Goal: Task Accomplishment & Management: Complete application form

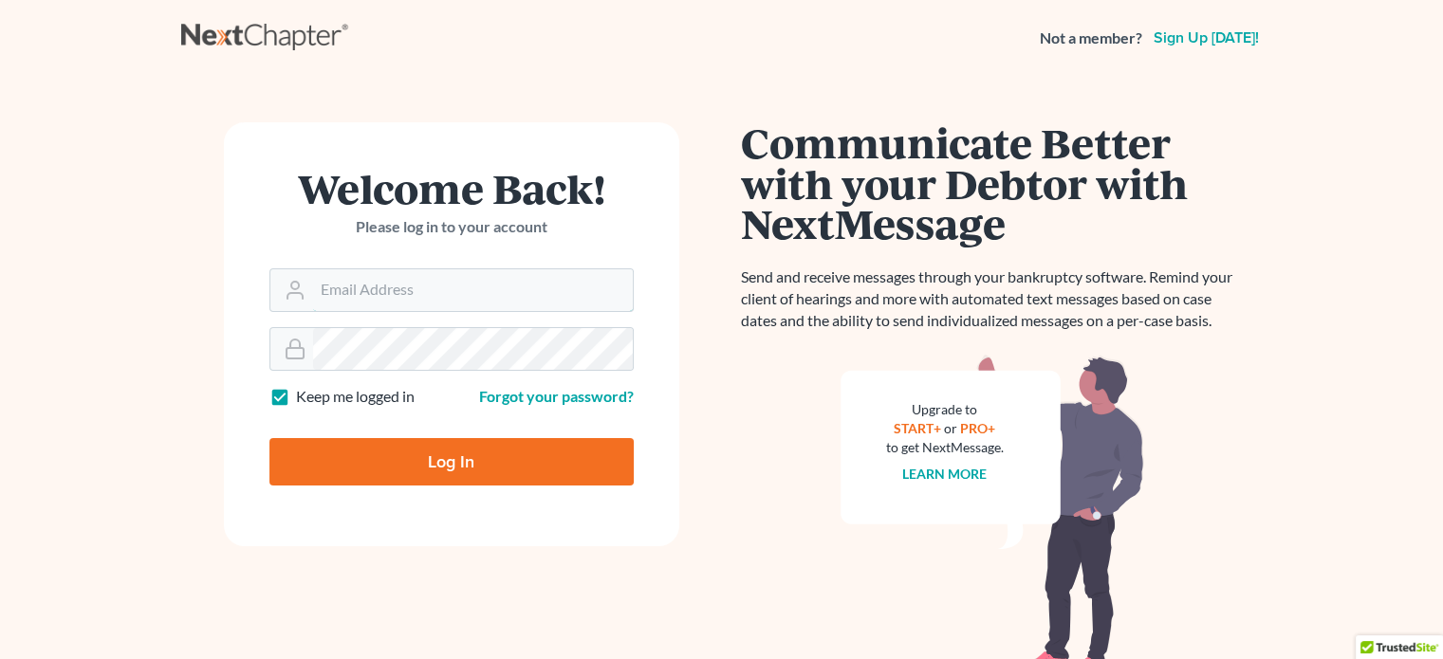
type input "[EMAIL_ADDRESS][DOMAIN_NAME]"
click at [369, 464] on input "Log In" at bounding box center [451, 461] width 364 height 47
type input "Thinking..."
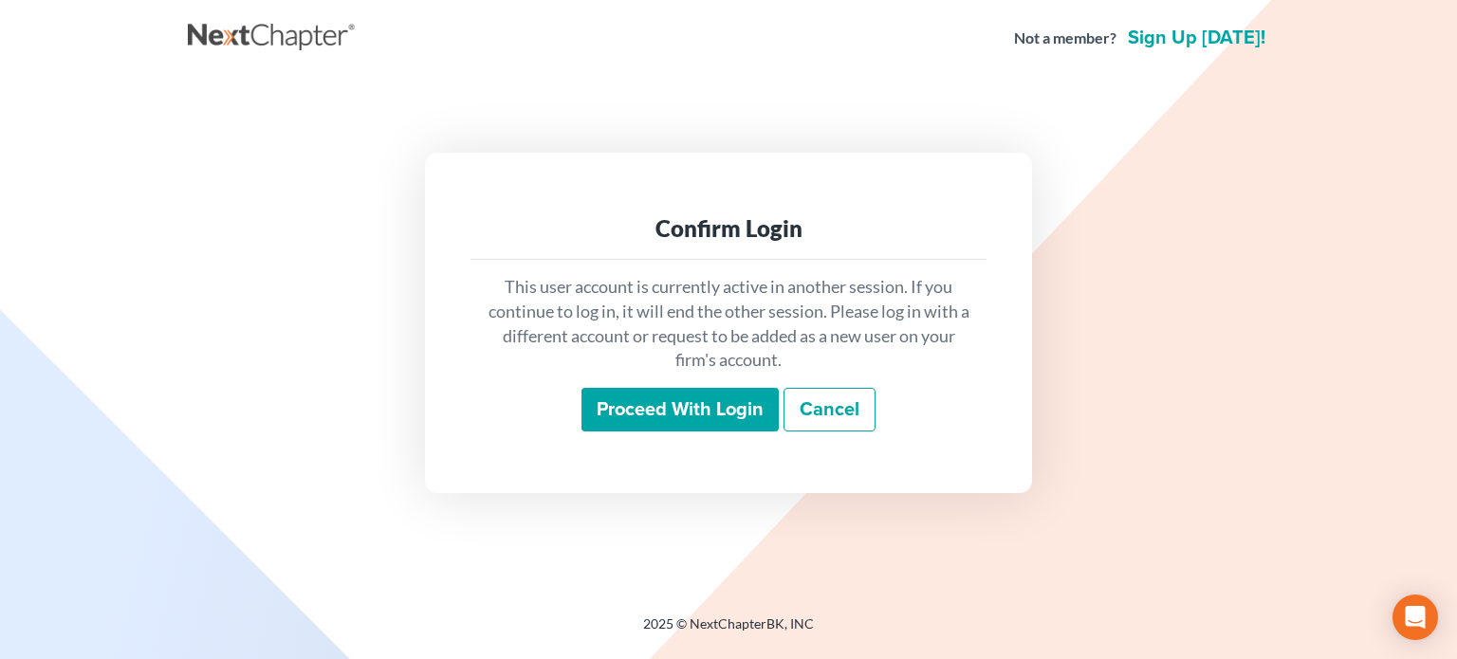
click at [698, 397] on input "Proceed with login" at bounding box center [679, 410] width 197 height 44
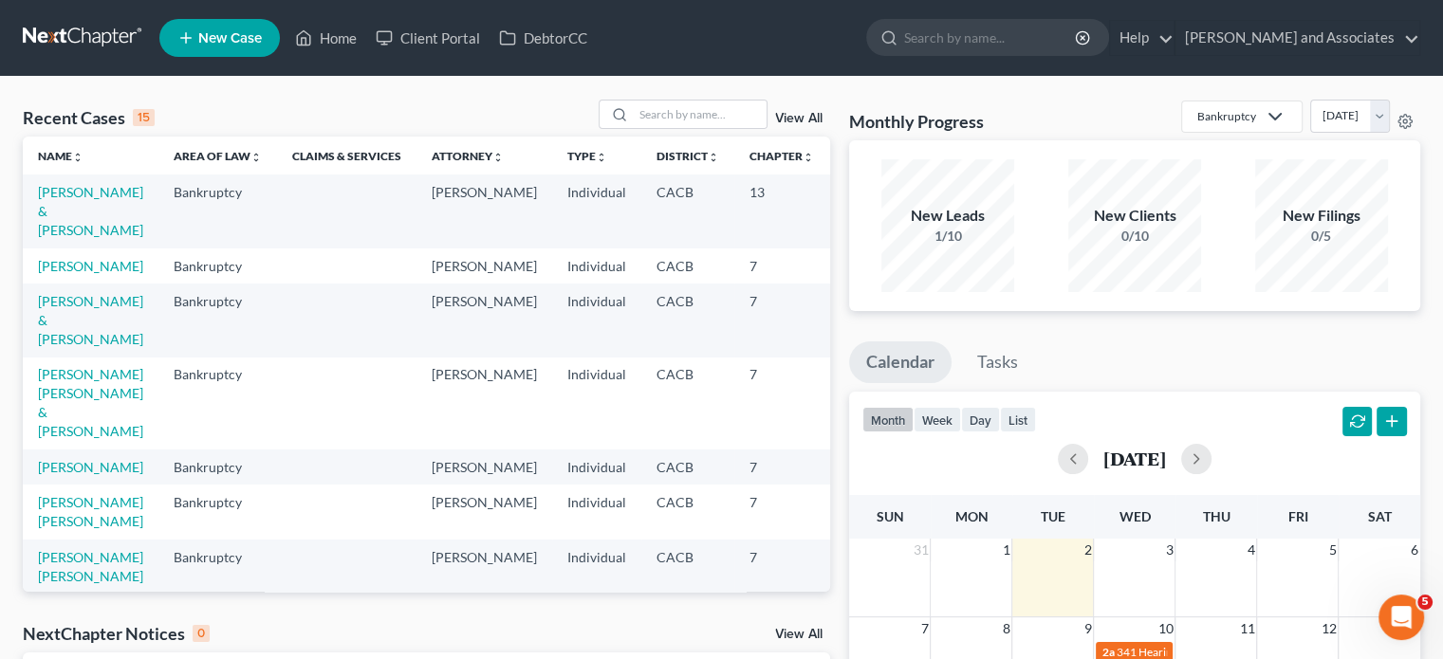
click at [249, 31] on span "New Case" at bounding box center [230, 38] width 64 height 14
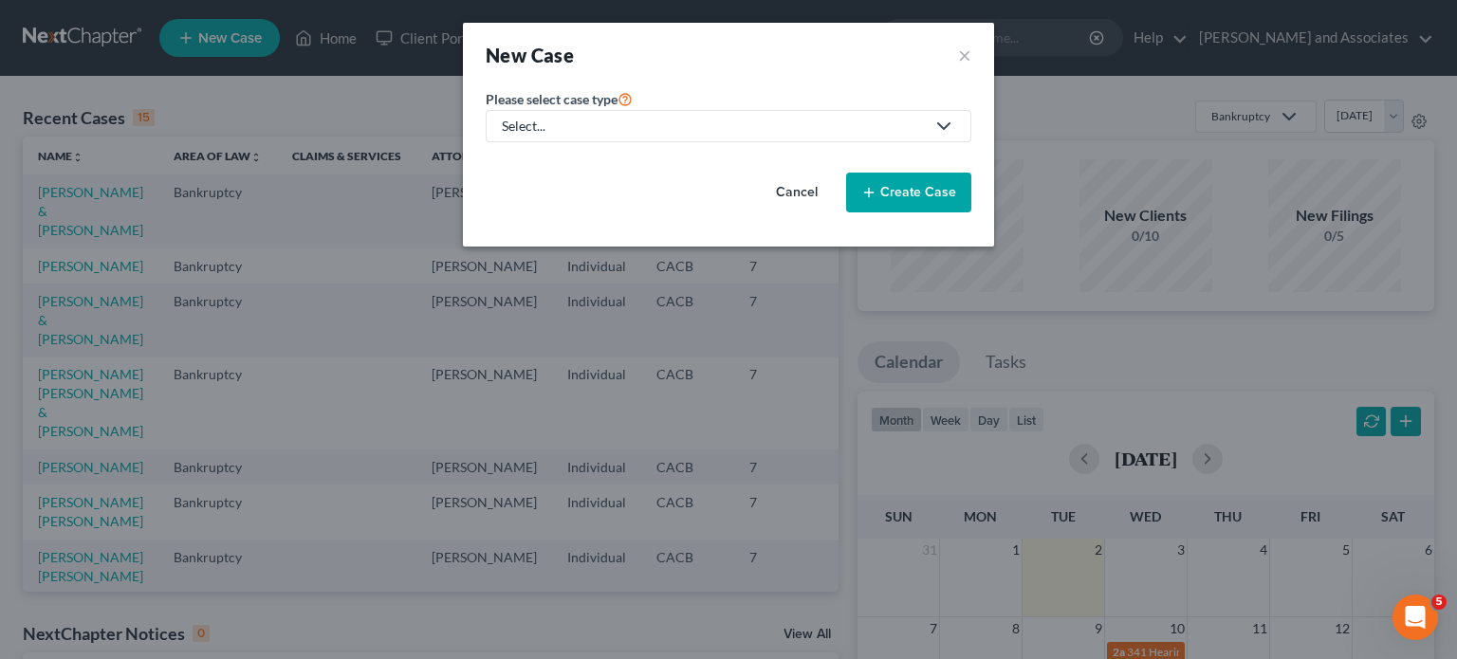
click at [701, 146] on div "Please select case type * Select... Bankruptcy Criminal Law Personal and Family…" at bounding box center [728, 157] width 505 height 140
click at [714, 128] on div "Select..." at bounding box center [713, 126] width 423 height 19
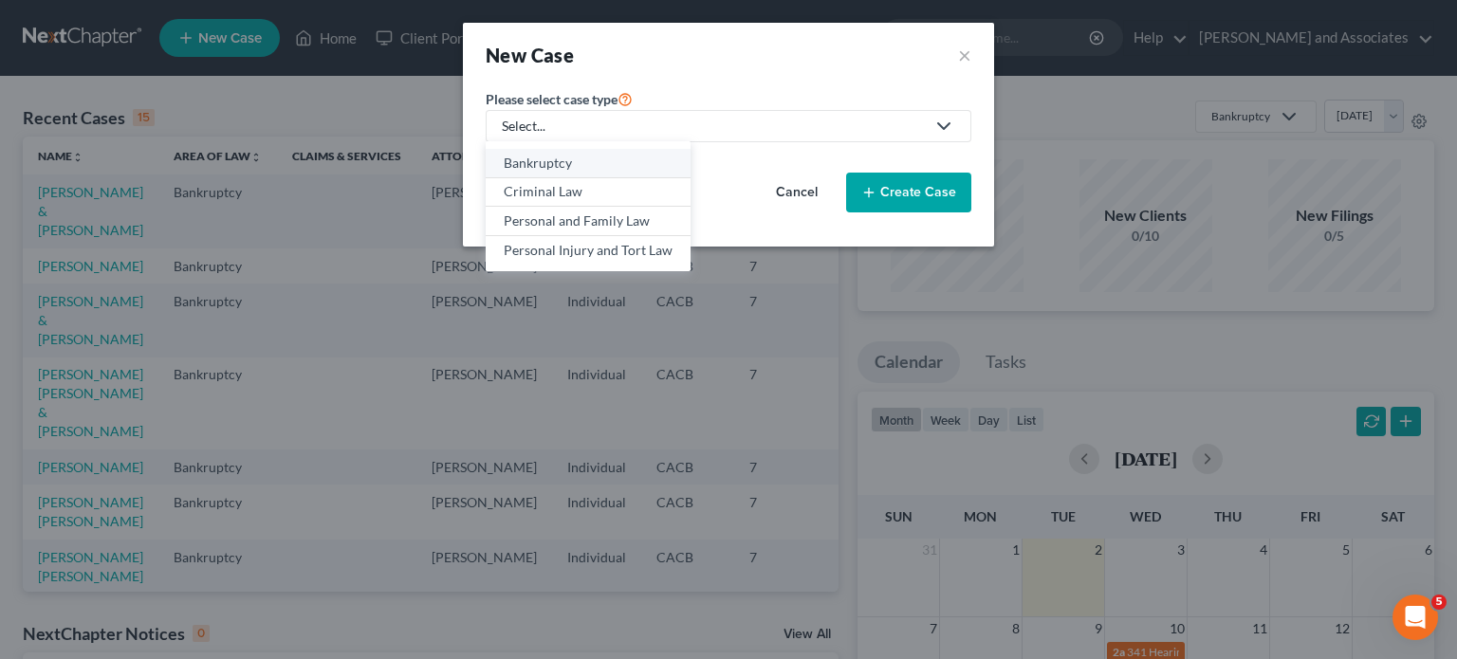
click at [578, 165] on div "Bankruptcy" at bounding box center [588, 163] width 169 height 19
select select "7"
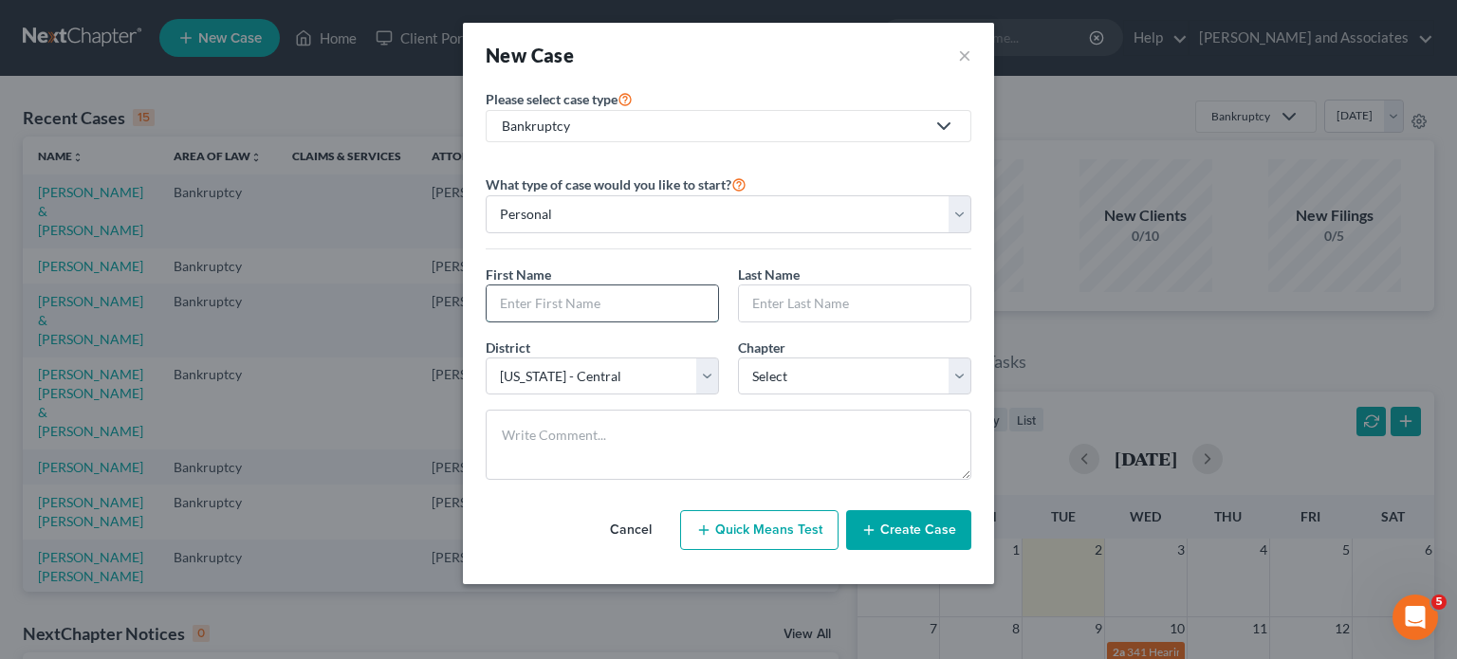
click at [629, 286] on input "text" at bounding box center [602, 304] width 231 height 36
type input "Jesus"
click at [791, 309] on input "text" at bounding box center [854, 304] width 231 height 36
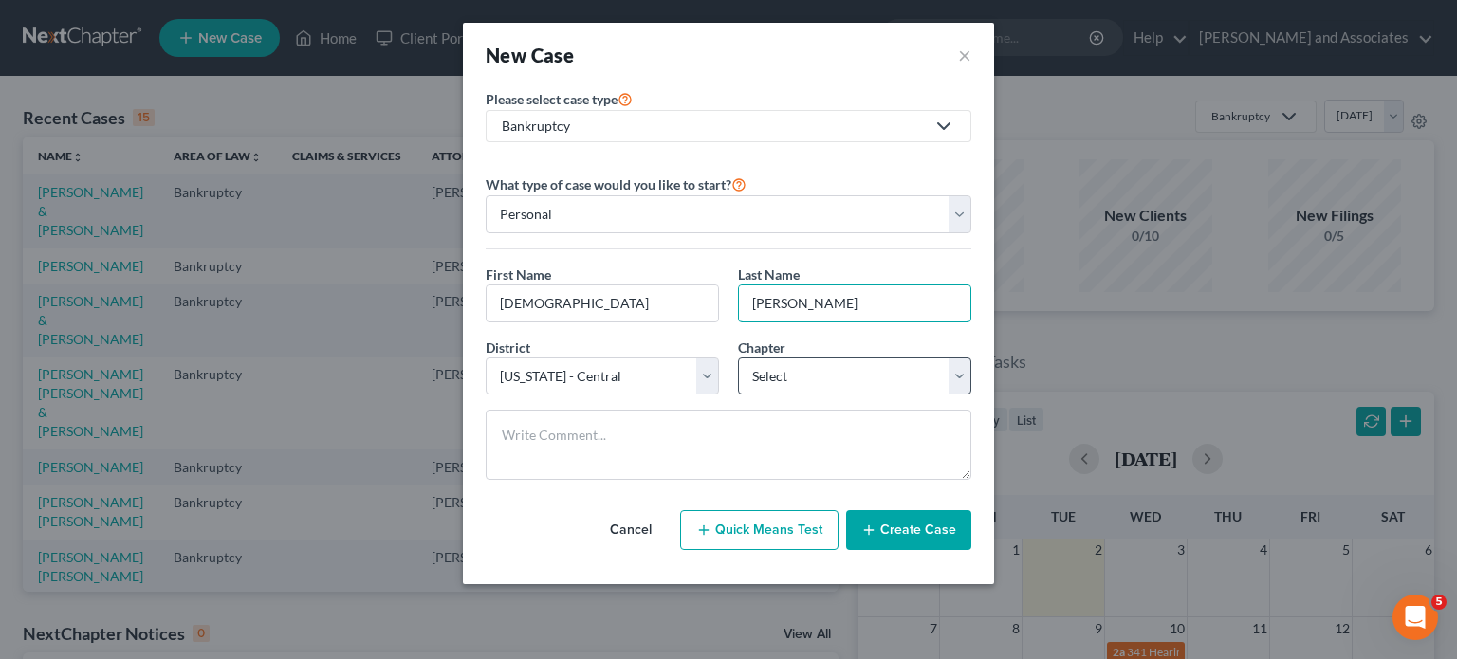
type input "Zurita Valerio"
click at [816, 375] on select "Select 7 11 12 13" at bounding box center [854, 377] width 233 height 38
select select "0"
click at [738, 358] on select "Select 7 11 12 13" at bounding box center [854, 377] width 233 height 38
click at [918, 542] on button "Create Case" at bounding box center [908, 530] width 125 height 40
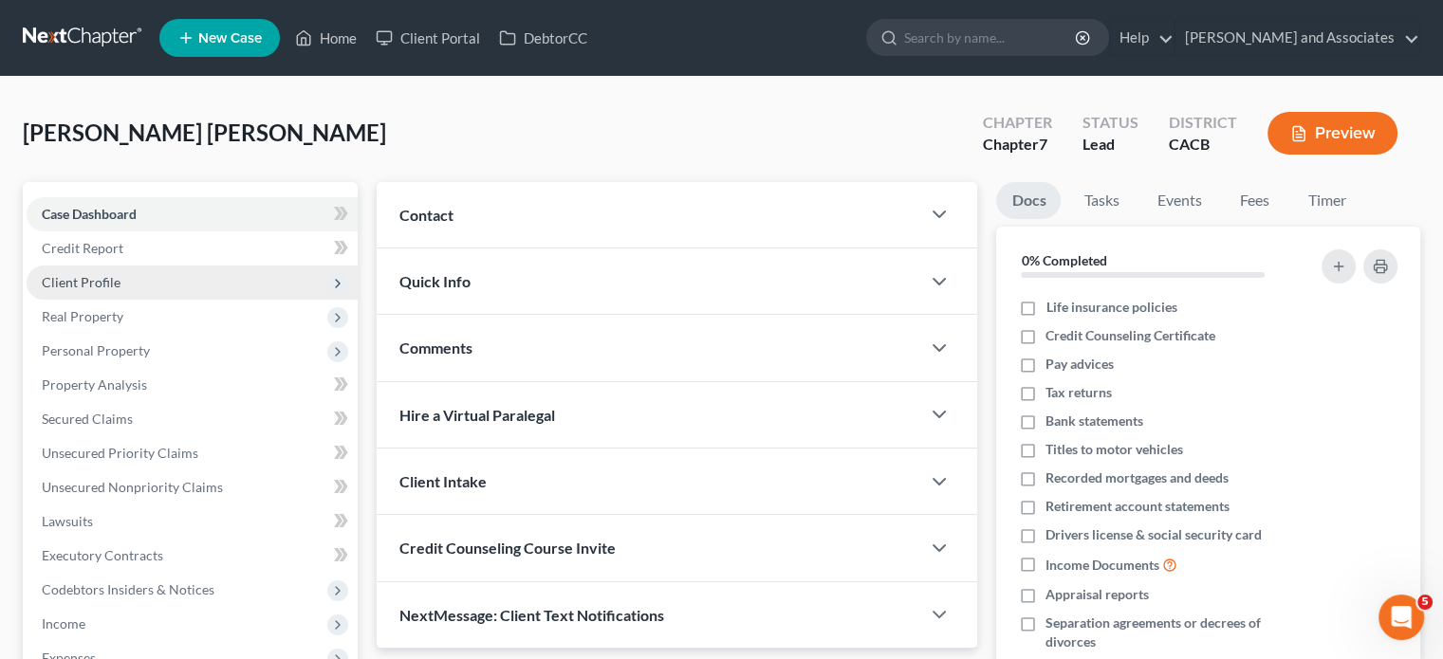
click at [202, 276] on span "Client Profile" at bounding box center [192, 283] width 331 height 34
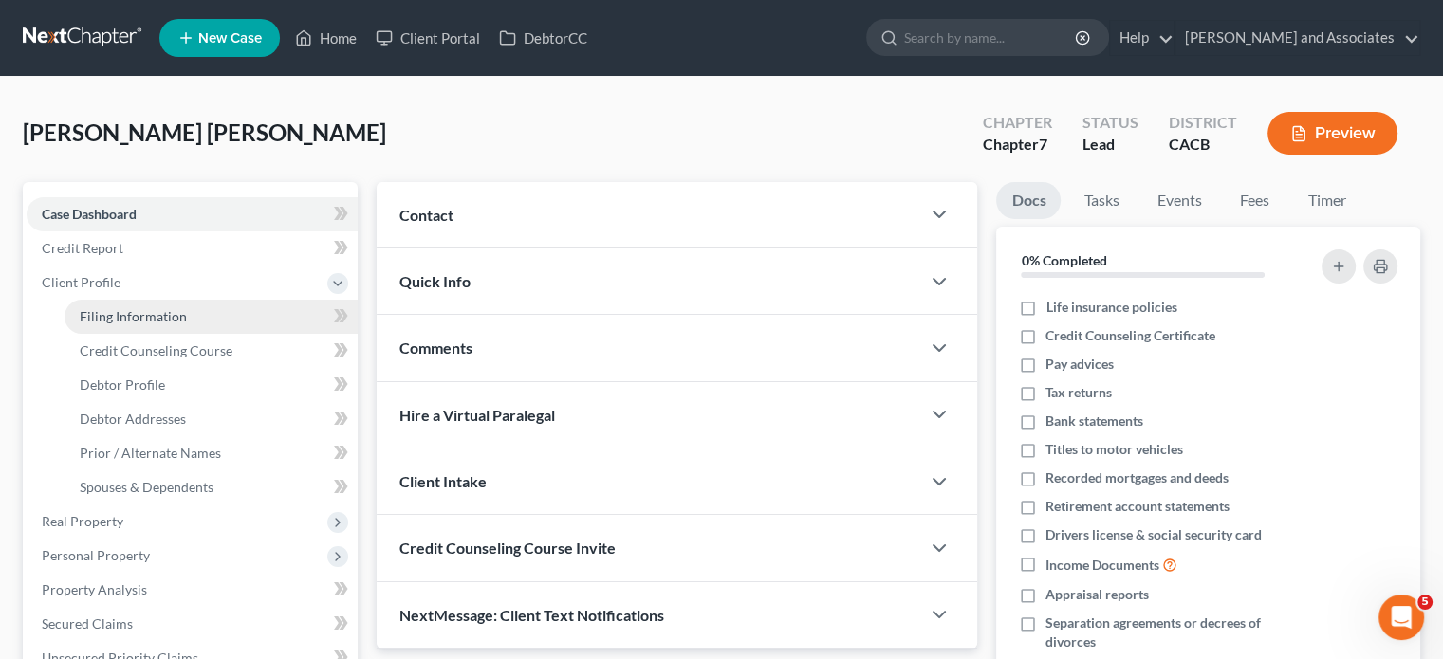
click at [177, 322] on span "Filing Information" at bounding box center [133, 316] width 107 height 16
select select "1"
select select "0"
select select "7"
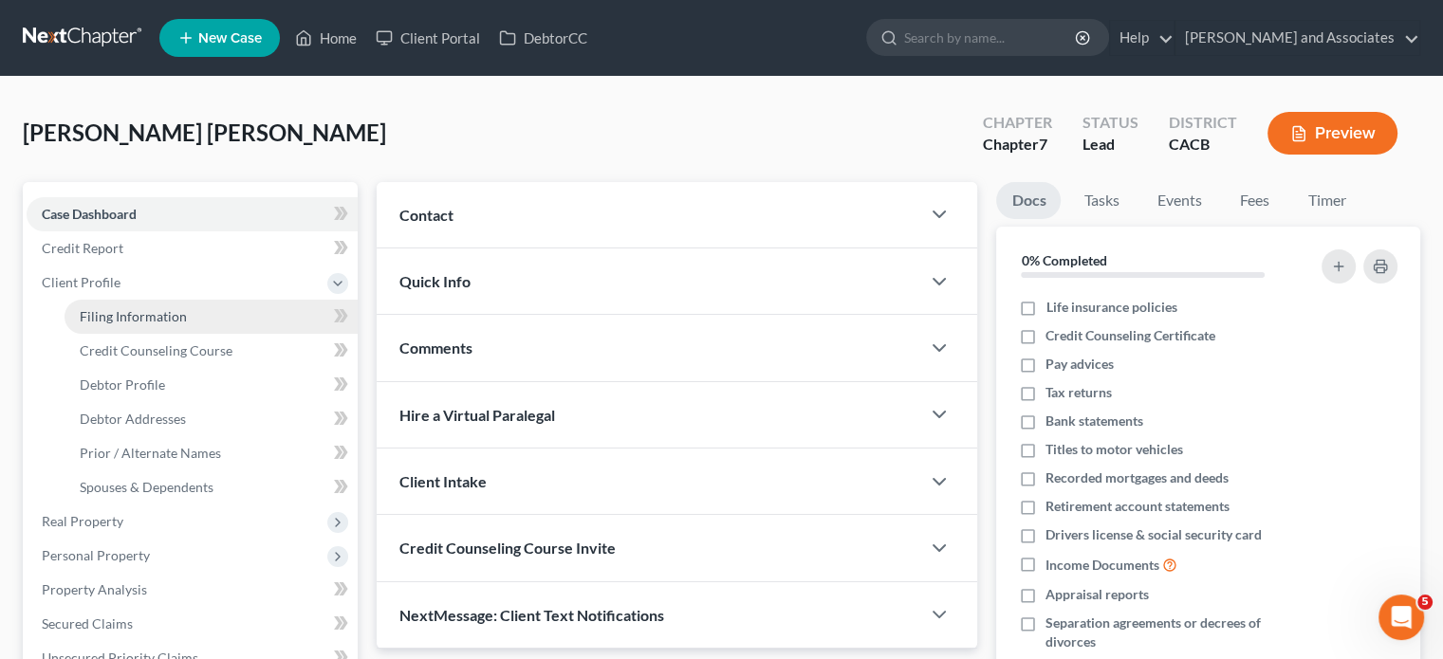
select select "4"
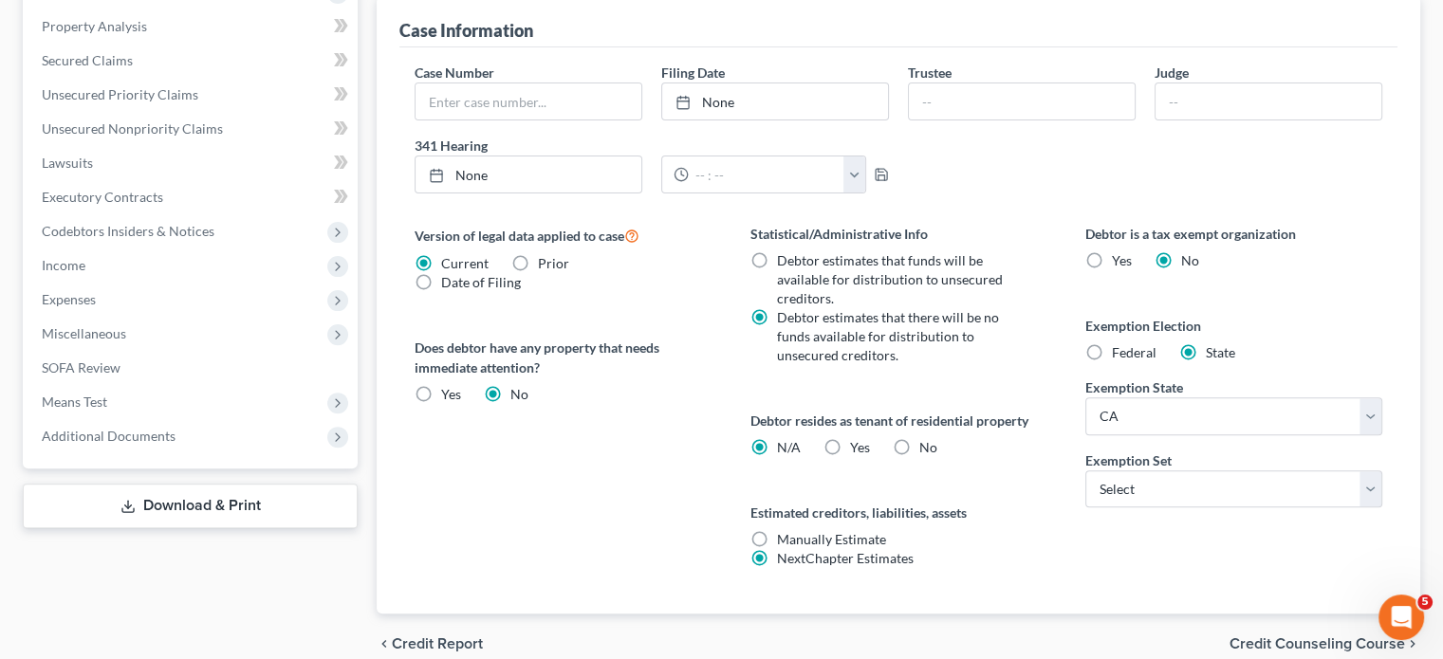
scroll to position [648, 0]
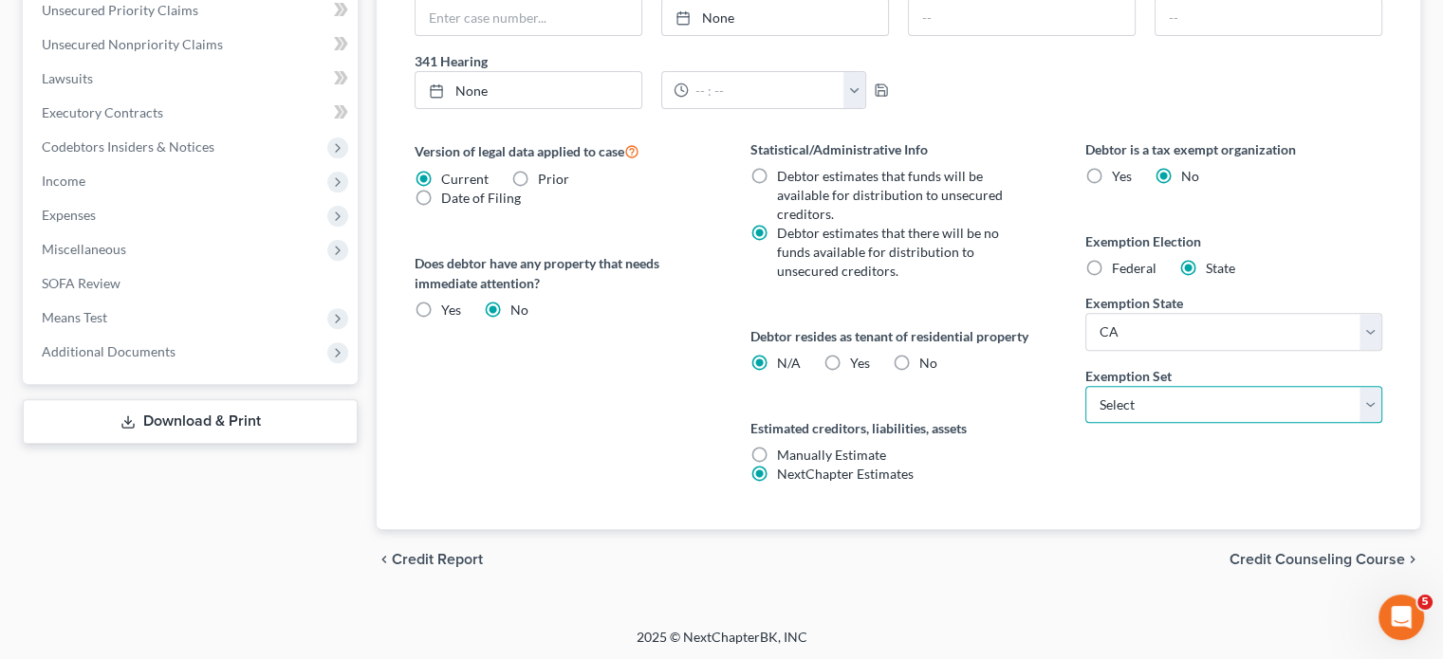
click at [1221, 397] on select "Select 703 704" at bounding box center [1233, 405] width 297 height 38
select select "0"
click at [1085, 386] on select "Select 703 704" at bounding box center [1233, 405] width 297 height 38
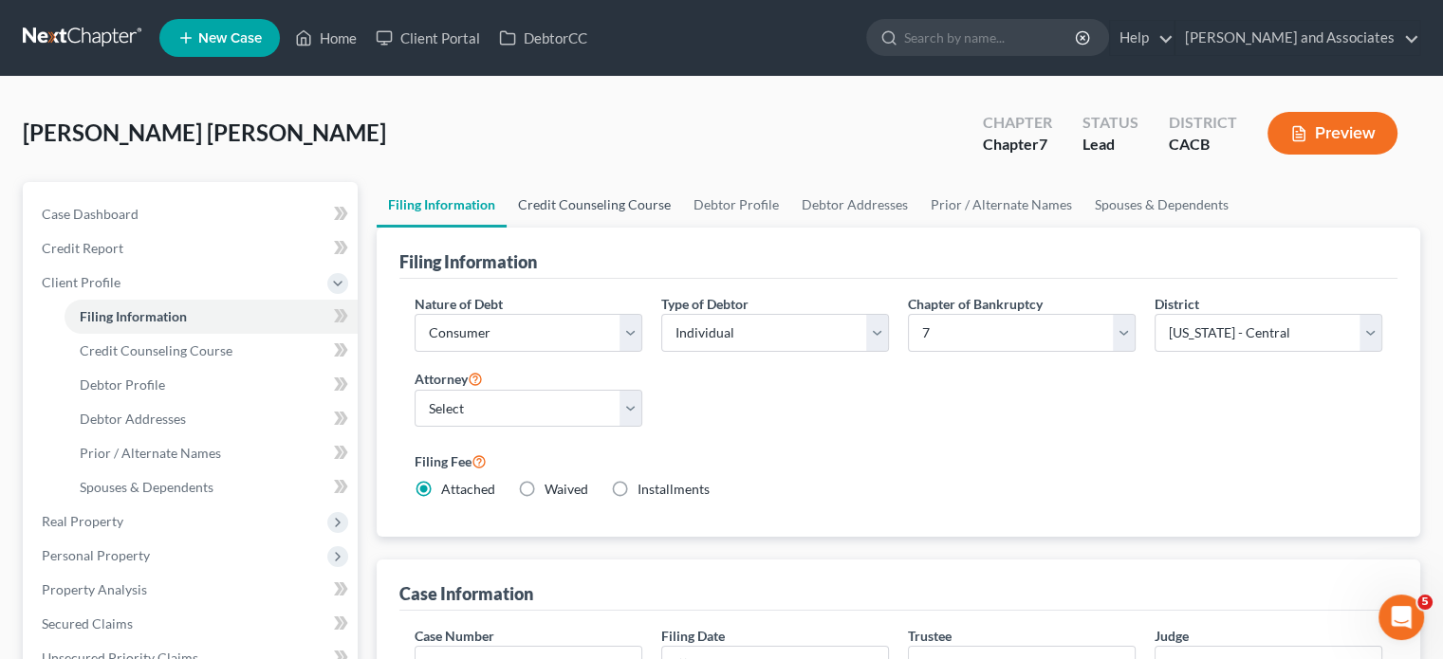
click at [599, 212] on link "Credit Counseling Course" at bounding box center [594, 205] width 175 height 46
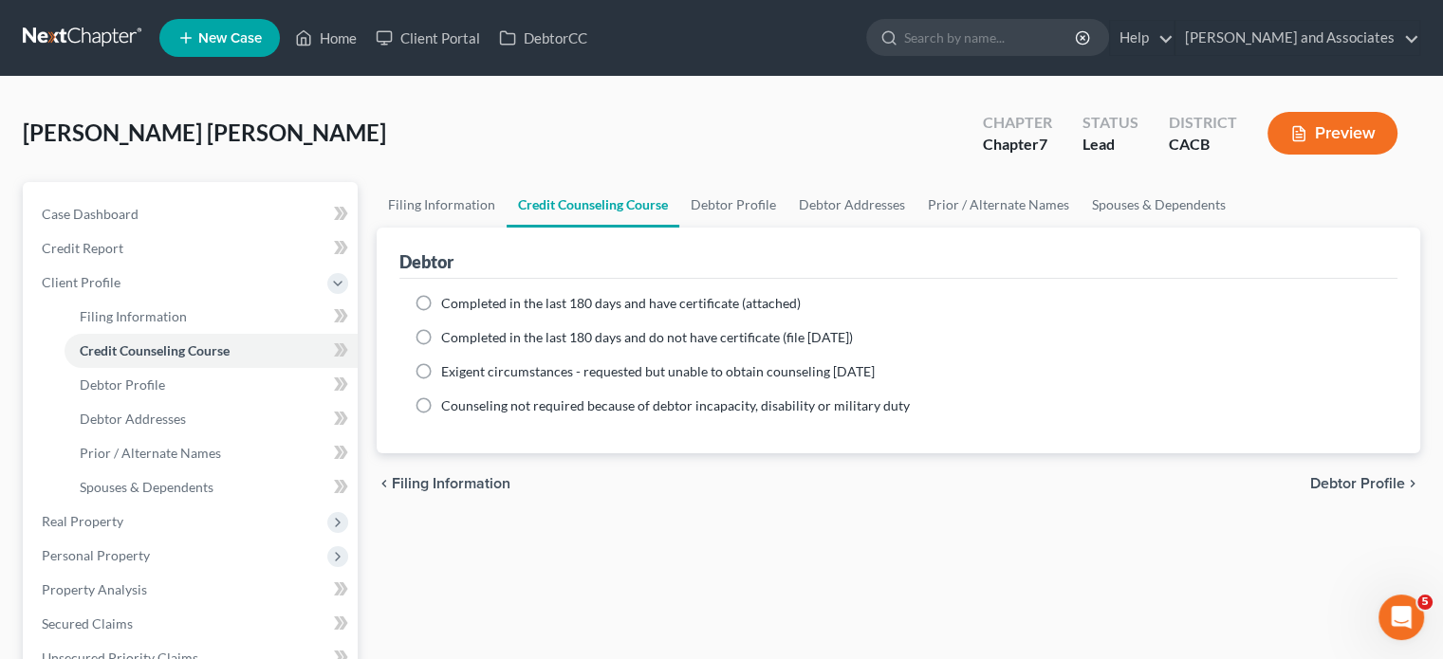
click at [518, 308] on span "Completed in the last 180 days and have certificate (attached)" at bounding box center [620, 303] width 359 height 16
click at [461, 306] on input "Completed in the last 180 days and have certificate (attached)" at bounding box center [455, 300] width 12 height 12
radio input "true"
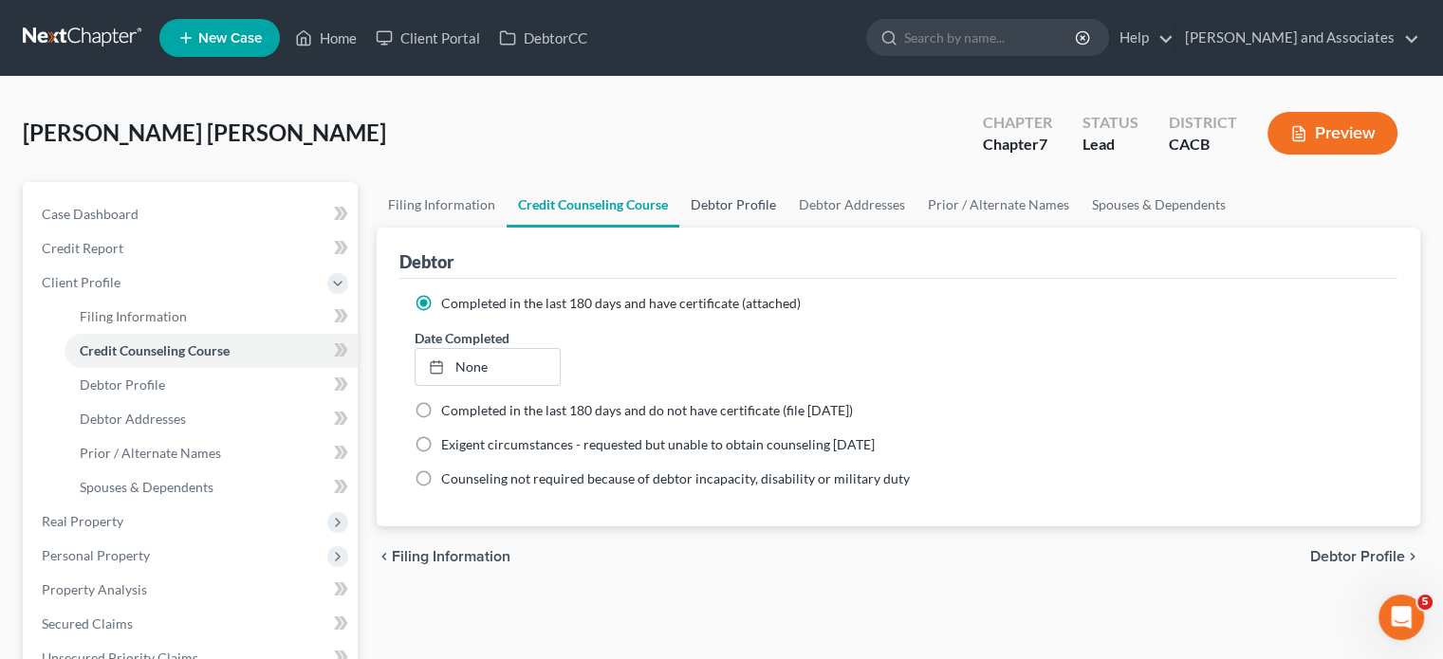
click at [758, 212] on link "Debtor Profile" at bounding box center [733, 205] width 108 height 46
select select "0"
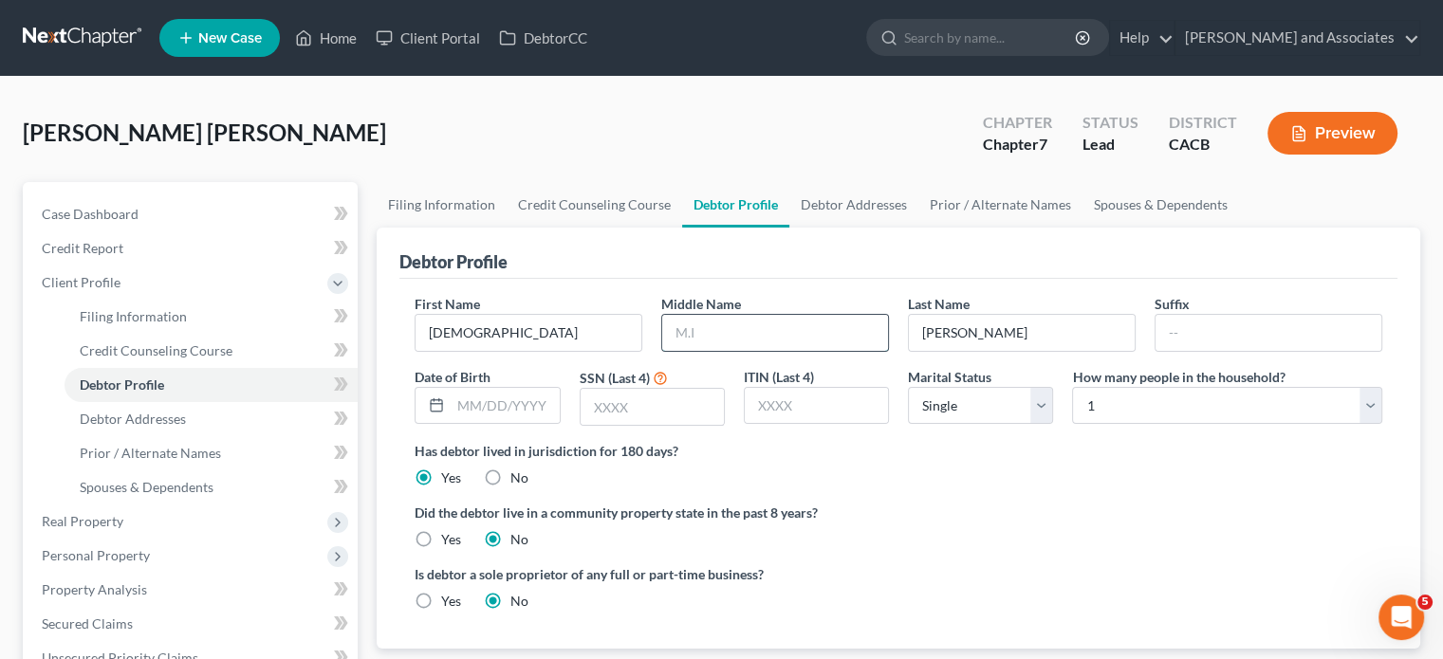
click at [755, 327] on input "text" at bounding box center [775, 333] width 226 height 36
type input "Rufino"
click at [1138, 516] on label "Did the debtor live in a community property state in the past 8 years?" at bounding box center [898, 513] width 967 height 20
click at [538, 391] on input "text" at bounding box center [505, 406] width 108 height 36
type input "05/05/1993"
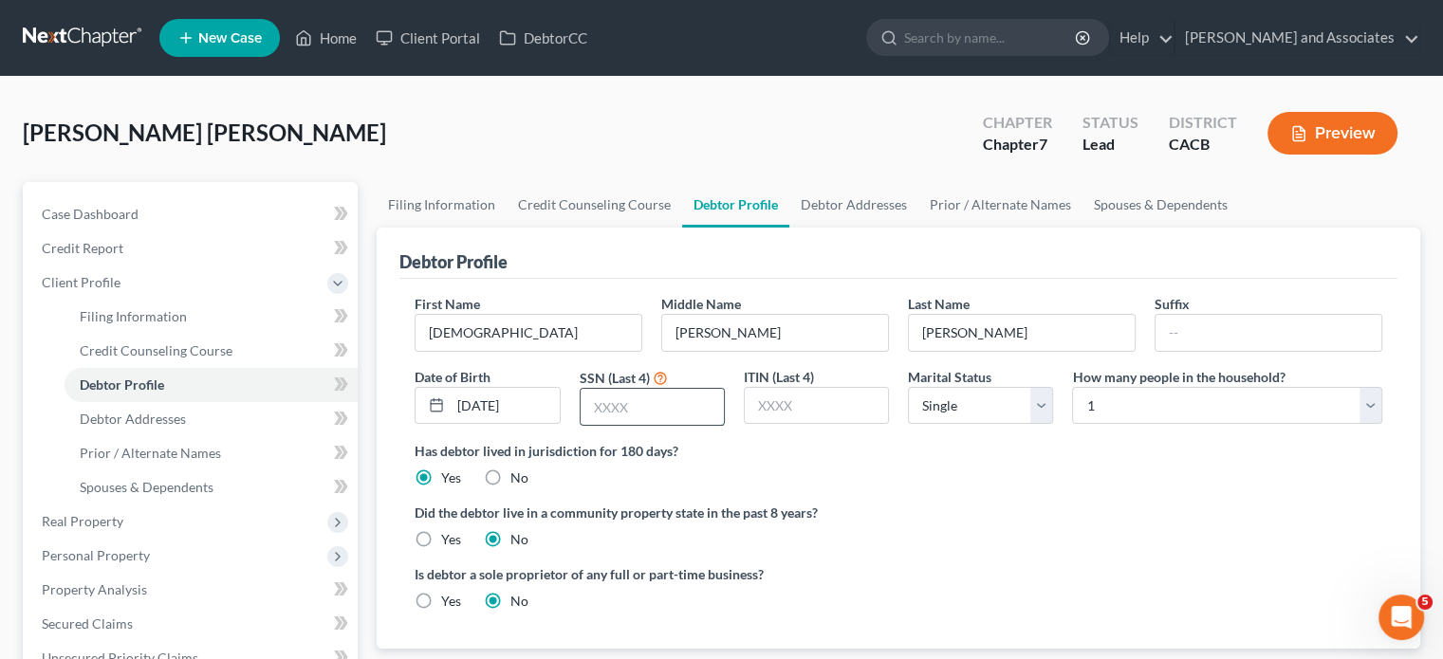
click at [687, 416] on input "text" at bounding box center [651, 407] width 143 height 36
type input "9137"
click at [861, 204] on link "Debtor Addresses" at bounding box center [853, 205] width 129 height 46
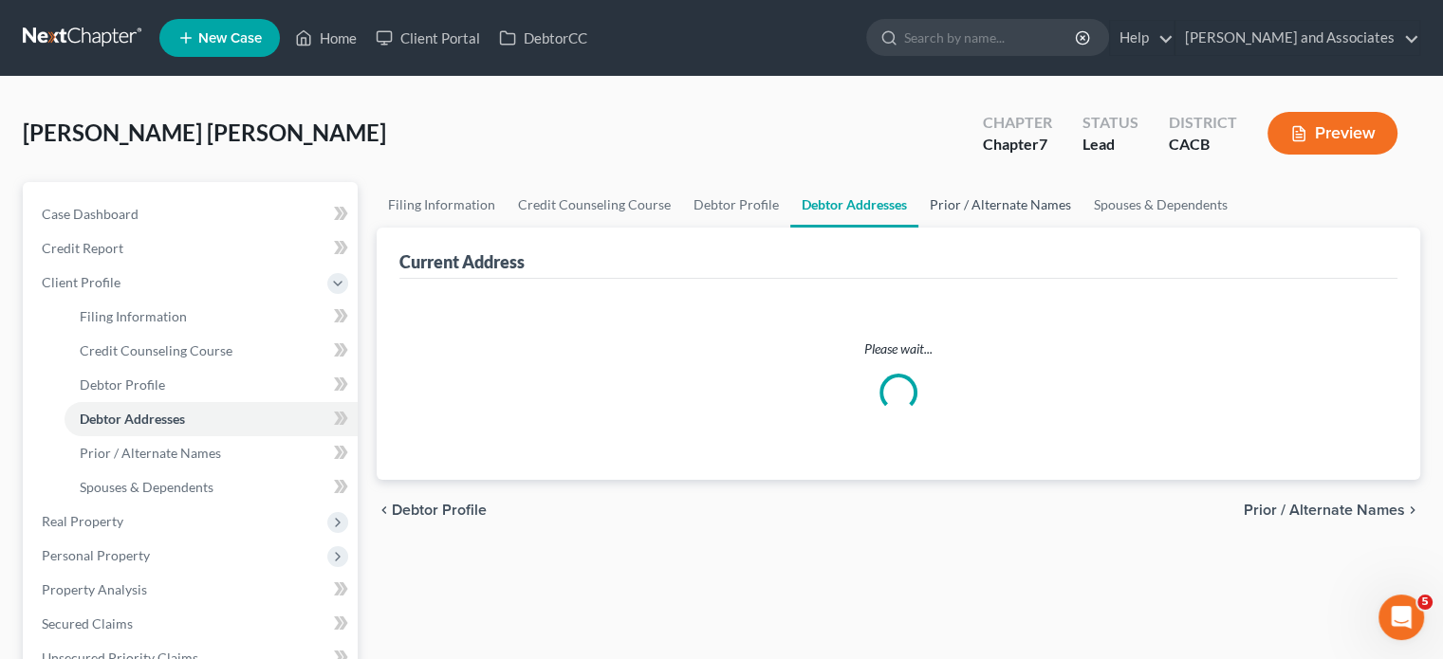
select select "0"
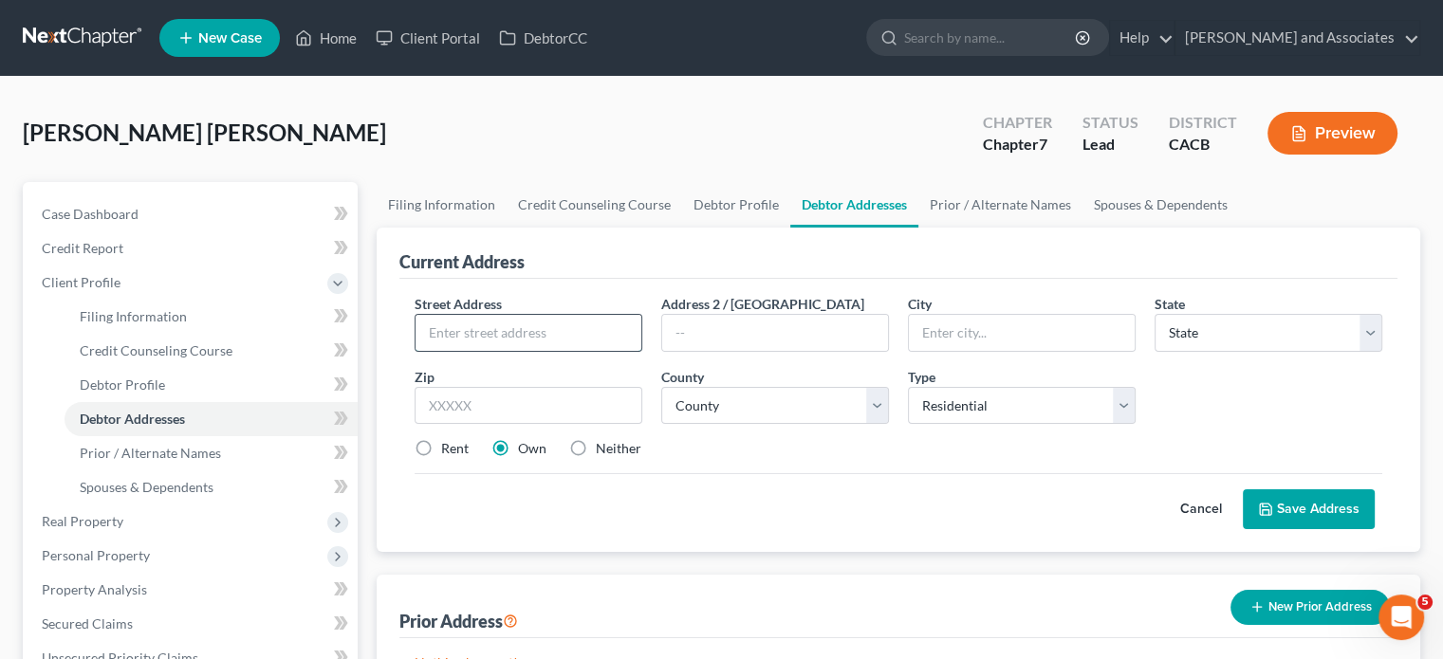
click at [577, 324] on input "text" at bounding box center [528, 333] width 226 height 36
type input "2333 Larryton Ave"
click at [526, 404] on input "text" at bounding box center [529, 406] width 228 height 38
click at [435, 460] on div "Street Address * 2333 Larryton Ave Address 2 / PO Box City * State * State AL A…" at bounding box center [898, 384] width 986 height 180
click at [441, 442] on label "Rent" at bounding box center [455, 448] width 28 height 19
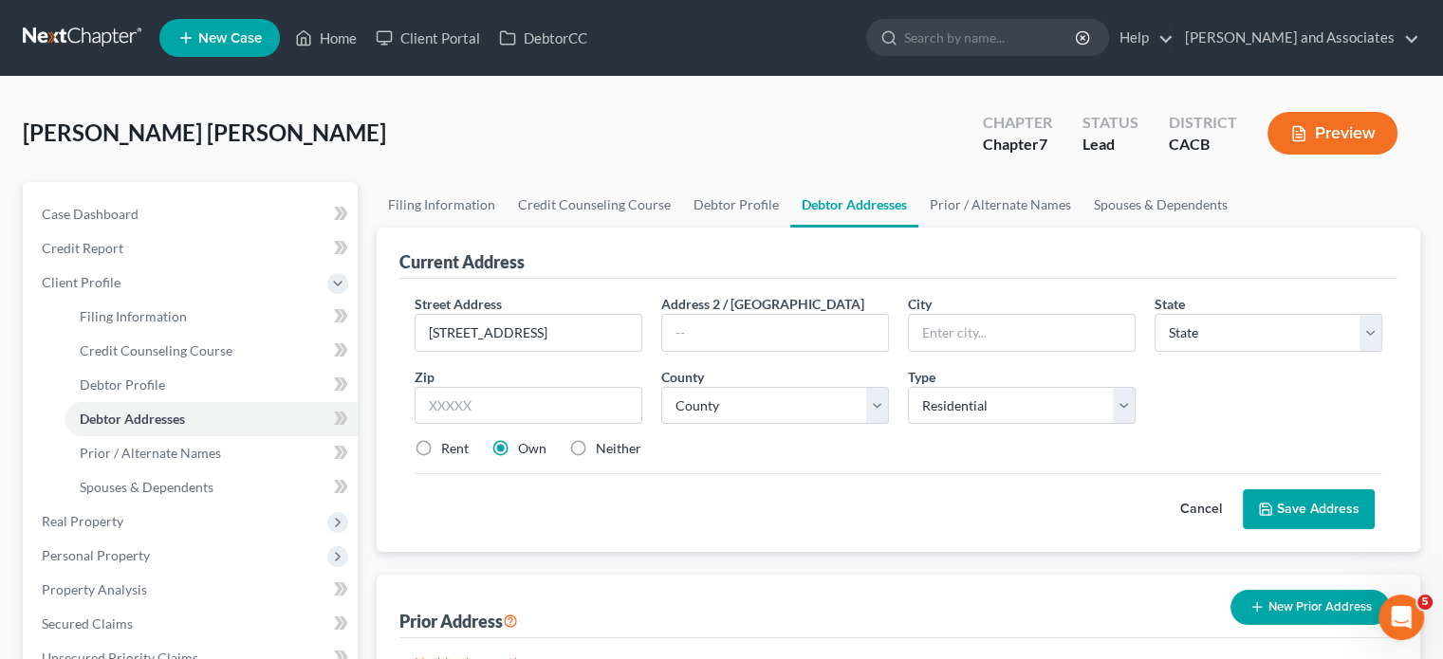
click at [449, 442] on input "Rent" at bounding box center [455, 445] width 12 height 12
radio input "true"
click at [492, 401] on input "text" at bounding box center [529, 406] width 228 height 38
type input "93458"
click at [743, 418] on select "County" at bounding box center [775, 406] width 228 height 38
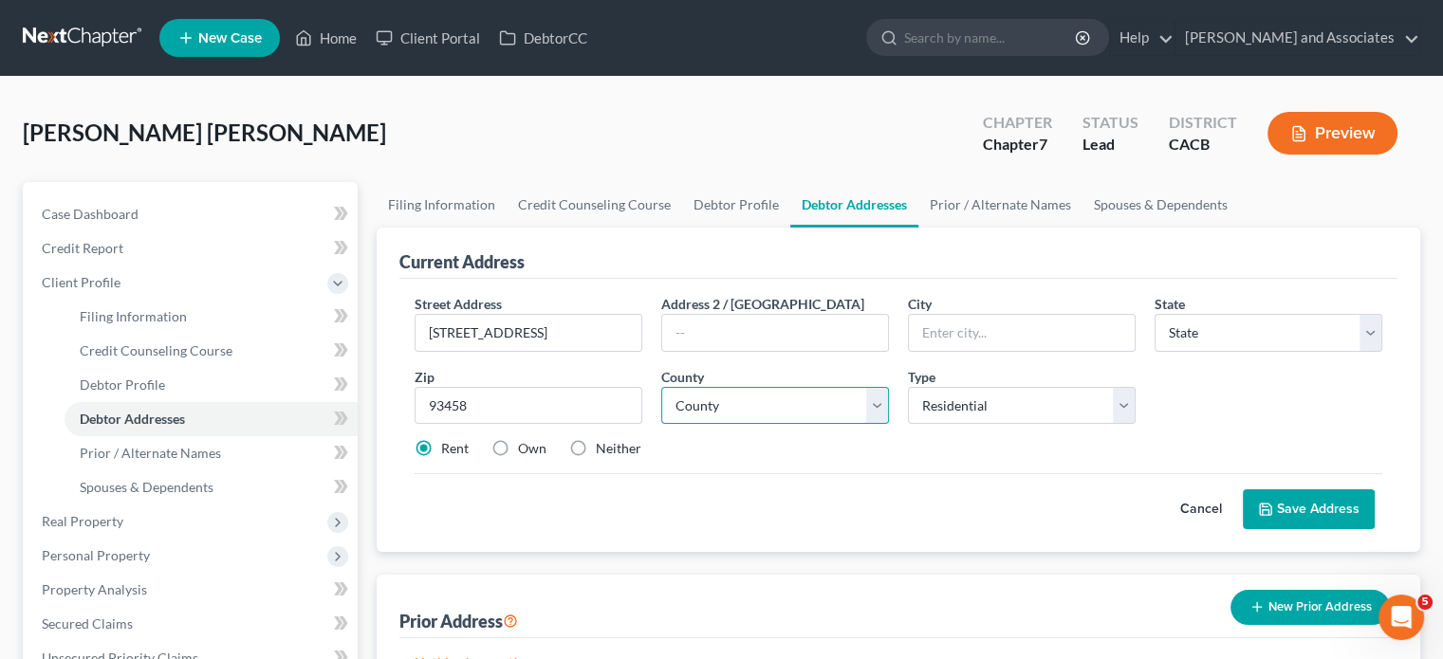
type input "Santa Maria"
select select "4"
click at [818, 397] on select "County" at bounding box center [775, 406] width 228 height 38
click at [818, 397] on select "County Alameda County Alpine County Amador County Butte County Calaveras County…" at bounding box center [775, 406] width 228 height 38
select select "41"
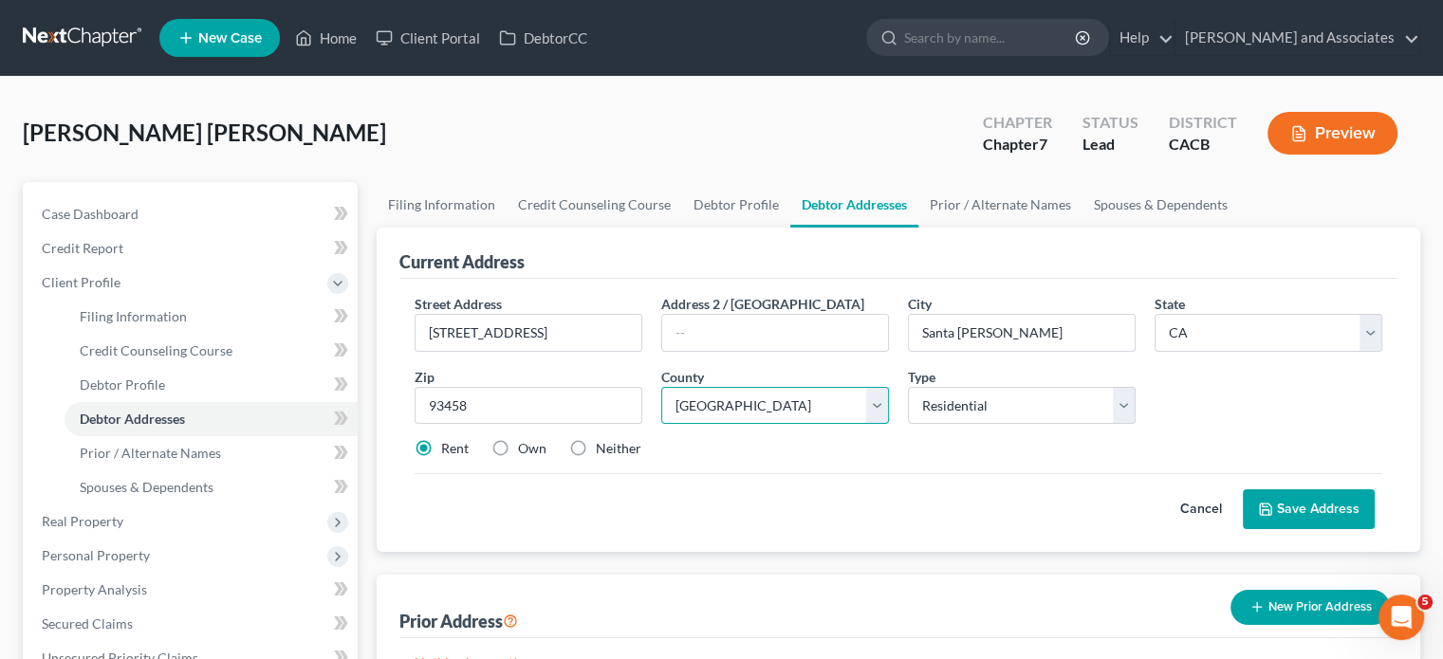
click at [661, 387] on select "County Alameda County Alpine County Amador County Butte County Calaveras County…" at bounding box center [775, 406] width 228 height 38
click at [1310, 496] on button "Save Address" at bounding box center [1309, 509] width 132 height 40
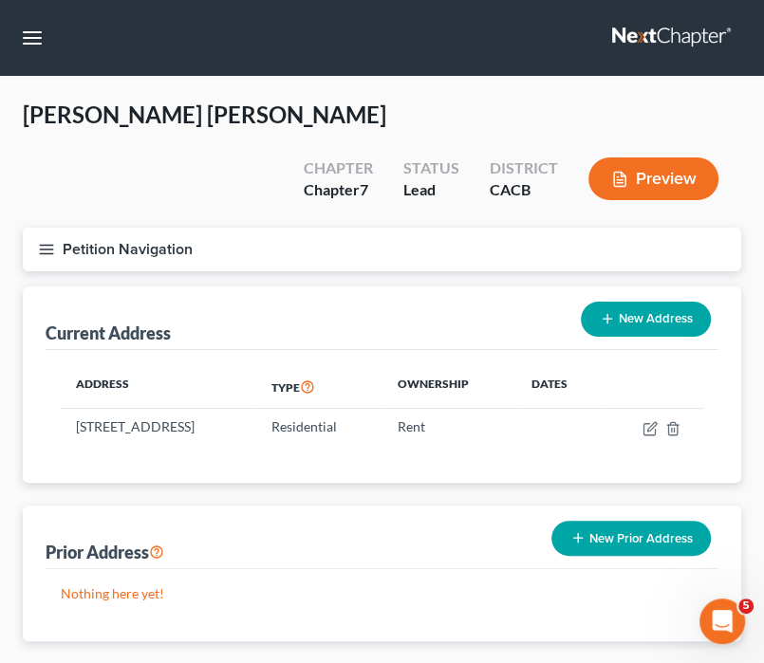
click at [277, 286] on div "Current Address New Address" at bounding box center [382, 318] width 673 height 64
click at [48, 245] on line "button" at bounding box center [46, 245] width 13 height 0
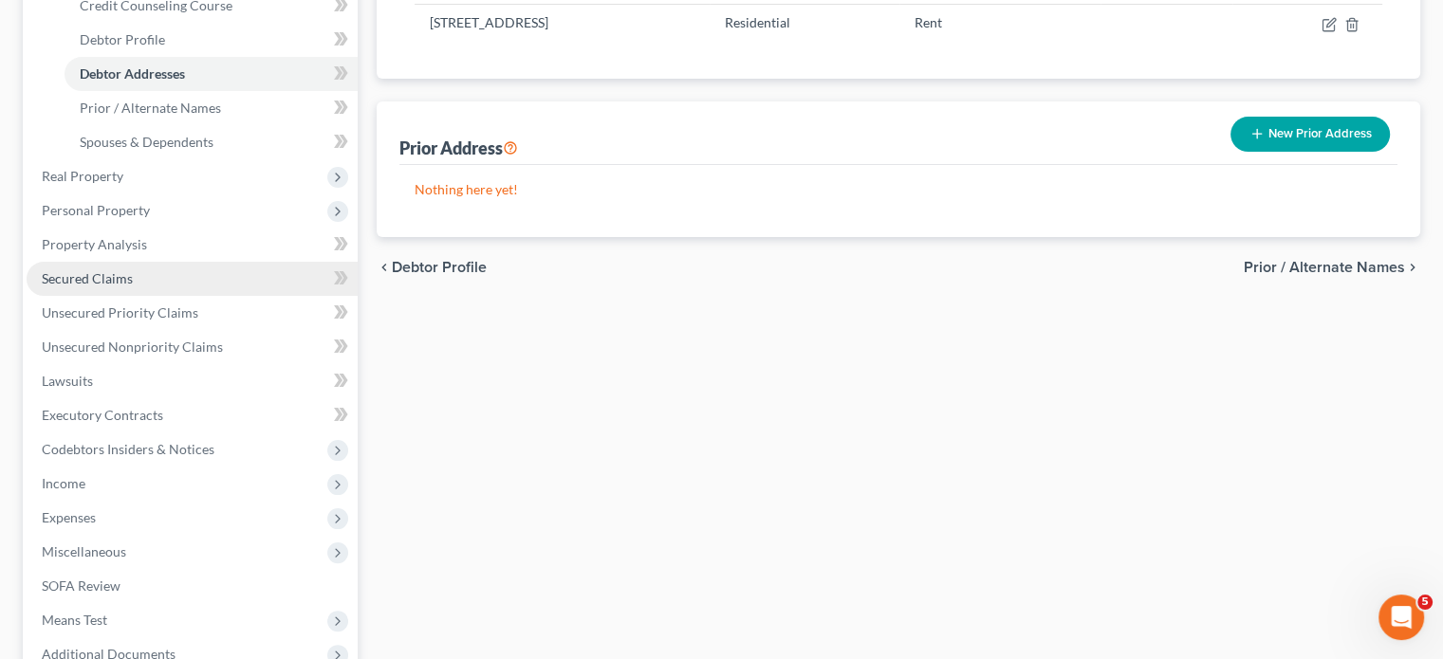
scroll to position [313, 0]
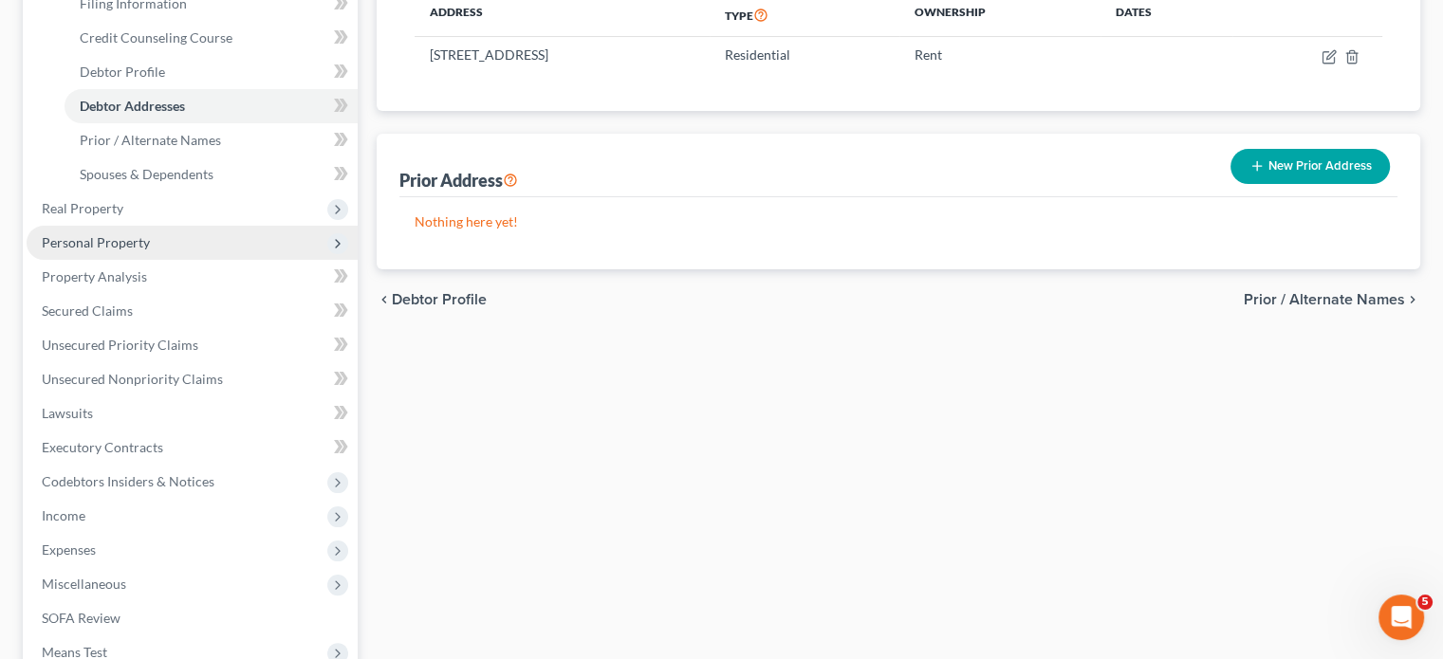
click at [195, 246] on span "Personal Property" at bounding box center [192, 243] width 331 height 34
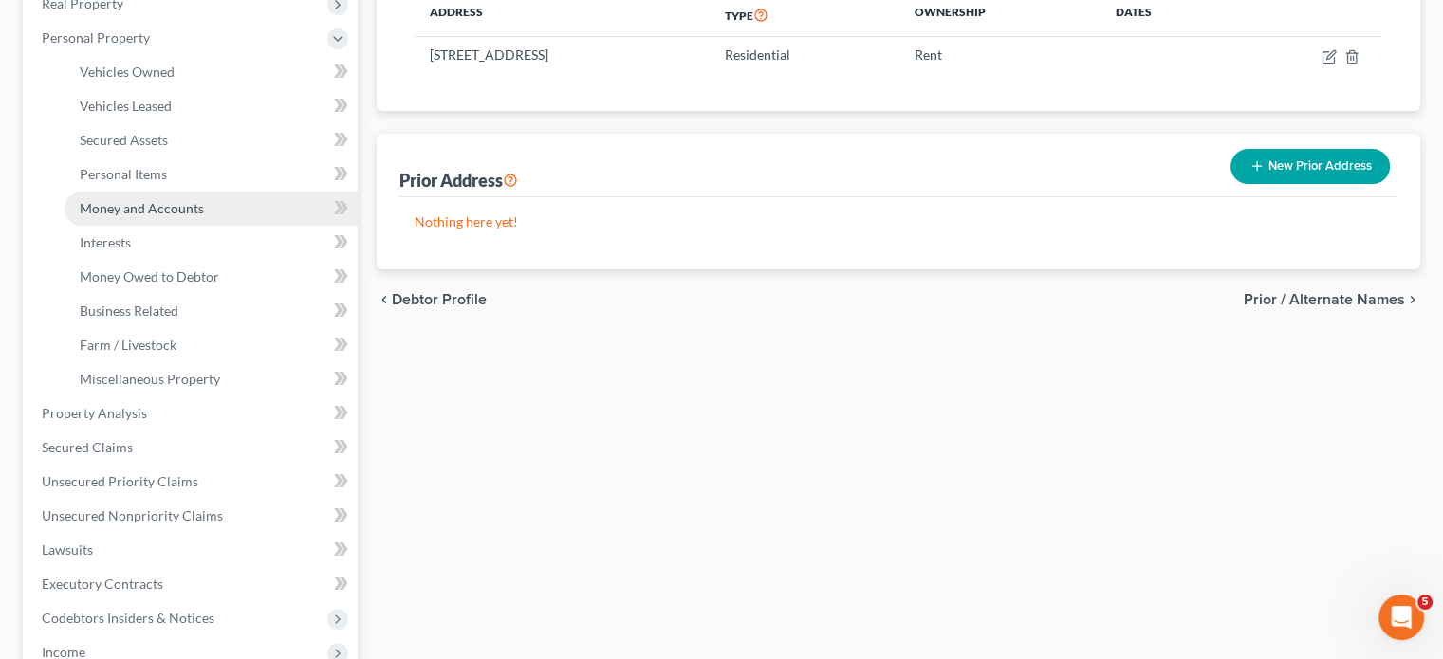
click at [223, 204] on link "Money and Accounts" at bounding box center [210, 209] width 293 height 34
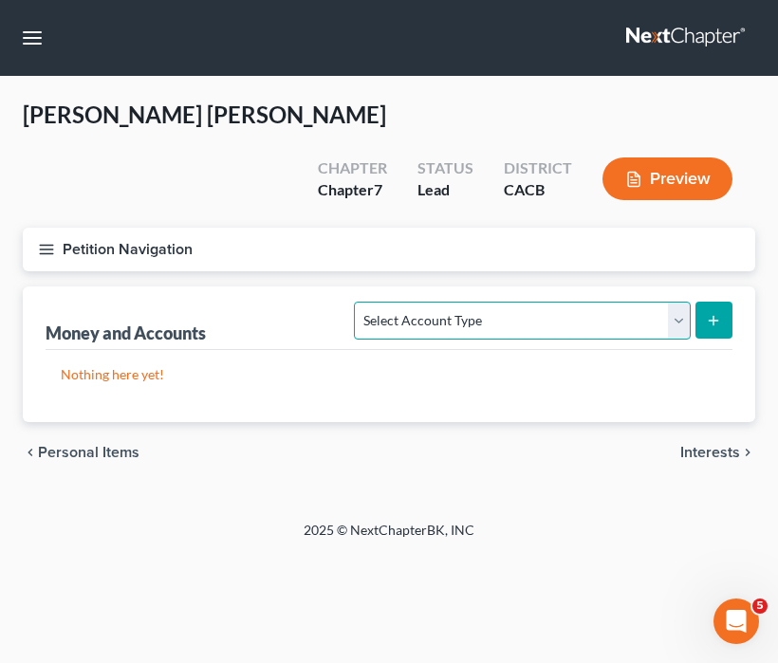
click at [487, 302] on select "Select Account Type Brokerage Cash on Hand Certificates of Deposit Checking Acc…" at bounding box center [522, 321] width 336 height 38
select select "checking"
click at [359, 302] on select "Select Account Type Brokerage Cash on Hand Certificates of Deposit Checking Acc…" at bounding box center [522, 321] width 336 height 38
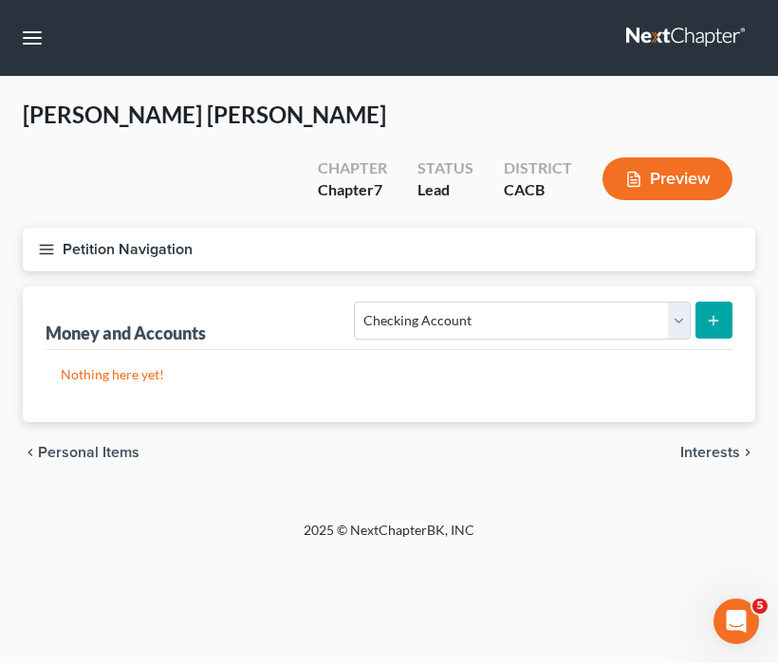
click at [716, 313] on icon "submit" at bounding box center [713, 320] width 15 height 15
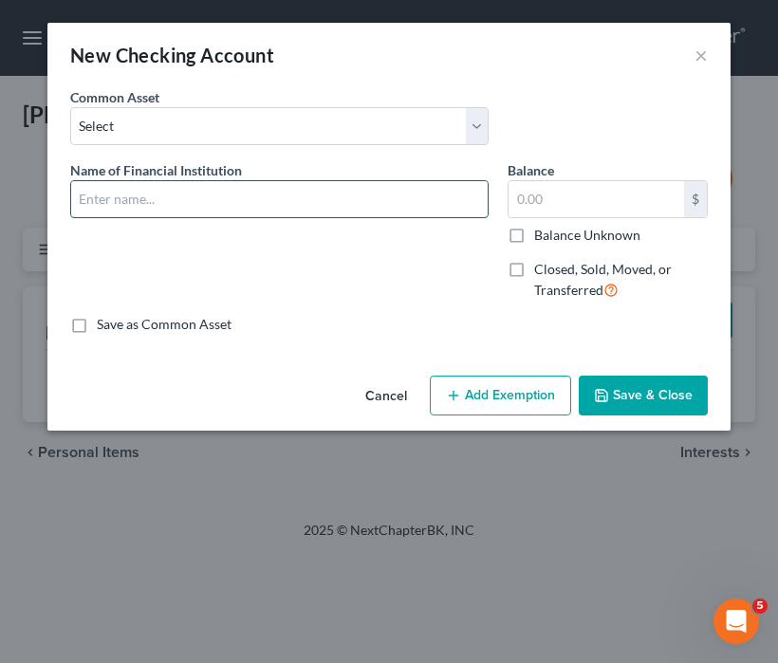
click at [249, 194] on input "text" at bounding box center [279, 199] width 416 height 36
type input "b"
click at [252, 202] on input "Bank of America #" at bounding box center [279, 199] width 416 height 36
type input "Bank of America #2624"
click at [576, 209] on input "text" at bounding box center [595, 199] width 175 height 36
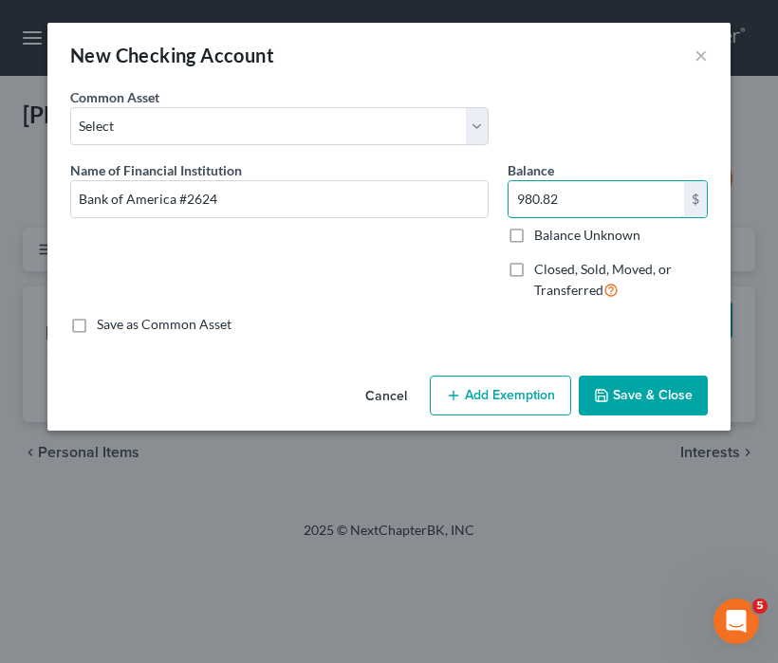
type input "980.82"
click at [659, 413] on button "Save & Close" at bounding box center [643, 396] width 129 height 40
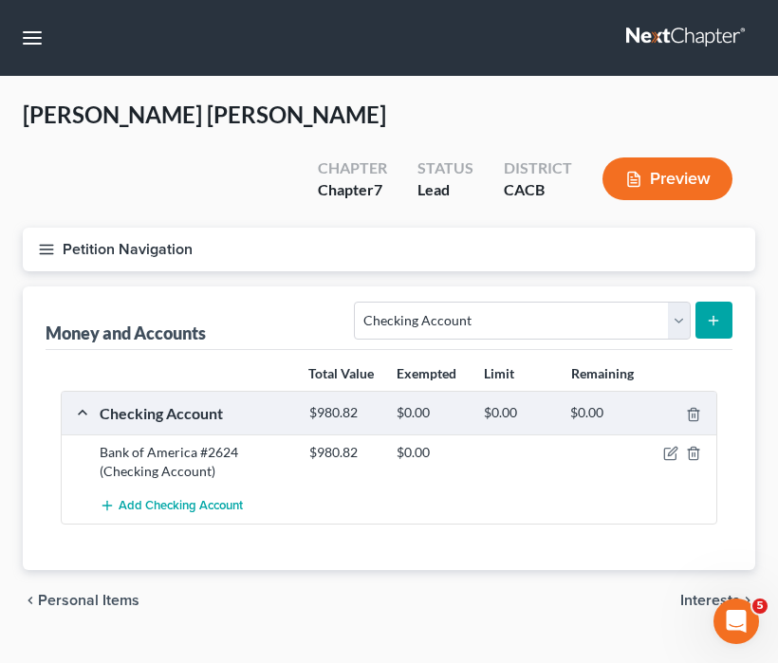
click at [713, 313] on icon "submit" at bounding box center [713, 320] width 15 height 15
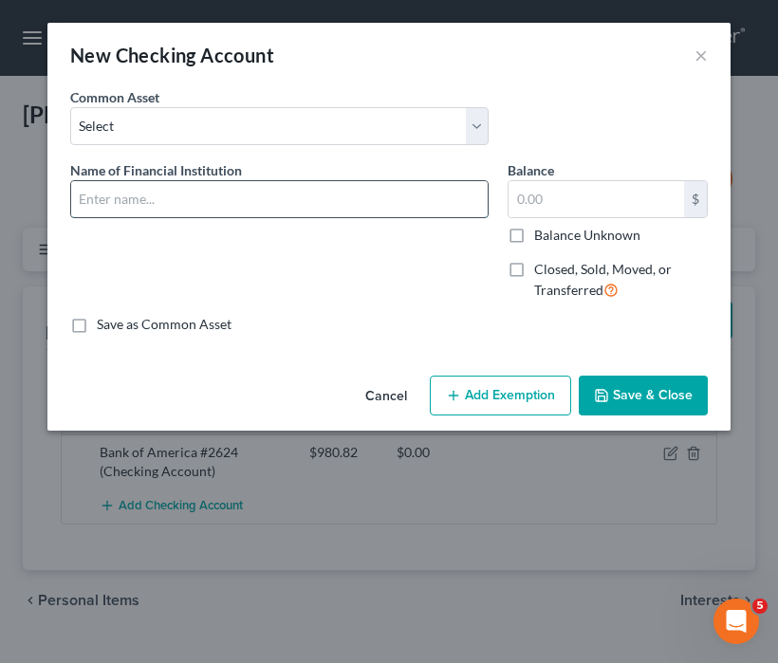
click at [326, 193] on input "text" at bounding box center [279, 199] width 416 height 36
type input "Chase #2823"
click at [617, 191] on input "text" at bounding box center [595, 199] width 175 height 36
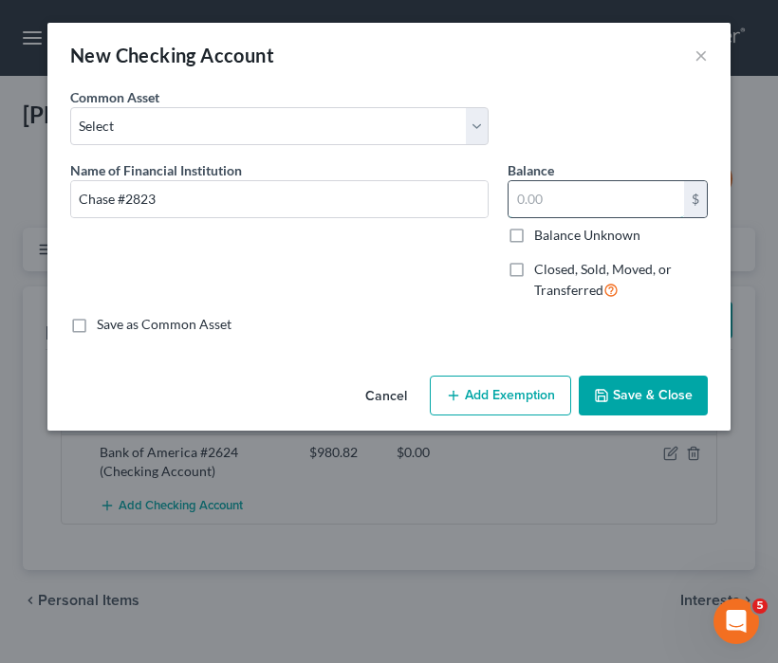
type input "7"
type input "1,088.82"
click at [692, 389] on button "Save & Close" at bounding box center [643, 396] width 129 height 40
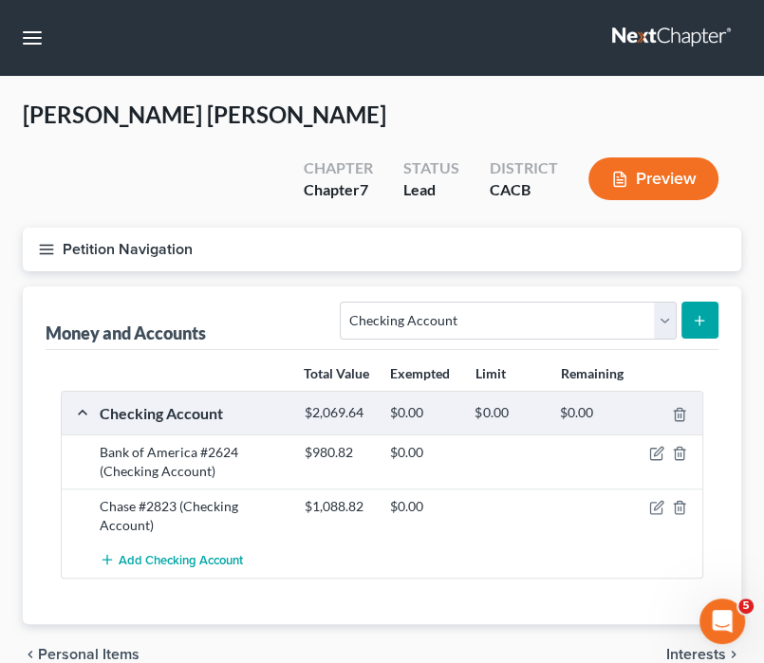
click at [51, 245] on line "button" at bounding box center [46, 245] width 13 height 0
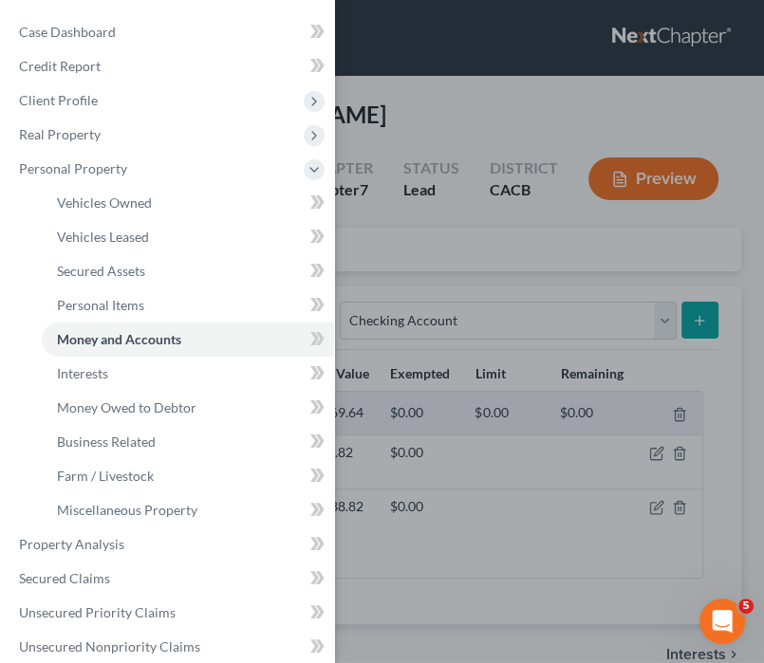
scroll to position [379, 0]
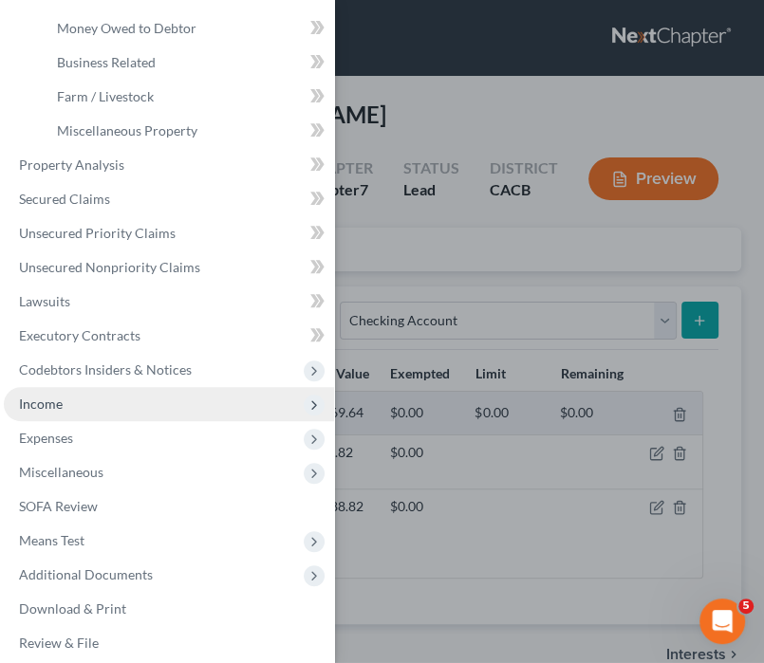
click at [129, 408] on span "Income" at bounding box center [169, 404] width 330 height 34
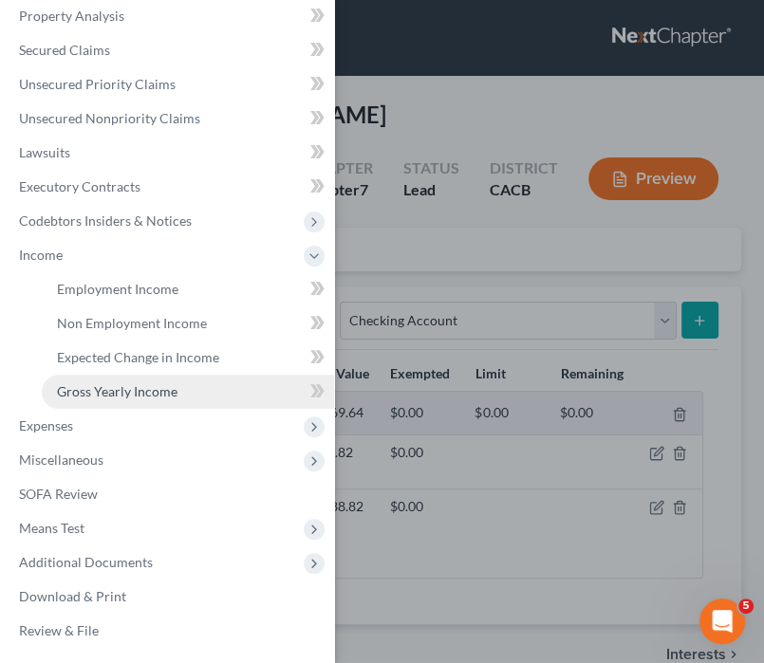
scroll to position [186, 0]
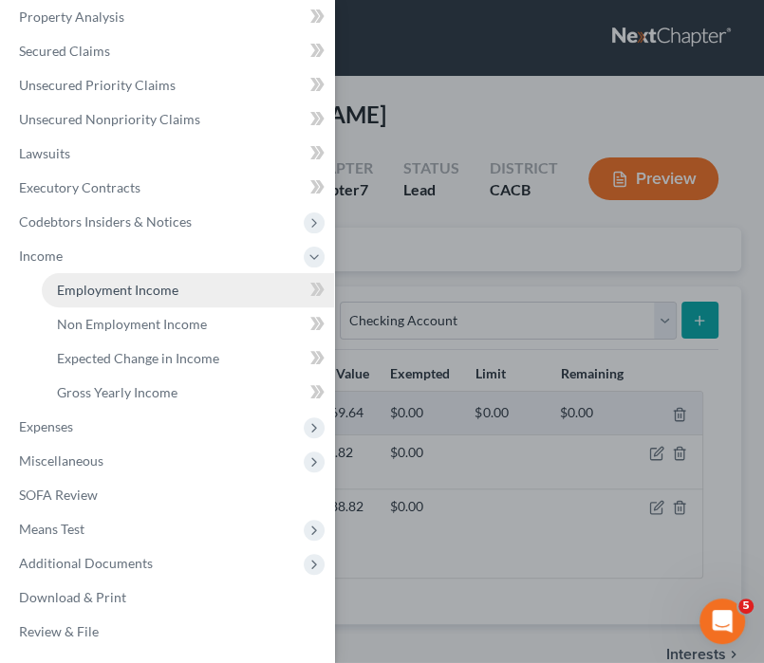
click at [143, 284] on span "Employment Income" at bounding box center [117, 290] width 121 height 16
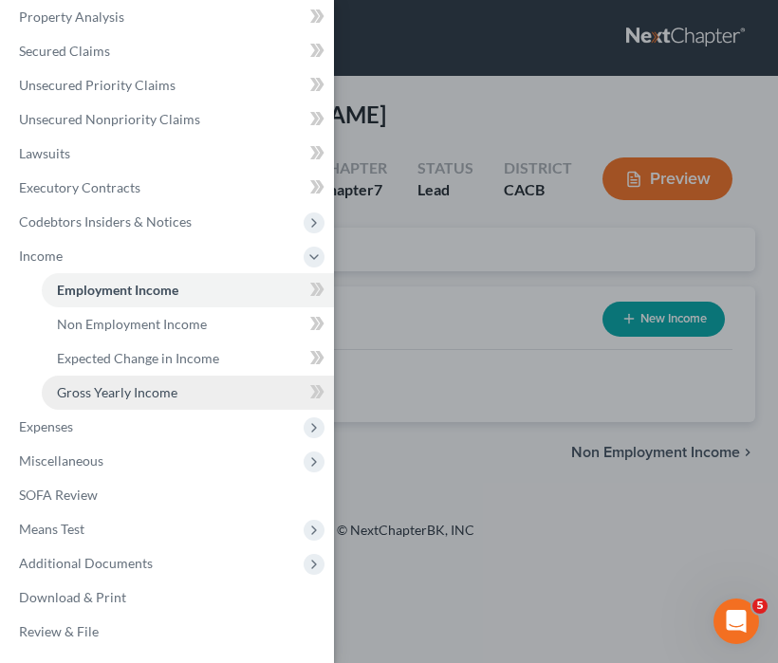
click at [178, 378] on link "Gross Yearly Income" at bounding box center [188, 393] width 292 height 34
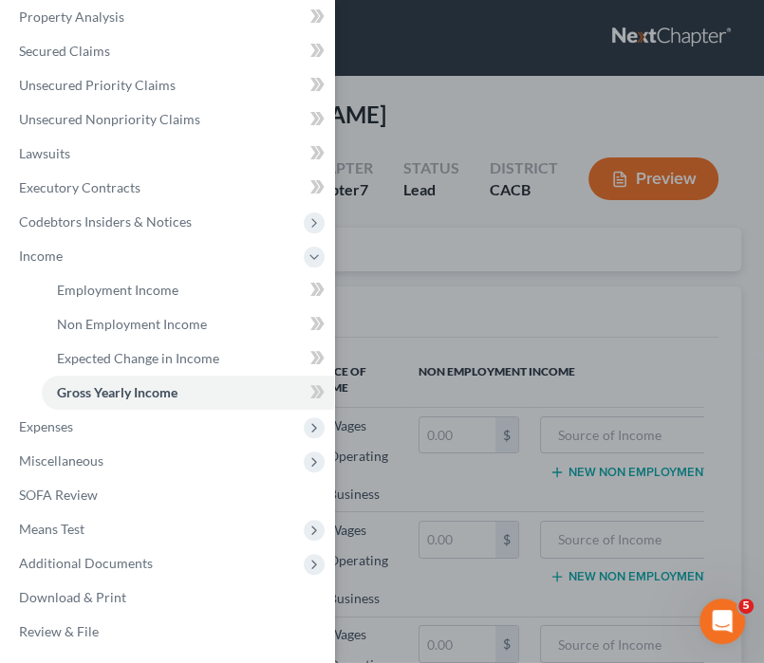
click at [438, 283] on div "Case Dashboard Payments Invoices Payments Payments Credit Report Client Profile" at bounding box center [382, 331] width 764 height 663
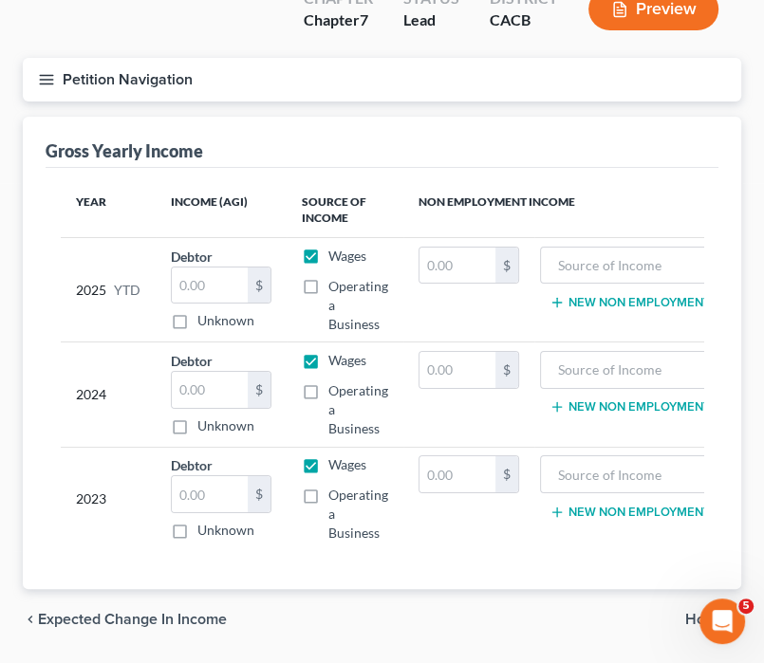
scroll to position [190, 0]
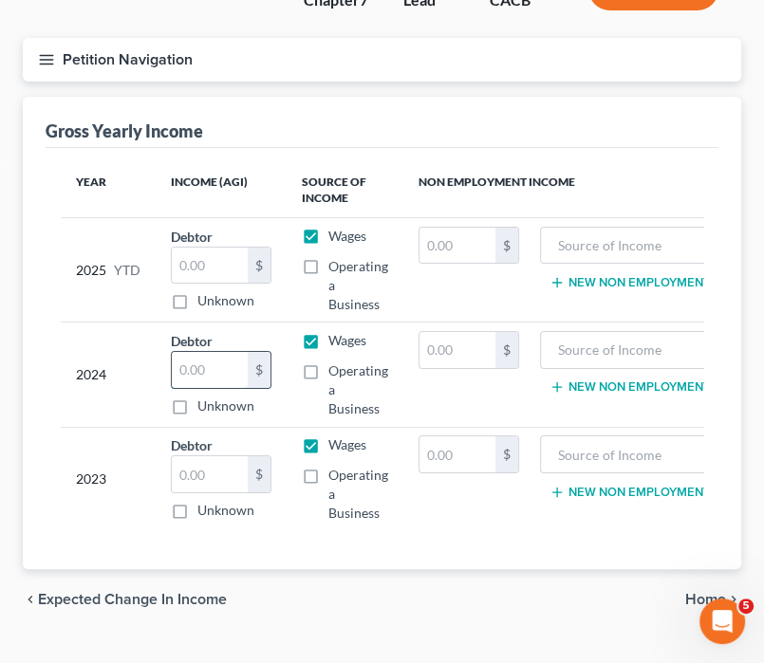
click at [216, 352] on input "text" at bounding box center [210, 370] width 76 height 36
type input "31,056"
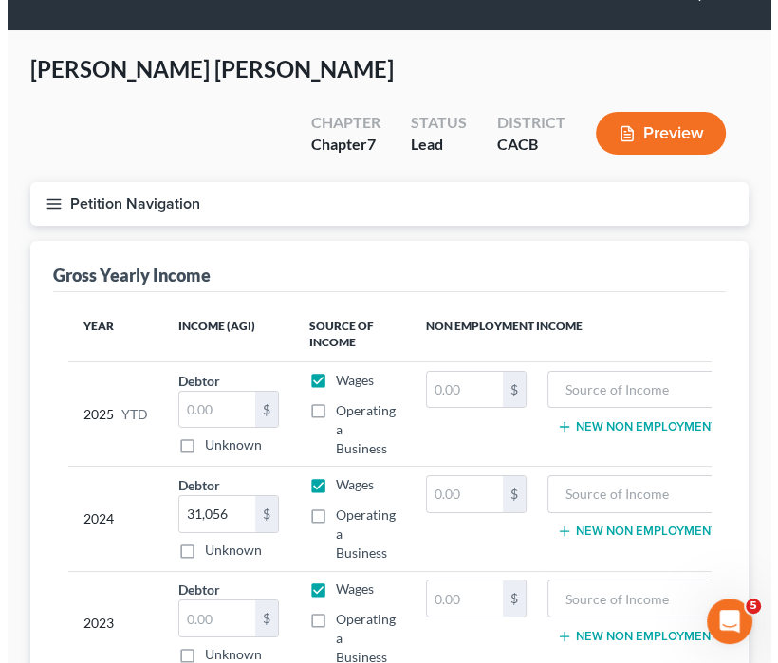
scroll to position [0, 0]
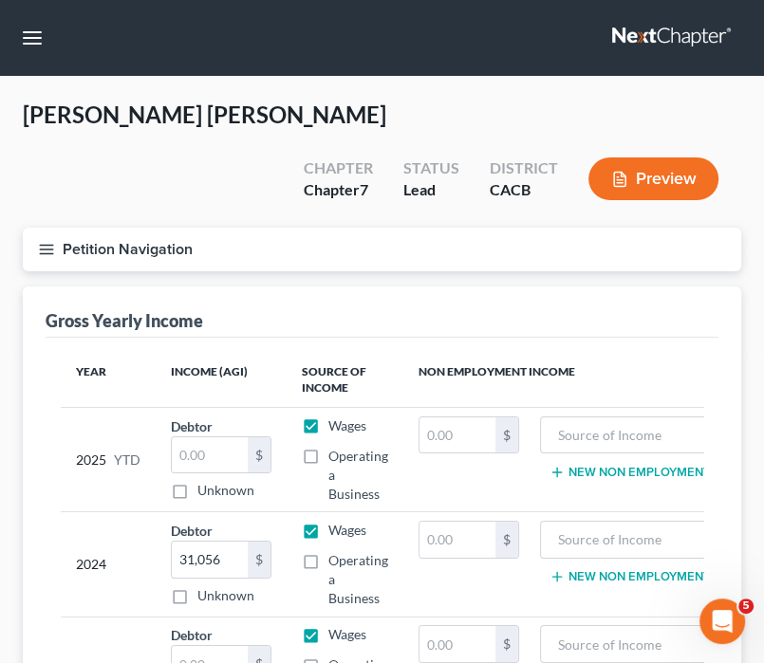
click at [56, 228] on button "Petition Navigation" at bounding box center [382, 250] width 718 height 44
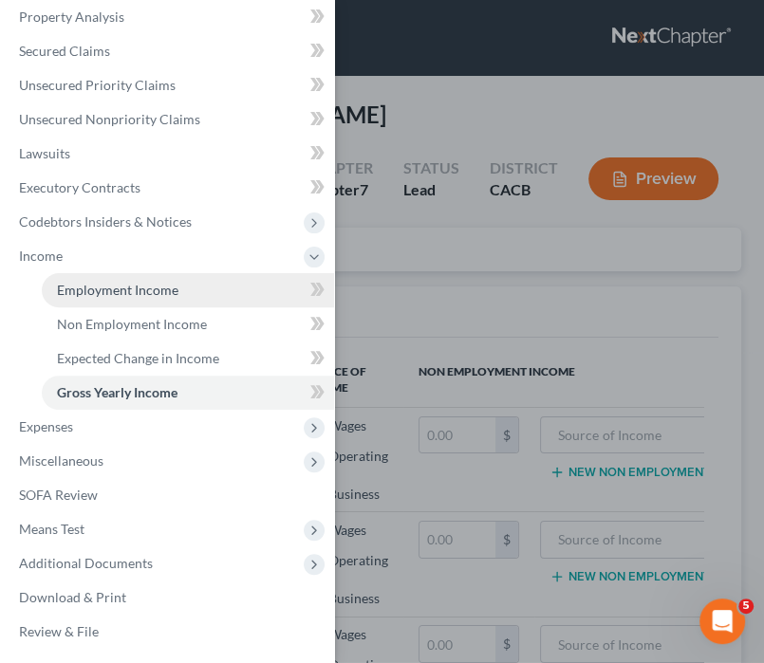
click at [135, 295] on span "Employment Income" at bounding box center [117, 290] width 121 height 16
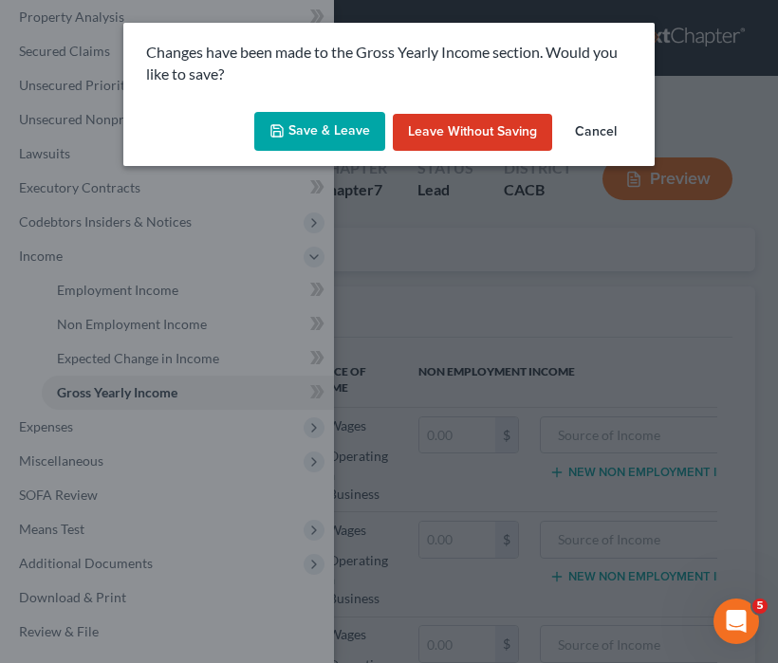
click at [292, 136] on button "Save & Leave" at bounding box center [319, 132] width 131 height 40
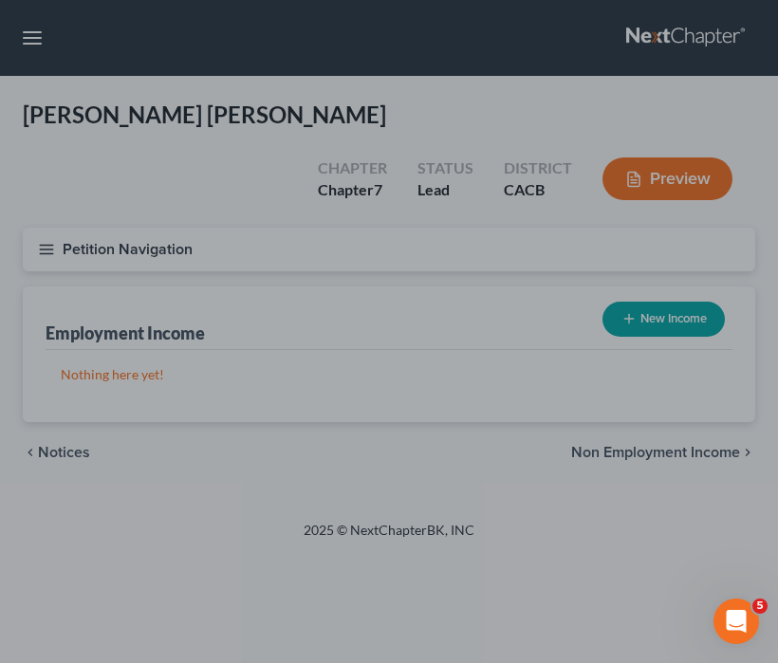
drag, startPoint x: 373, startPoint y: 484, endPoint x: 548, endPoint y: 395, distance: 196.8
click at [372, 480] on div at bounding box center [389, 331] width 778 height 663
click at [662, 280] on div at bounding box center [389, 331] width 778 height 663
click at [354, 278] on div at bounding box center [389, 331] width 778 height 663
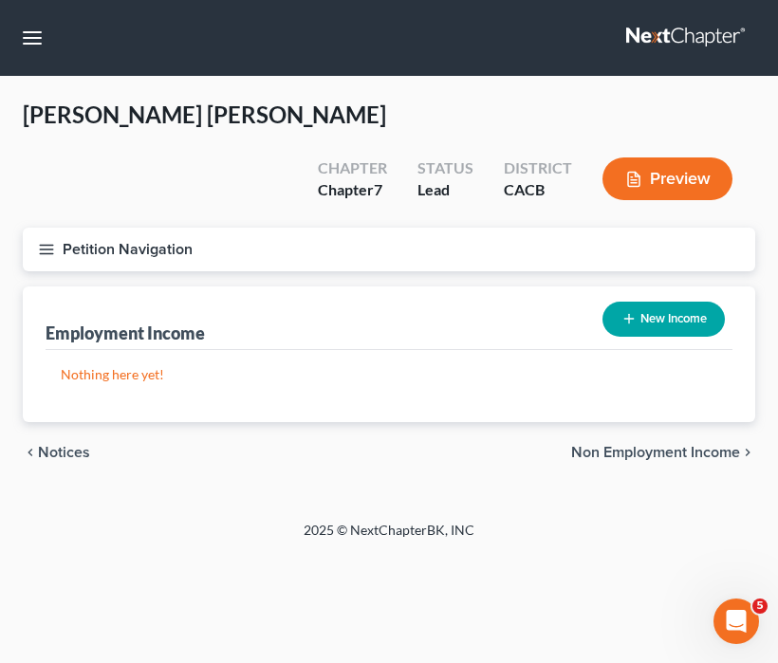
click at [678, 302] on button "New Income" at bounding box center [663, 319] width 122 height 35
select select "0"
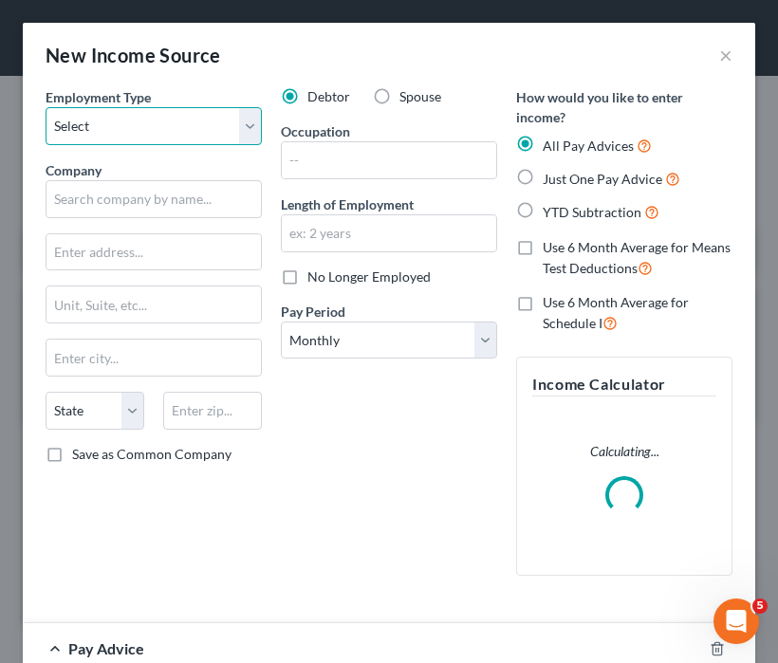
click at [171, 142] on select "Select Full or [DEMOGRAPHIC_DATA] Employment Self Employment" at bounding box center [154, 126] width 216 height 38
select select "0"
click at [46, 107] on select "Select Full or [DEMOGRAPHIC_DATA] Employment Self Employment" at bounding box center [154, 126] width 216 height 38
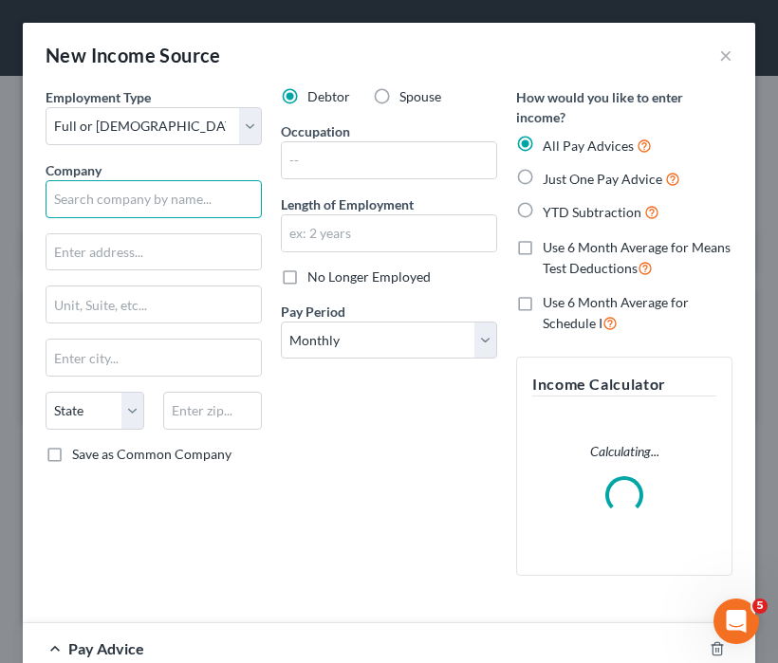
click at [137, 195] on input "text" at bounding box center [154, 199] width 216 height 38
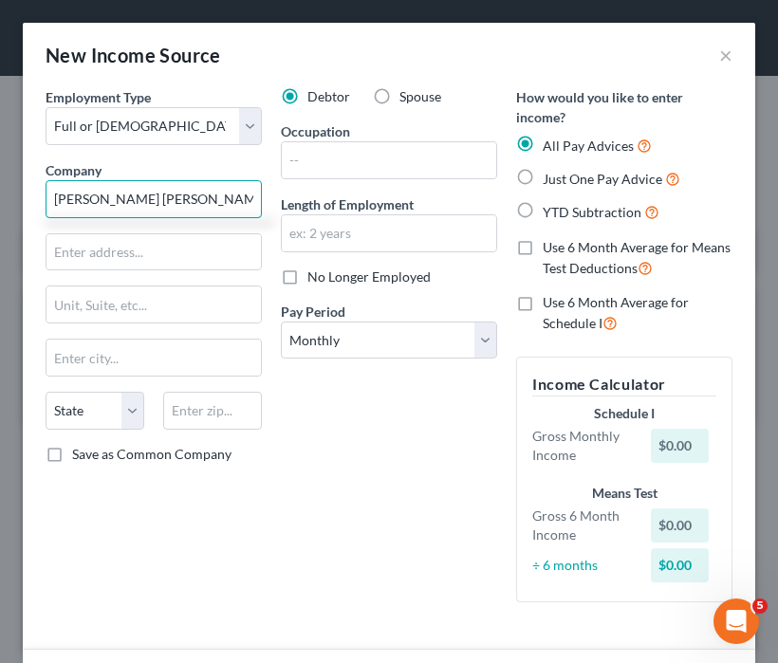
type input "[PERSON_NAME] [PERSON_NAME] & CO."
click at [340, 559] on div "Debtor Spouse Occupation Length of Employment No Longer Employed Pay Period * S…" at bounding box center [388, 352] width 235 height 530
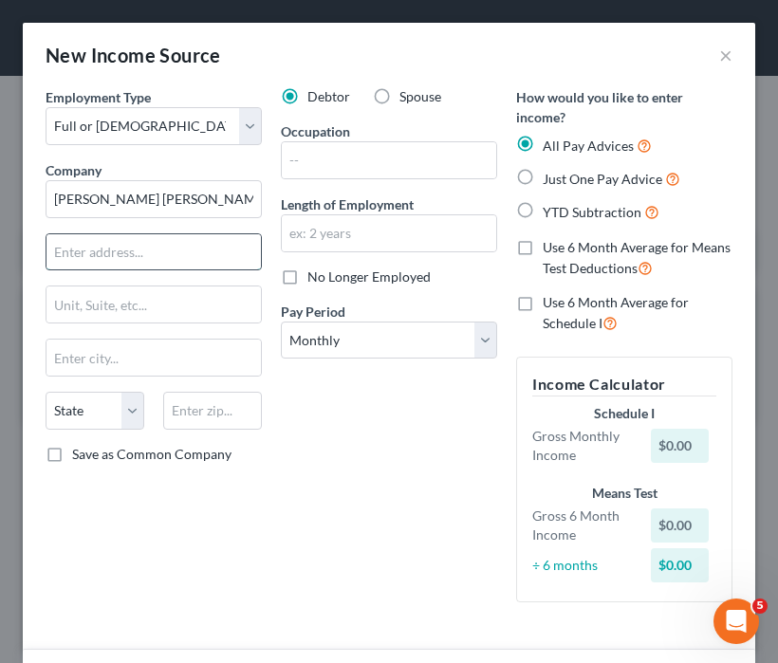
click at [221, 259] on input "text" at bounding box center [153, 252] width 214 height 36
type input "[STREET_ADDRESS]"
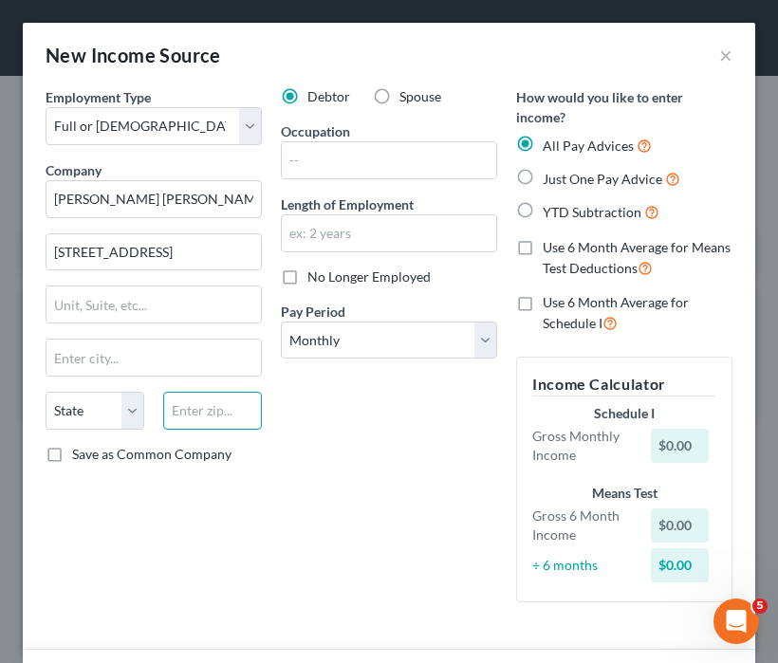
click at [191, 416] on input "text" at bounding box center [212, 411] width 99 height 38
type input "7"
type input "43240"
click at [396, 401] on div "Debtor Spouse Occupation Length of Employment No Longer Employed Pay Period * S…" at bounding box center [388, 352] width 235 height 530
type input "Columbus"
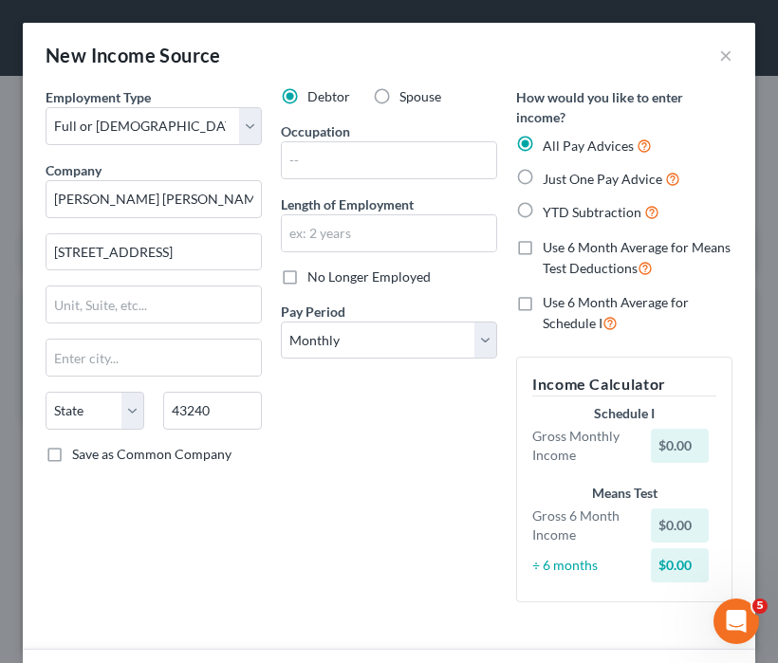
select select "36"
click at [328, 358] on div "Debtor Spouse Occupation Length of Employment No Longer Employed Pay Period * S…" at bounding box center [388, 352] width 235 height 530
click at [344, 347] on select "Select Monthly Twice Monthly Every Other Week Weekly" at bounding box center [389, 341] width 216 height 38
click at [281, 322] on select "Select Monthly Twice Monthly Every Other Week Weekly" at bounding box center [389, 341] width 216 height 38
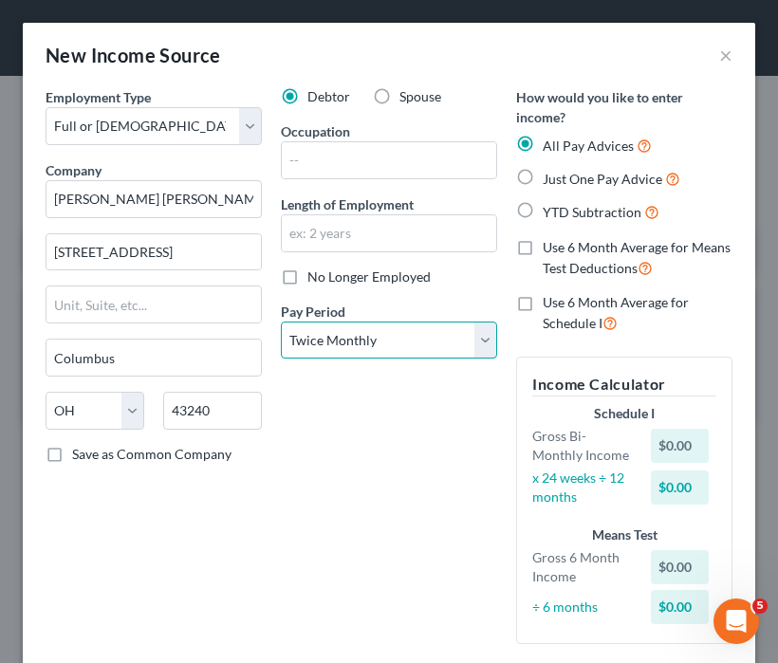
click at [380, 326] on select "Select Monthly Twice Monthly Every Other Week Weekly" at bounding box center [389, 341] width 216 height 38
select select "2"
click at [281, 322] on select "Select Monthly Twice Monthly Every Other Week Weekly" at bounding box center [389, 341] width 216 height 38
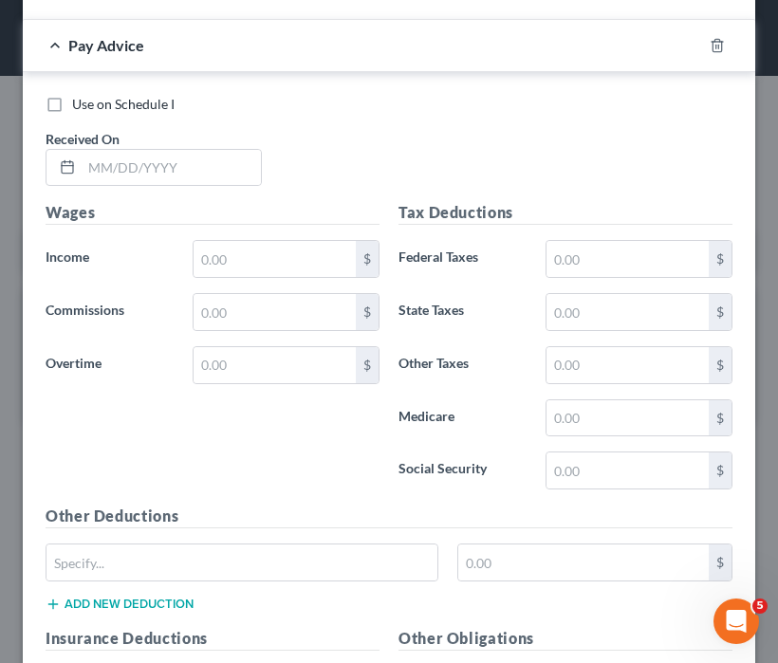
scroll to position [379, 0]
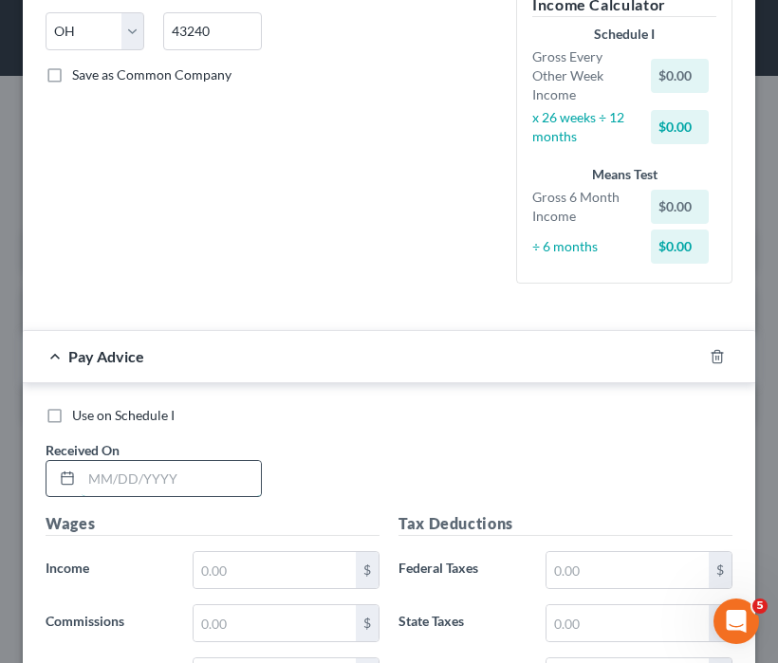
click at [111, 473] on input "text" at bounding box center [171, 479] width 179 height 36
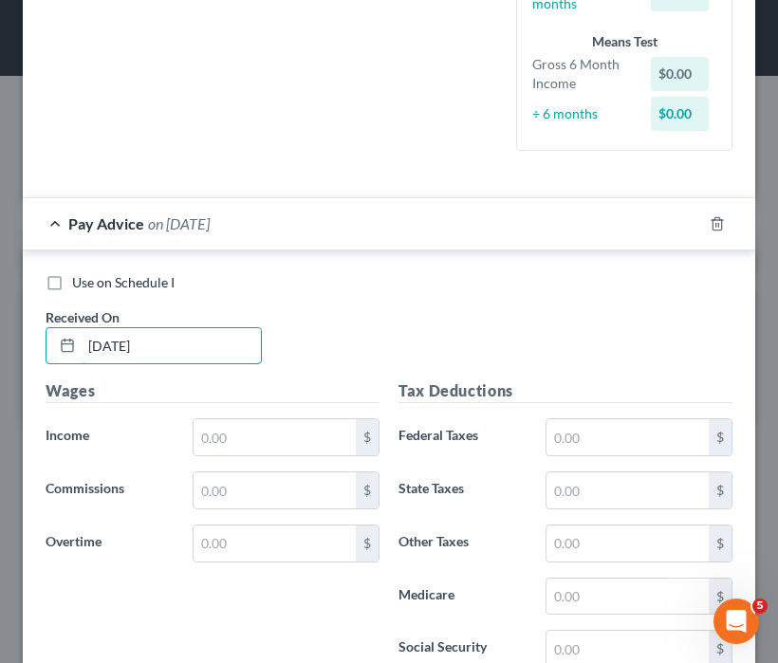
scroll to position [569, 0]
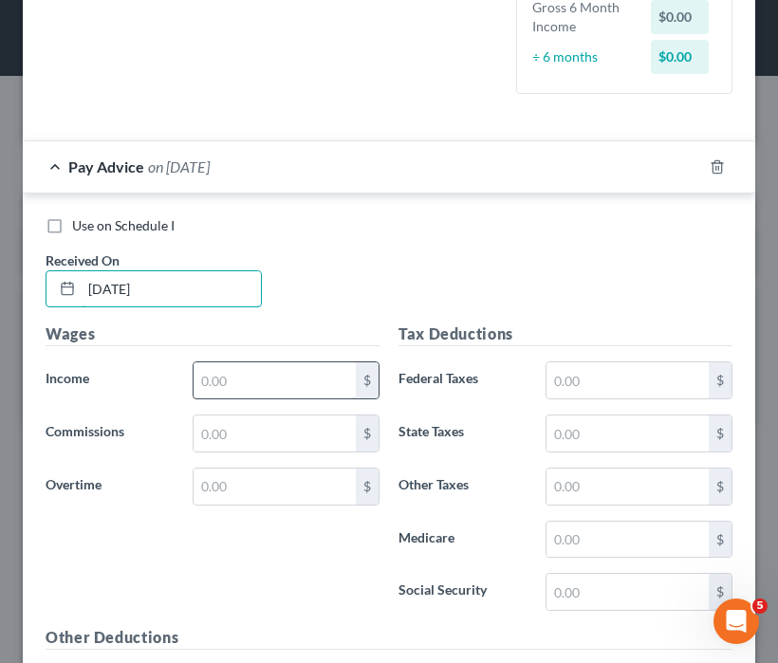
type input "[DATE]"
click at [257, 382] on input "text" at bounding box center [274, 380] width 162 height 36
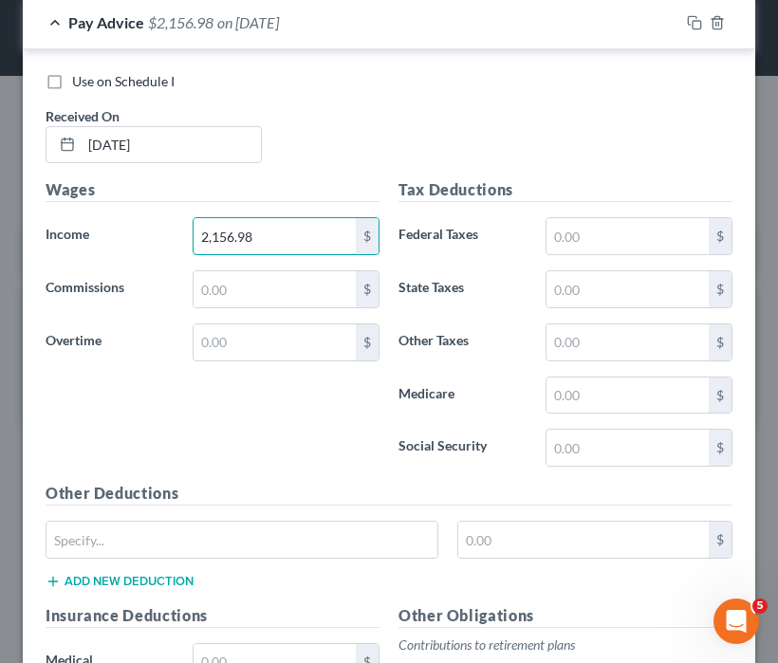
scroll to position [759, 0]
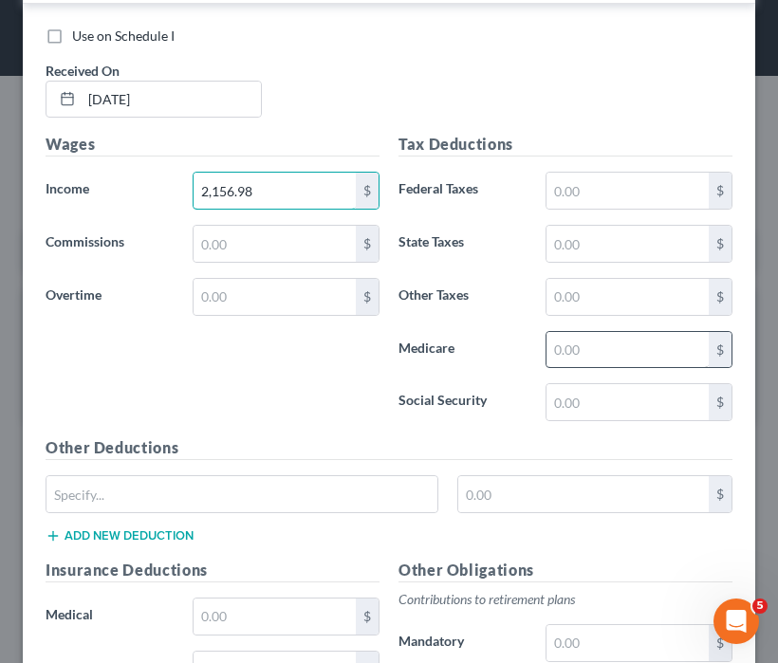
type input "2,156.98"
click at [651, 354] on input "text" at bounding box center [627, 350] width 162 height 36
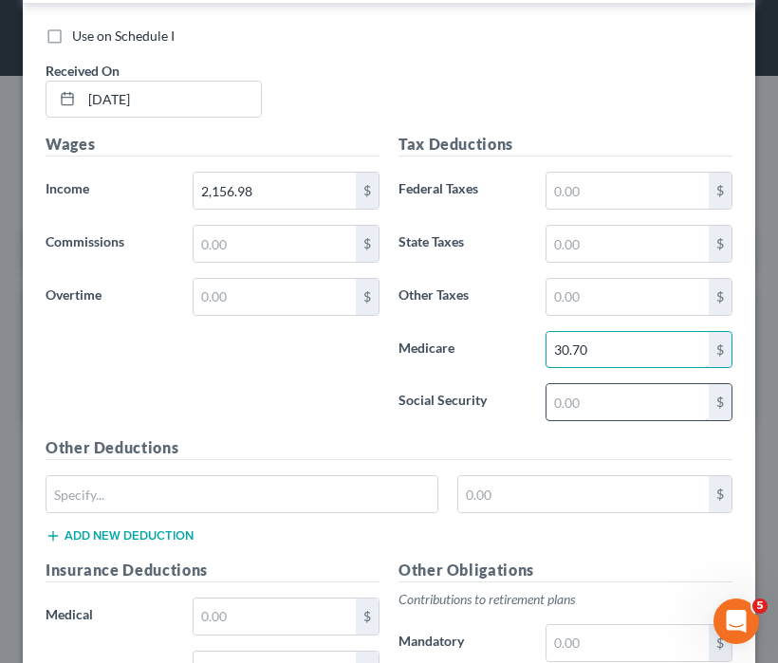
type input "30.70"
click at [588, 397] on input "text" at bounding box center [627, 402] width 162 height 36
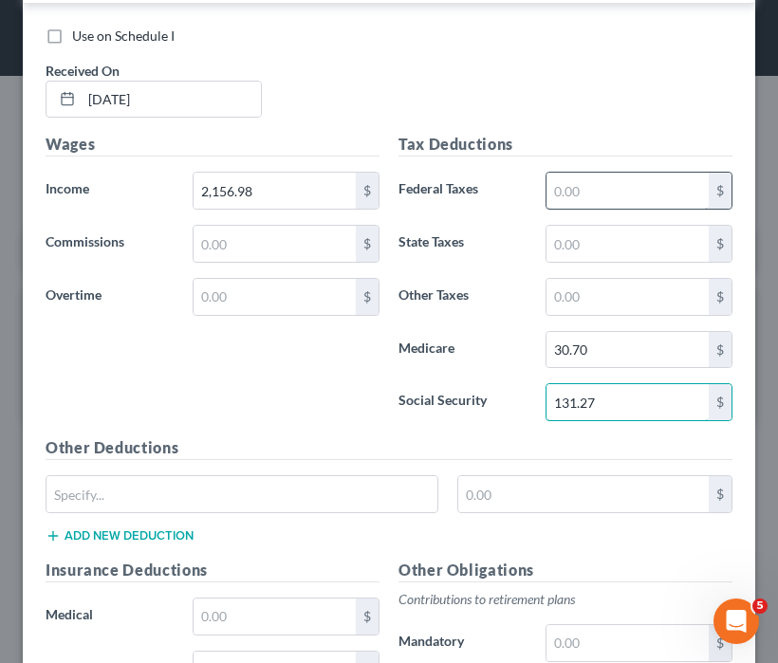
type input "131.27"
click at [595, 186] on input "text" at bounding box center [627, 191] width 162 height 36
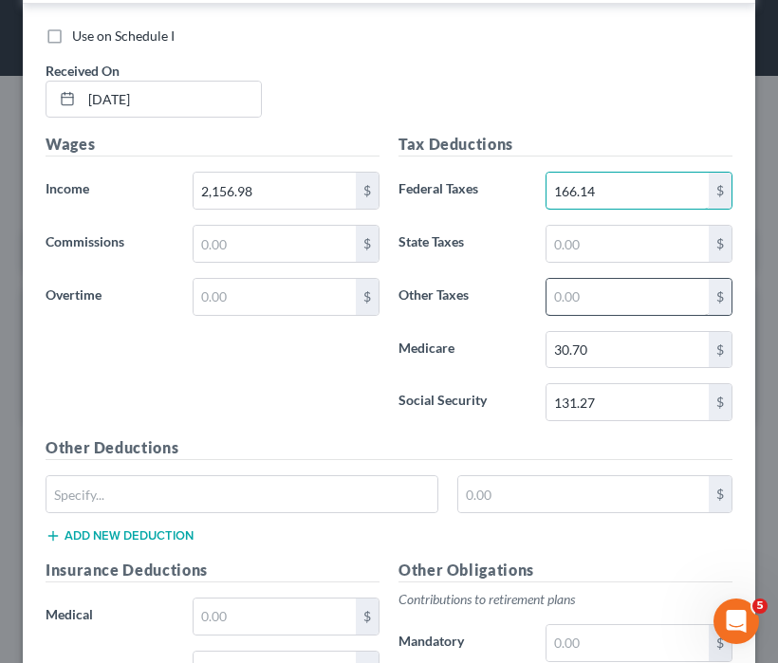
type input "166.14"
click at [595, 285] on input "text" at bounding box center [627, 297] width 162 height 36
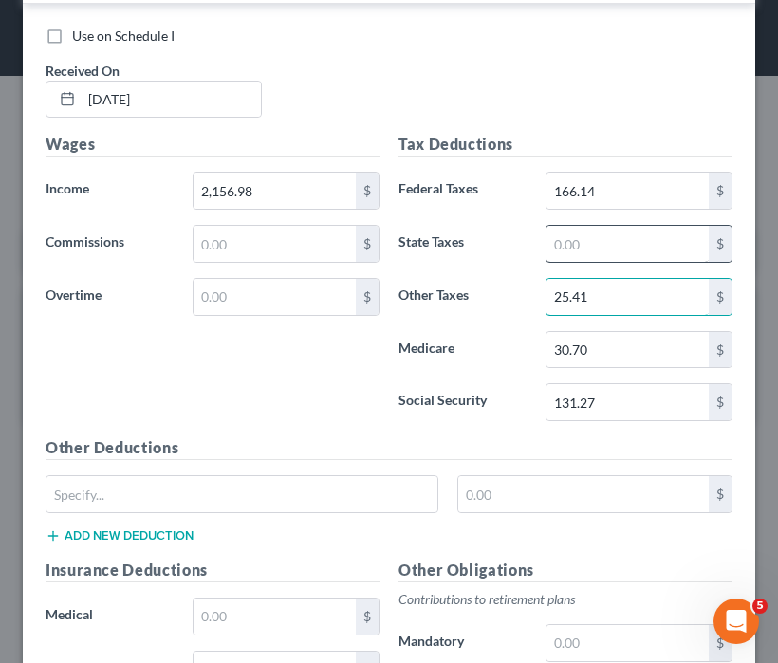
type input "25.41"
click at [607, 235] on input "text" at bounding box center [627, 244] width 162 height 36
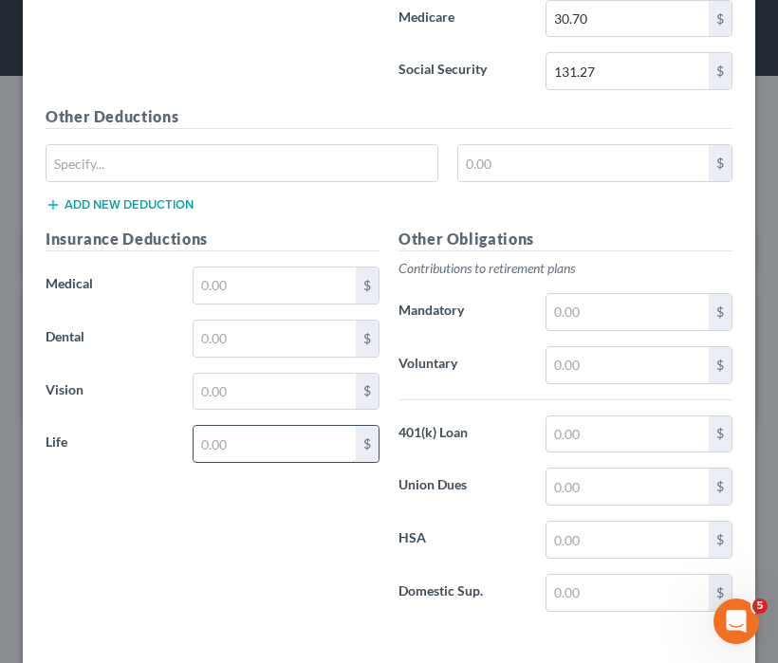
scroll to position [1138, 0]
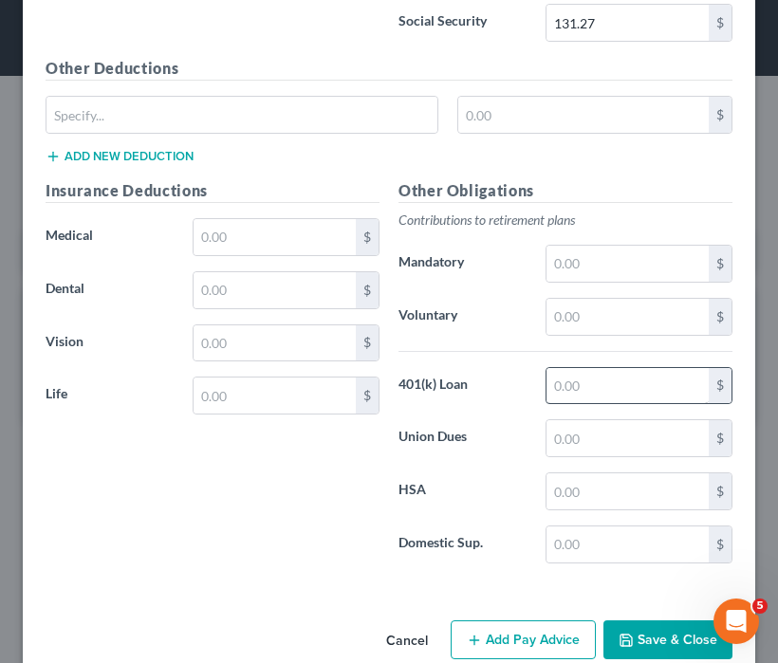
type input "60.26"
click at [597, 388] on input "text" at bounding box center [627, 386] width 162 height 36
type input "79.35"
click at [269, 237] on input "text" at bounding box center [274, 237] width 162 height 36
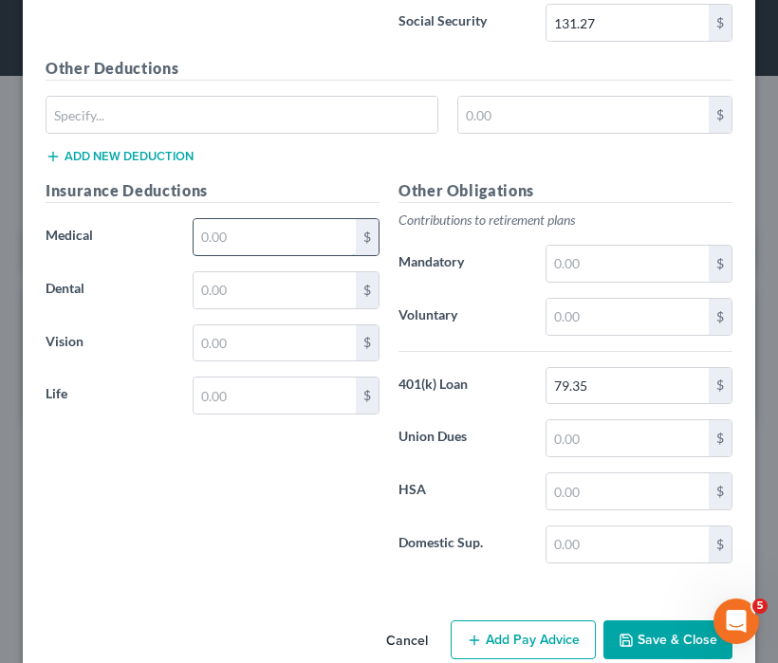
type input "3"
type input "25.50"
click at [307, 281] on input "text" at bounding box center [274, 290] width 162 height 36
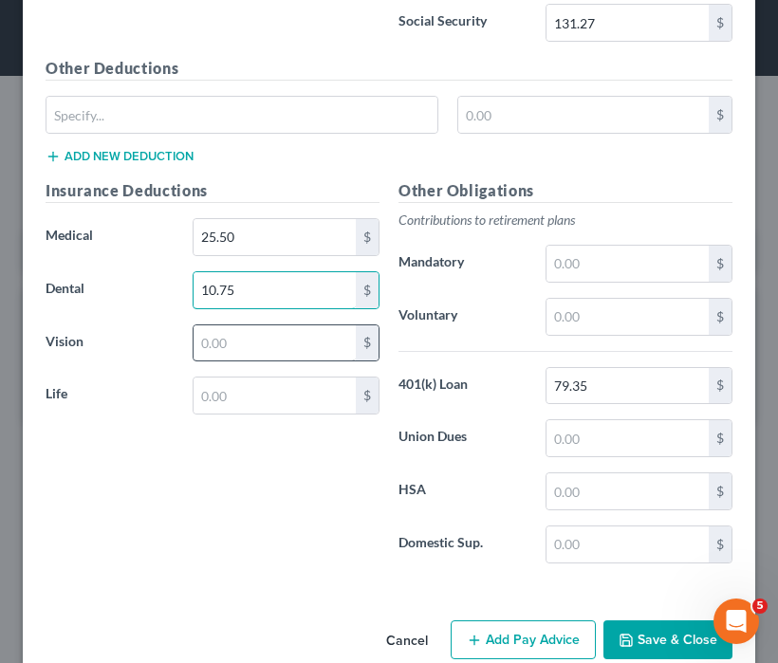
type input "10.75"
click at [288, 345] on input "text" at bounding box center [274, 343] width 162 height 36
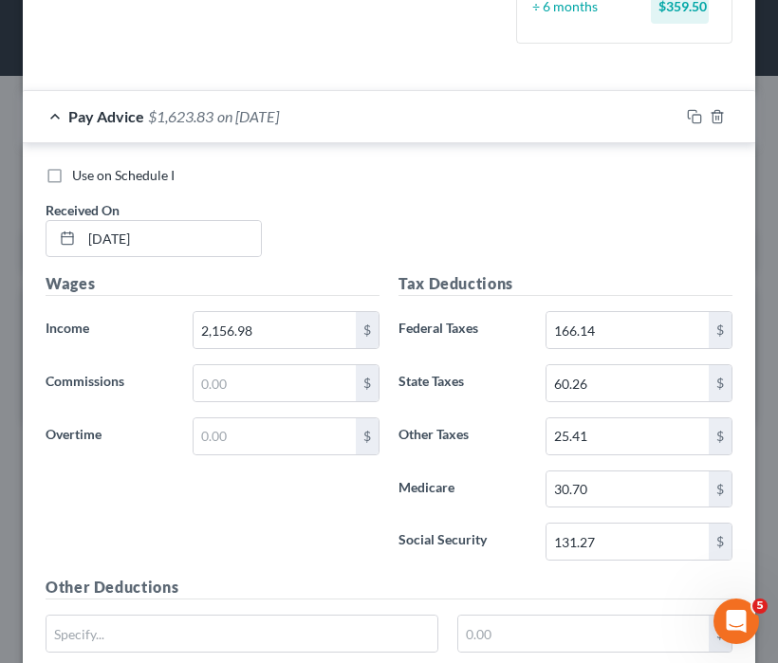
scroll to position [569, 0]
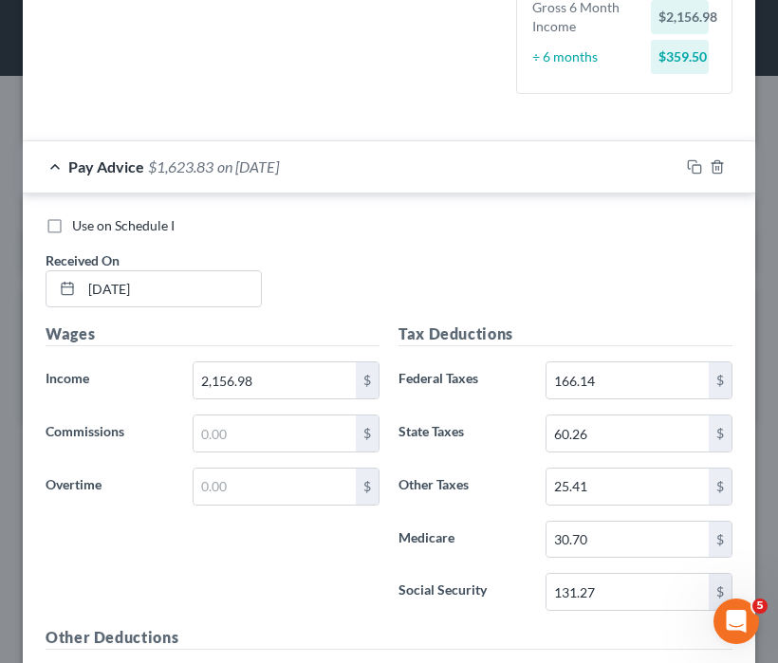
type input "3.77"
click at [108, 171] on span "Pay Advice" at bounding box center [106, 166] width 76 height 18
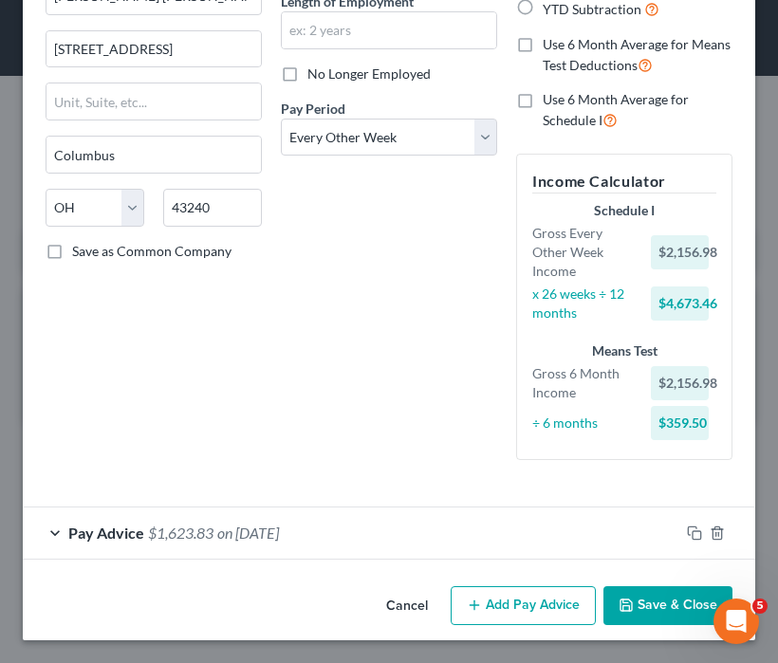
scroll to position [201, 0]
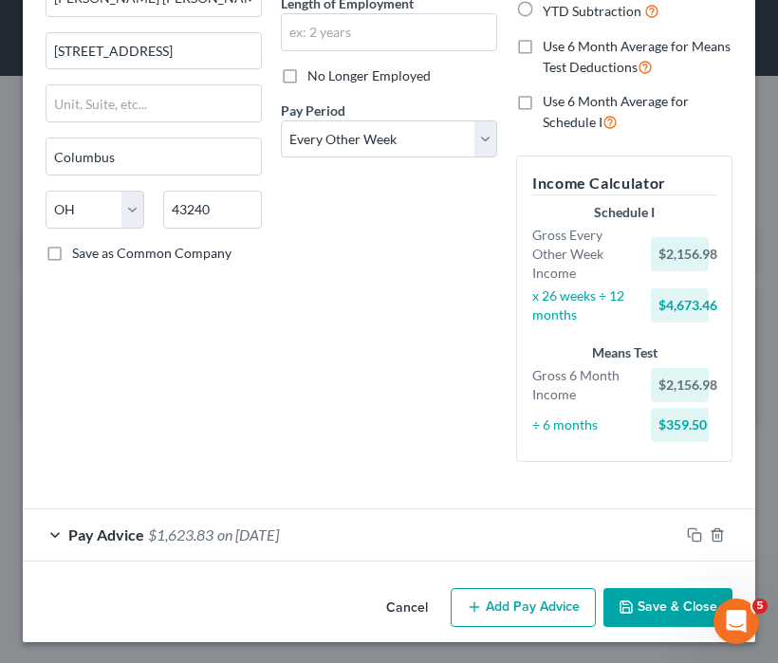
click at [290, 397] on div "Debtor Spouse Occupation Length of Employment No Longer Employed Pay Period * S…" at bounding box center [388, 181] width 235 height 591
click at [479, 588] on button "Add Pay Advice" at bounding box center [523, 608] width 145 height 40
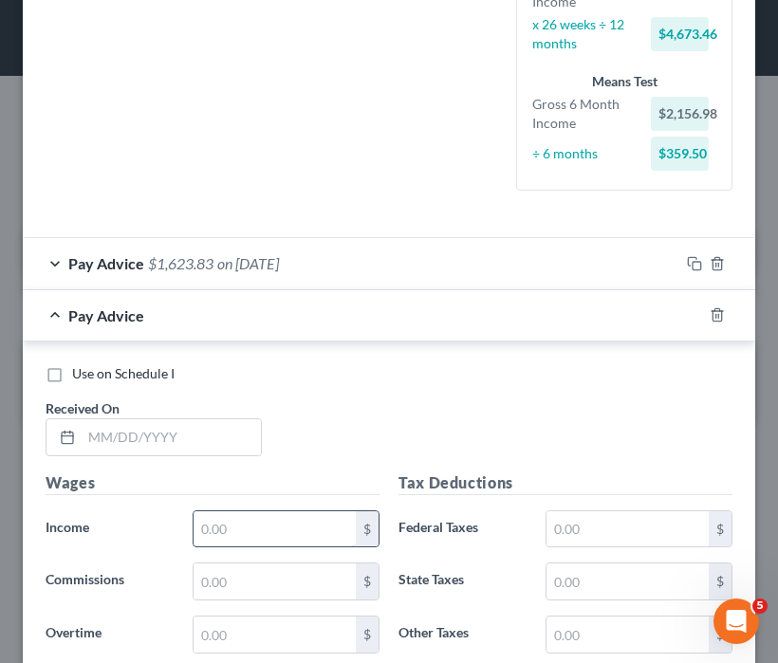
scroll to position [480, 0]
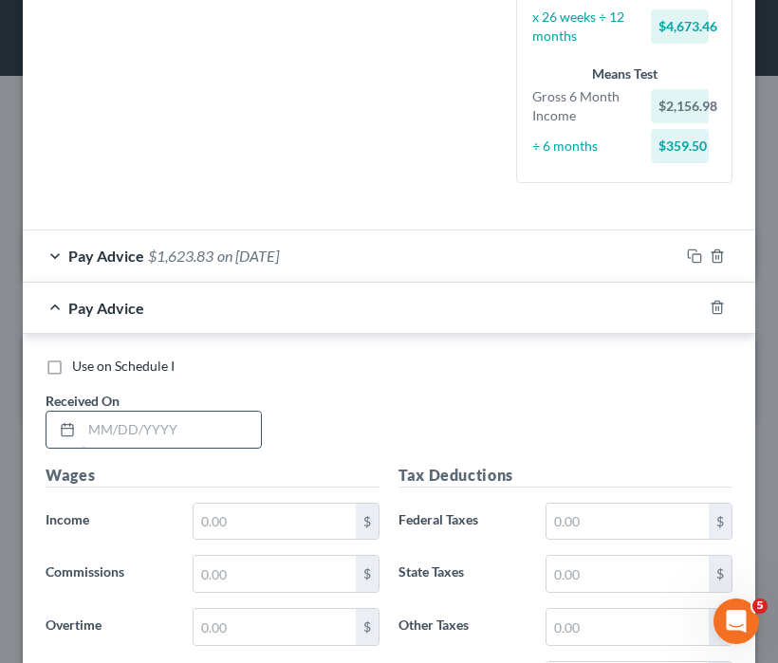
click at [127, 416] on input "text" at bounding box center [171, 430] width 179 height 36
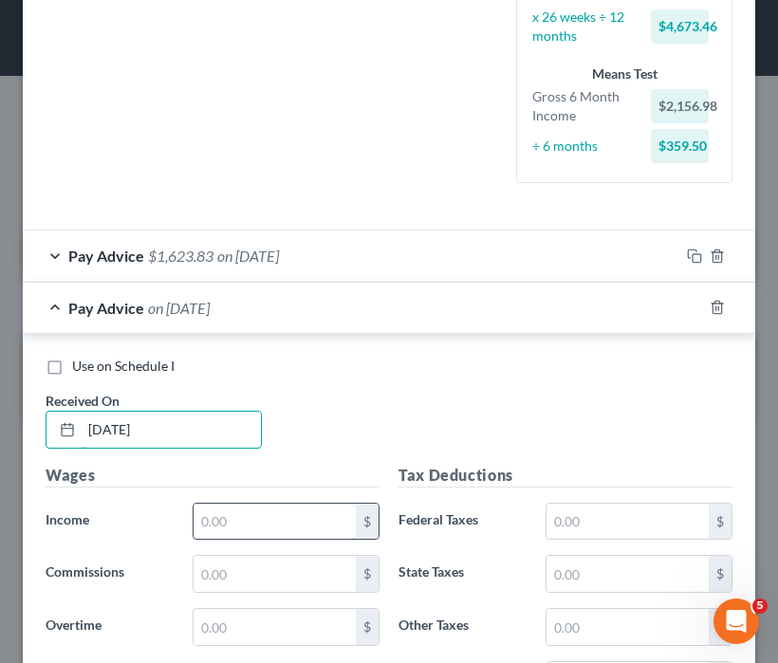
type input "[DATE]"
click at [277, 520] on input "text" at bounding box center [274, 522] width 162 height 36
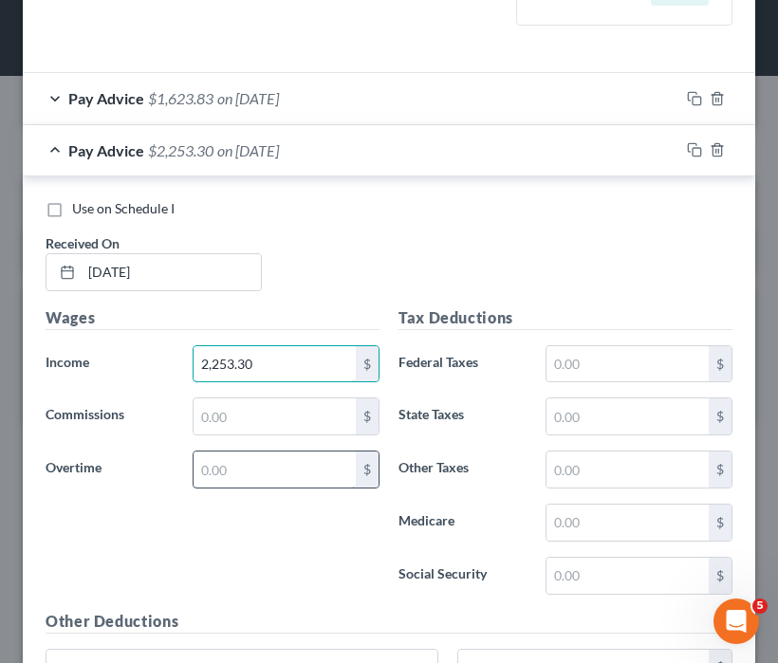
scroll to position [670, 0]
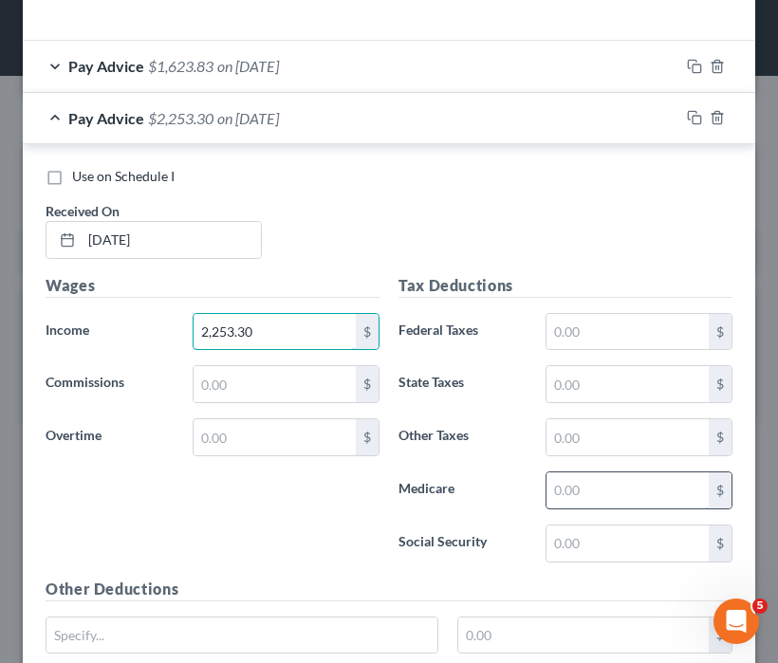
type input "2,253.30"
click at [603, 499] on input "text" at bounding box center [627, 490] width 162 height 36
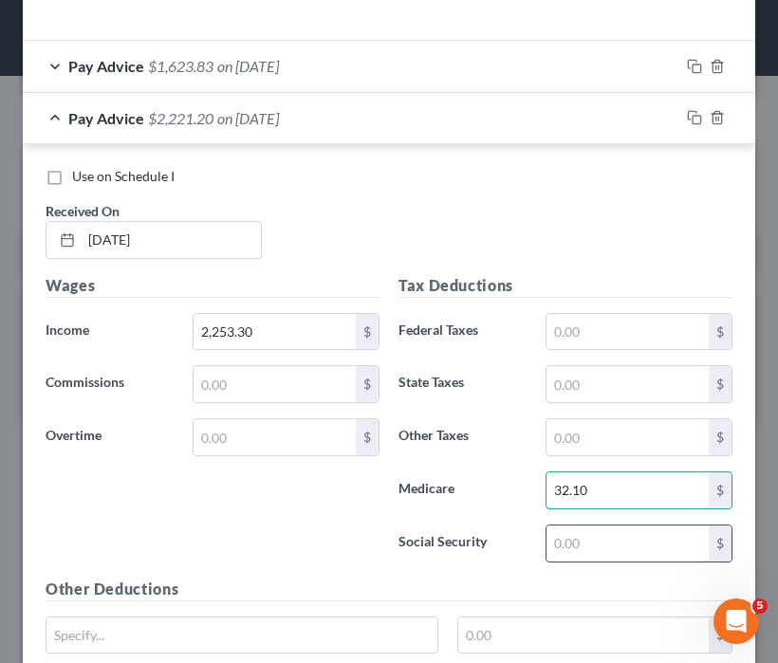
type input "32.10"
drag, startPoint x: 596, startPoint y: 544, endPoint x: 586, endPoint y: 546, distance: 9.9
click at [596, 545] on input "text" at bounding box center [627, 543] width 162 height 36
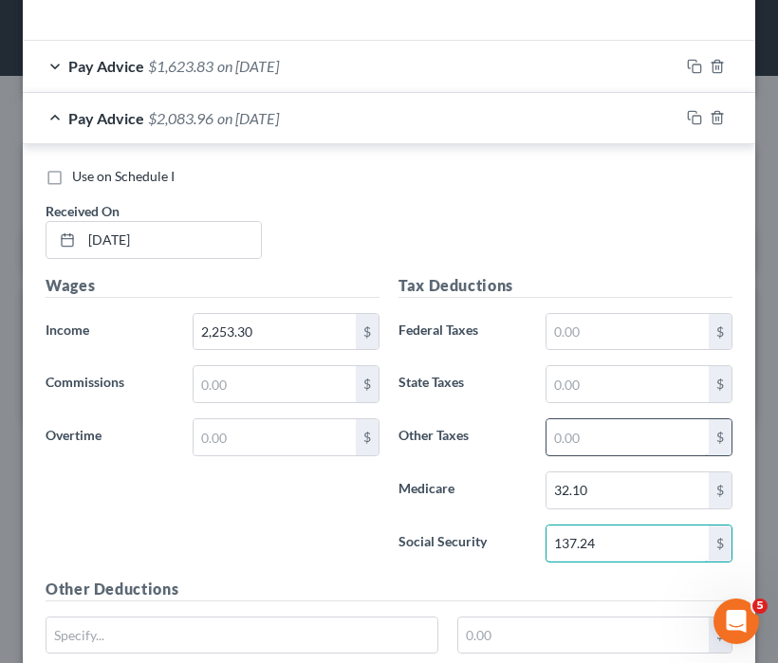
type input "137.24"
click at [586, 435] on input "text" at bounding box center [627, 437] width 162 height 36
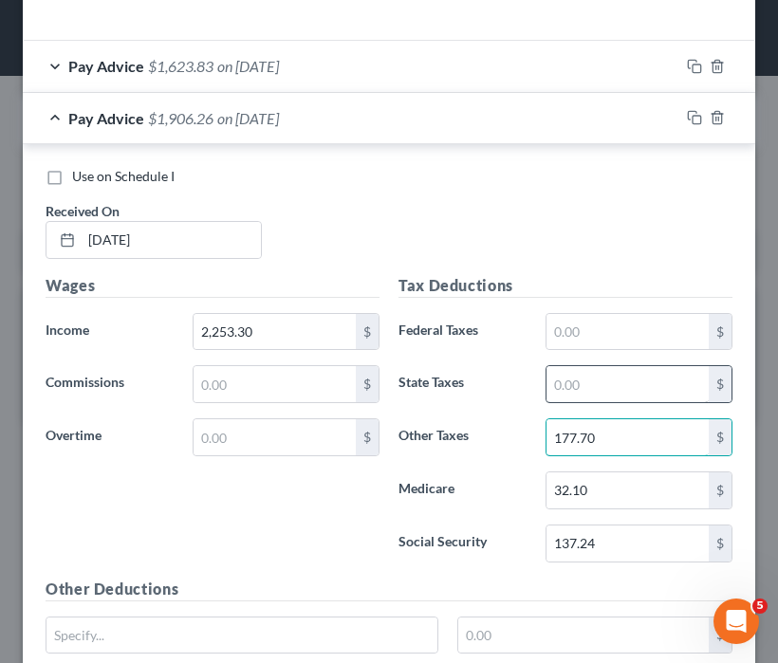
type input "177.70"
click at [573, 390] on input "text" at bounding box center [627, 384] width 162 height 36
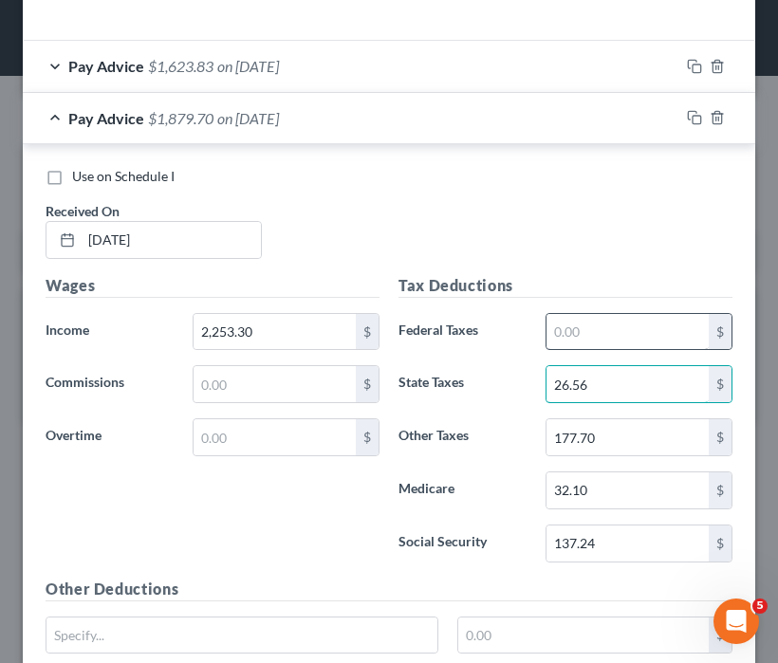
type input "26.56"
click at [584, 329] on input "text" at bounding box center [627, 332] width 162 height 36
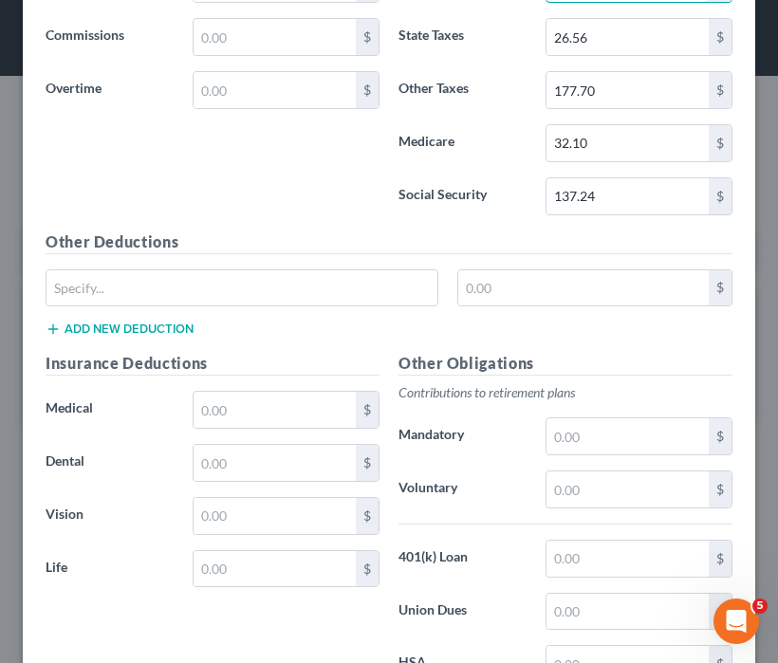
scroll to position [1049, 0]
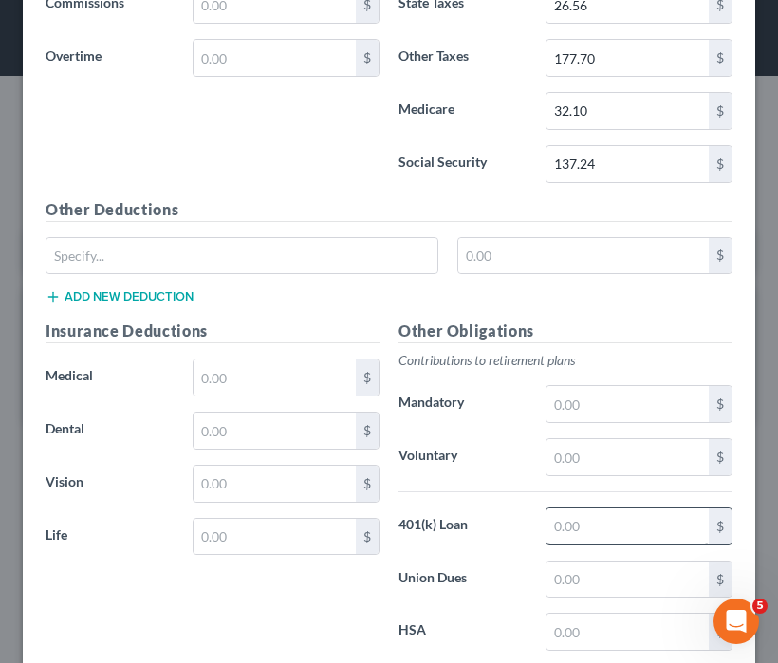
type input "66.61"
click at [610, 535] on input "text" at bounding box center [627, 526] width 162 height 36
type input "79.35"
click at [258, 384] on input "text" at bounding box center [274, 377] width 162 height 36
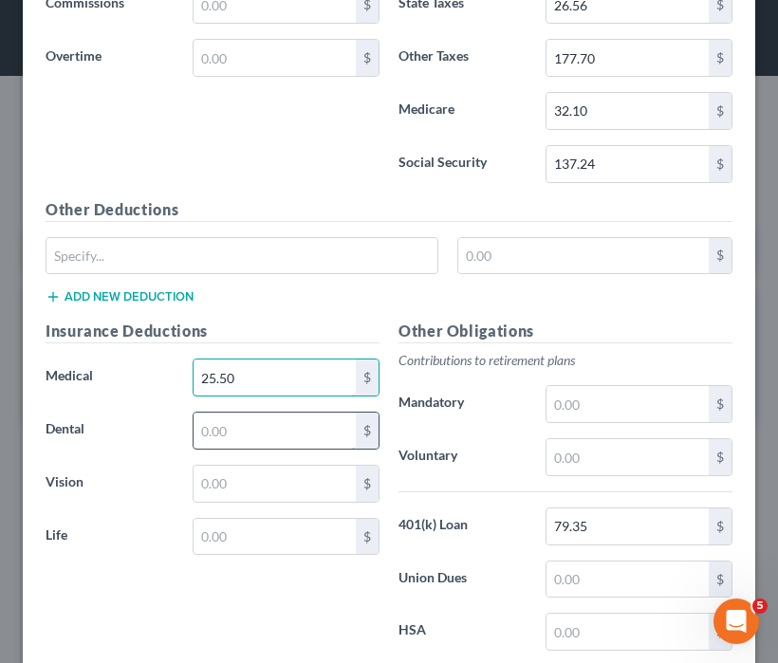
type input "25.50"
click at [267, 415] on input "text" at bounding box center [274, 431] width 162 height 36
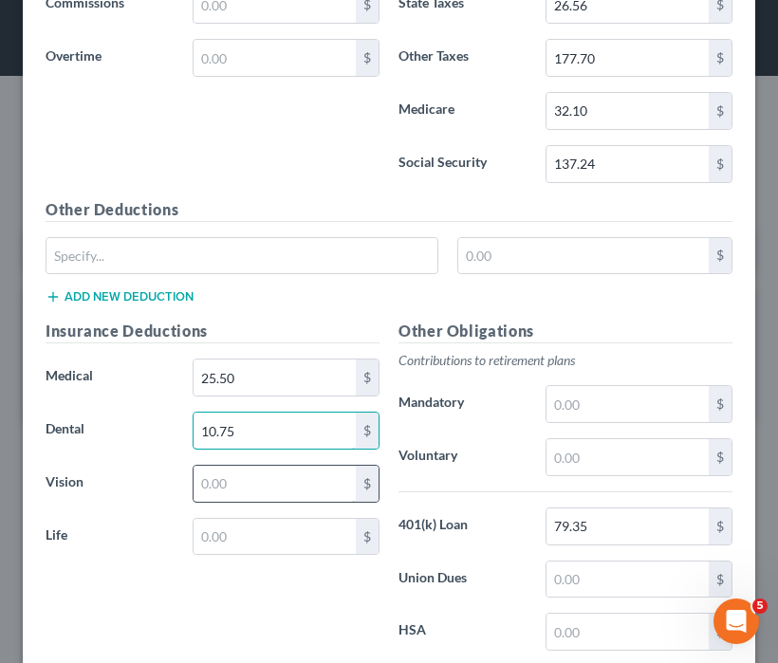
type input "10.75"
click at [299, 485] on input "text" at bounding box center [274, 484] width 162 height 36
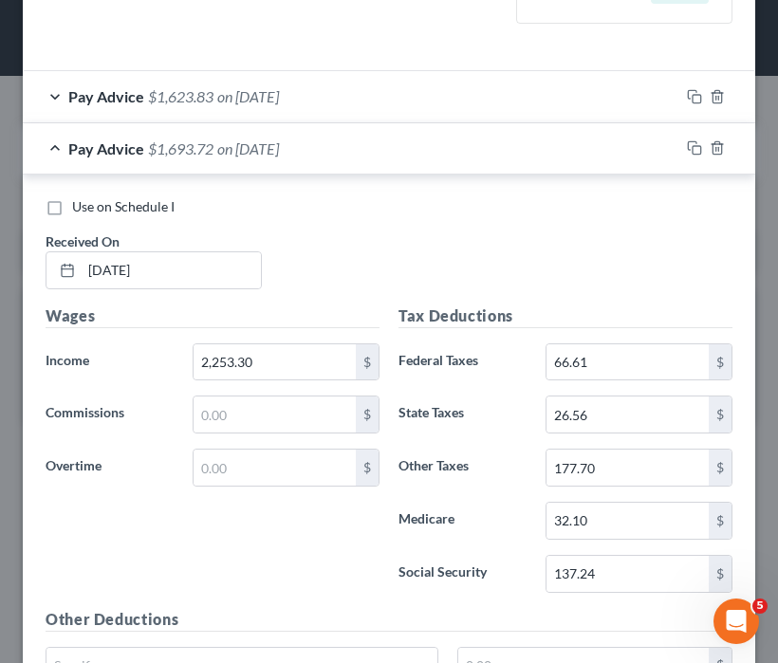
scroll to position [480, 0]
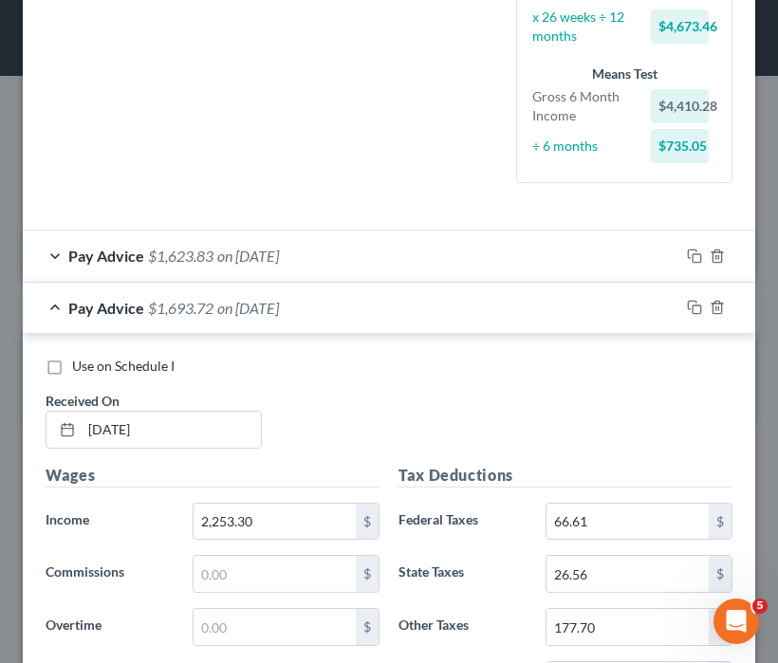
type input "3.77"
drag, startPoint x: 81, startPoint y: 292, endPoint x: 95, endPoint y: 292, distance: 14.2
click at [81, 292] on div "Pay Advice $1,693.72 on [DATE]" at bounding box center [351, 308] width 656 height 50
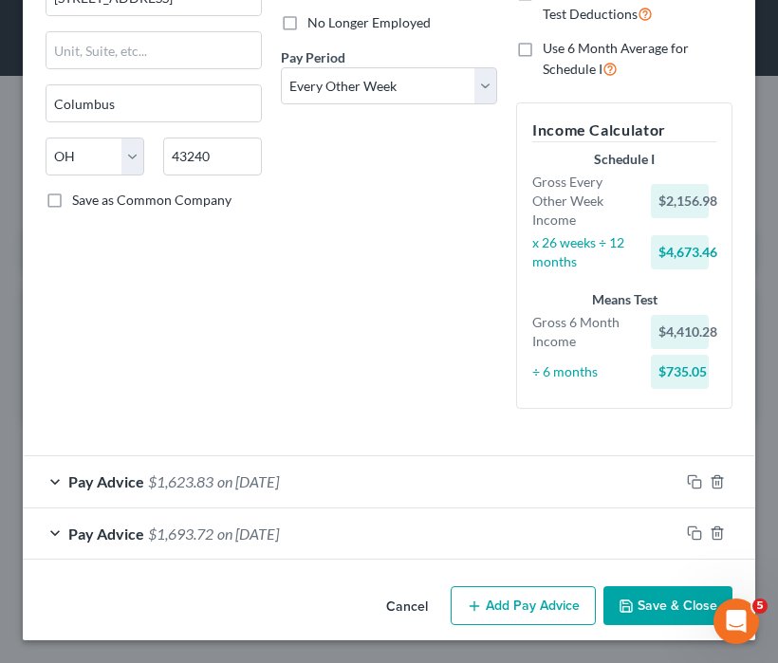
scroll to position [253, 0]
click at [508, 610] on button "Add Pay Advice" at bounding box center [523, 607] width 145 height 40
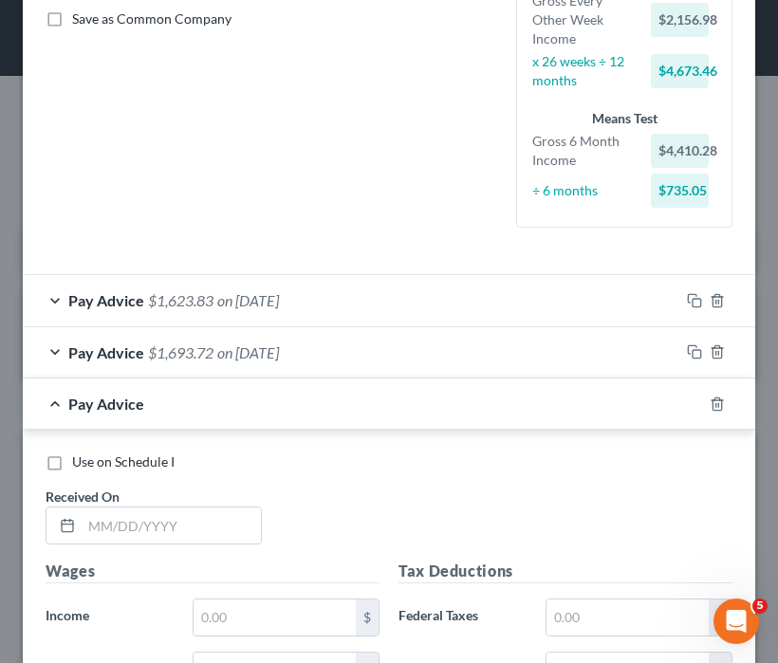
scroll to position [633, 0]
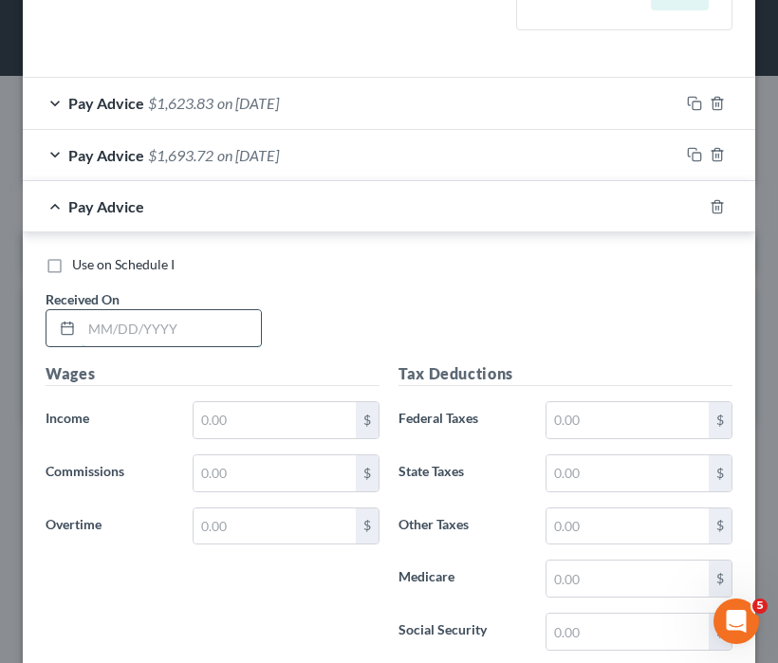
click at [125, 323] on input "text" at bounding box center [171, 328] width 179 height 36
type input "[DATE]"
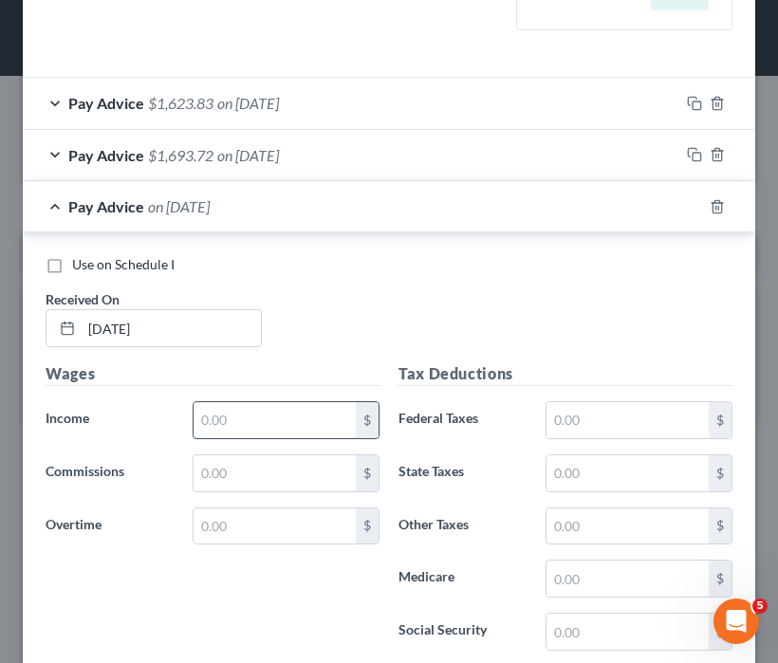
click at [212, 413] on input "text" at bounding box center [274, 420] width 162 height 36
type input "0"
click at [76, 197] on span "Pay Advice" at bounding box center [106, 206] width 76 height 18
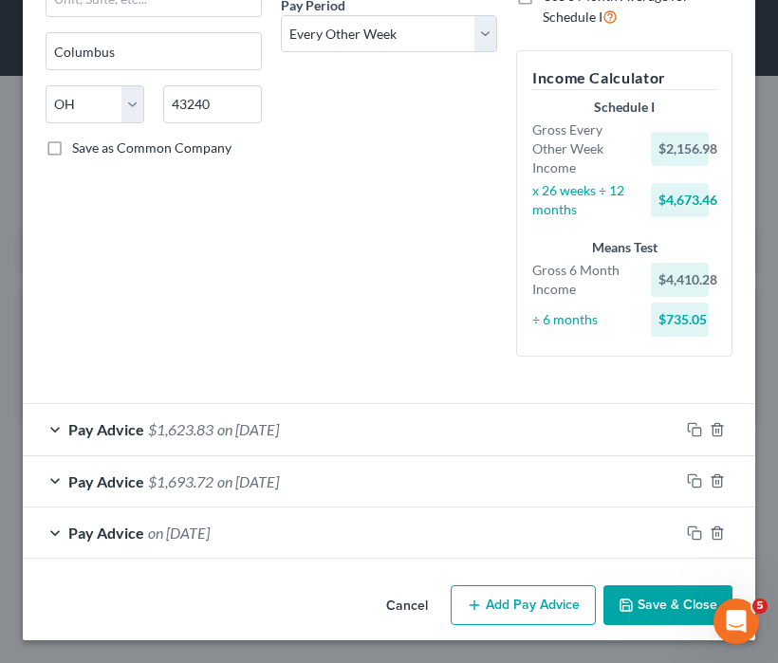
scroll to position [304, 0]
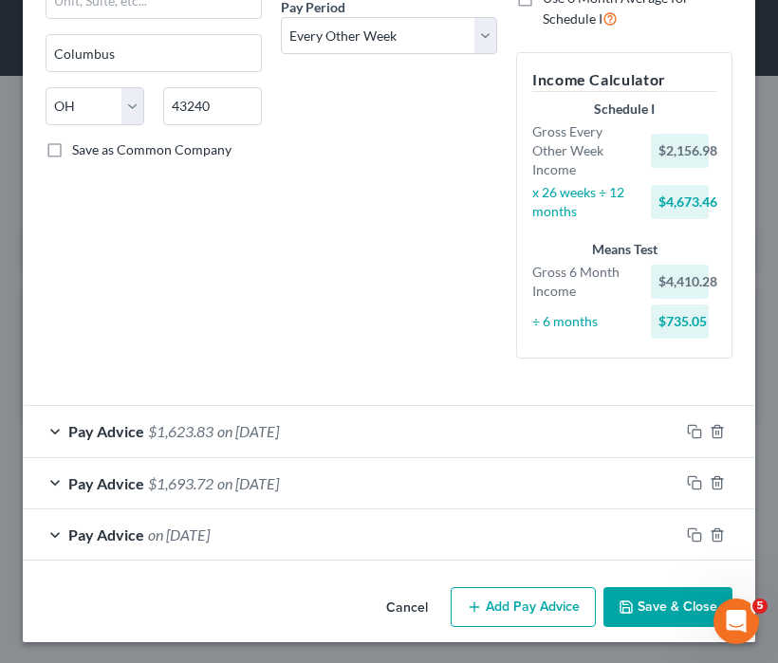
click at [516, 599] on button "Add Pay Advice" at bounding box center [523, 607] width 145 height 40
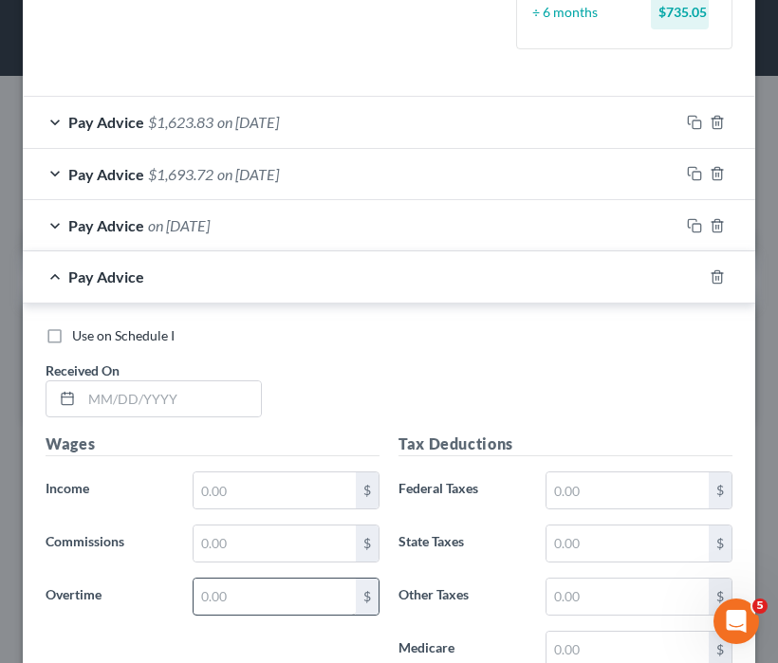
scroll to position [684, 0]
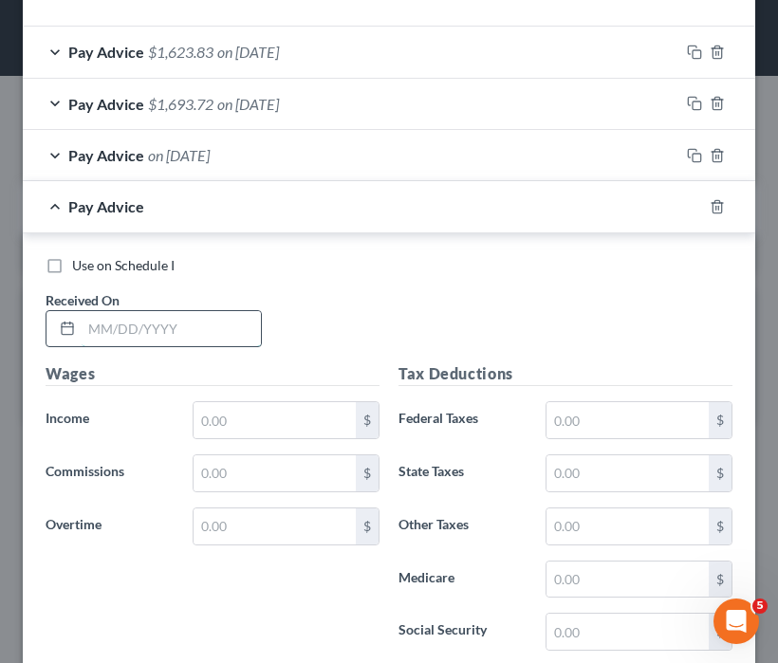
click at [176, 336] on input "text" at bounding box center [171, 329] width 179 height 36
type input "[DATE]"
click at [288, 424] on input "text" at bounding box center [274, 420] width 162 height 36
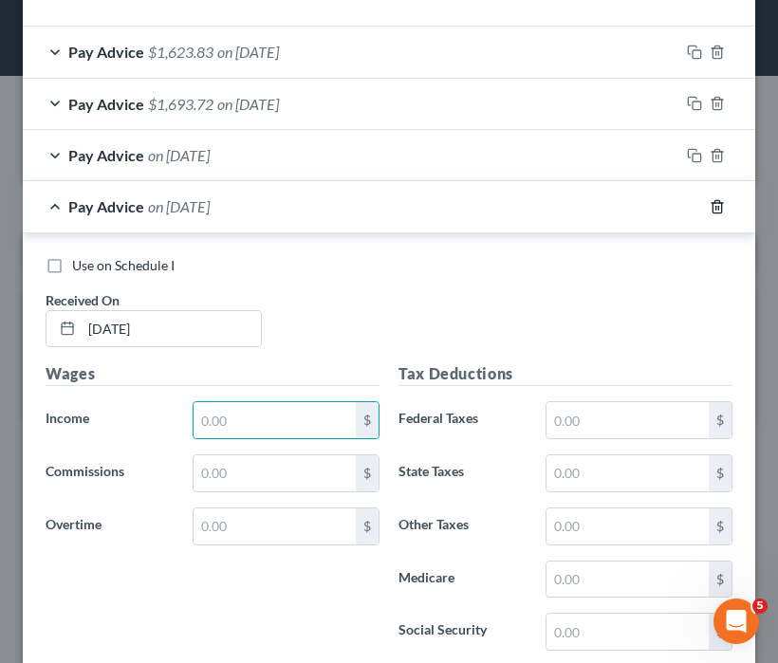
click at [709, 203] on icon "button" at bounding box center [716, 206] width 15 height 15
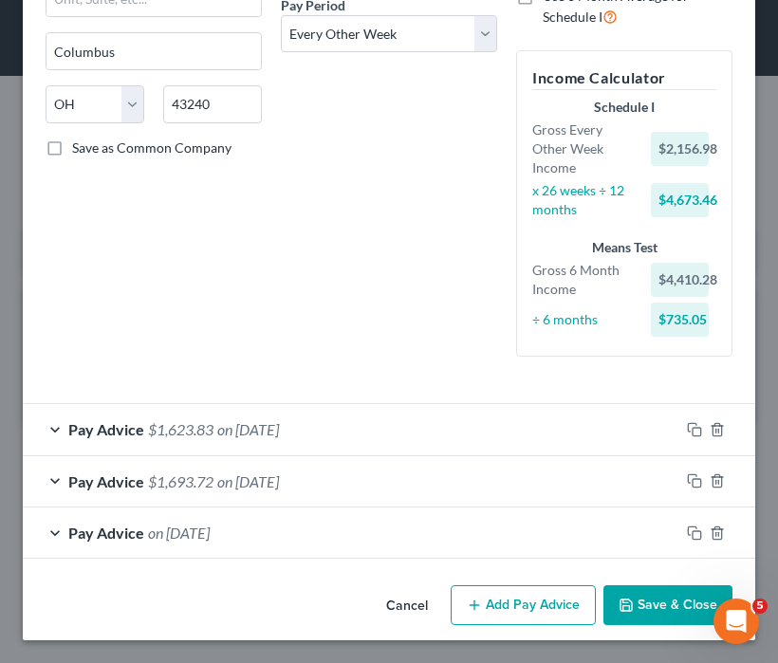
scroll to position [304, 0]
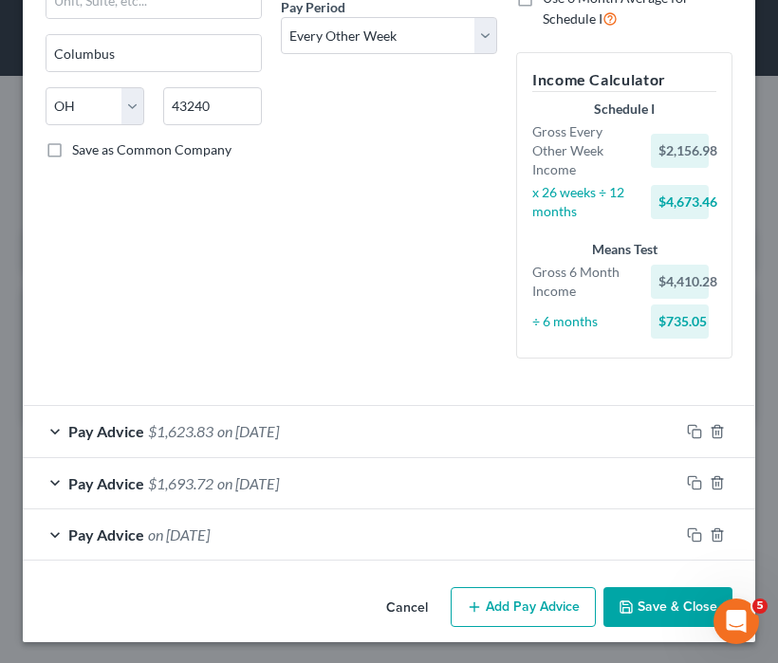
click at [654, 600] on button "Save & Close" at bounding box center [667, 607] width 129 height 40
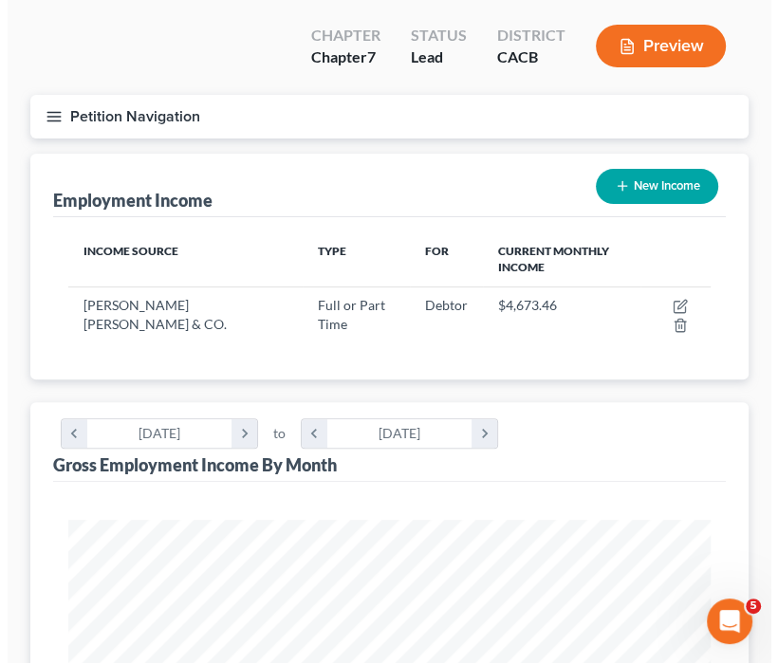
scroll to position [190, 0]
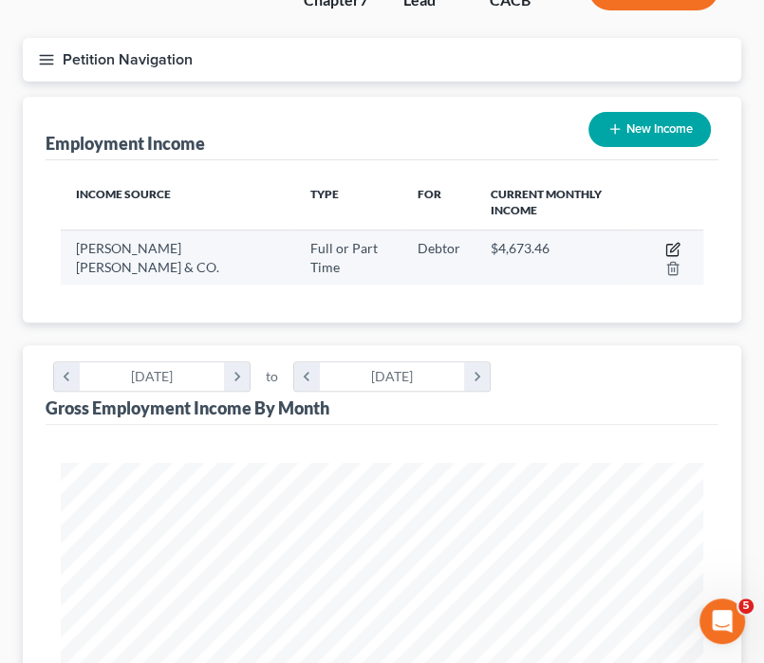
click at [665, 242] on icon "button" at bounding box center [672, 249] width 15 height 15
select select "0"
select select "36"
select select "2"
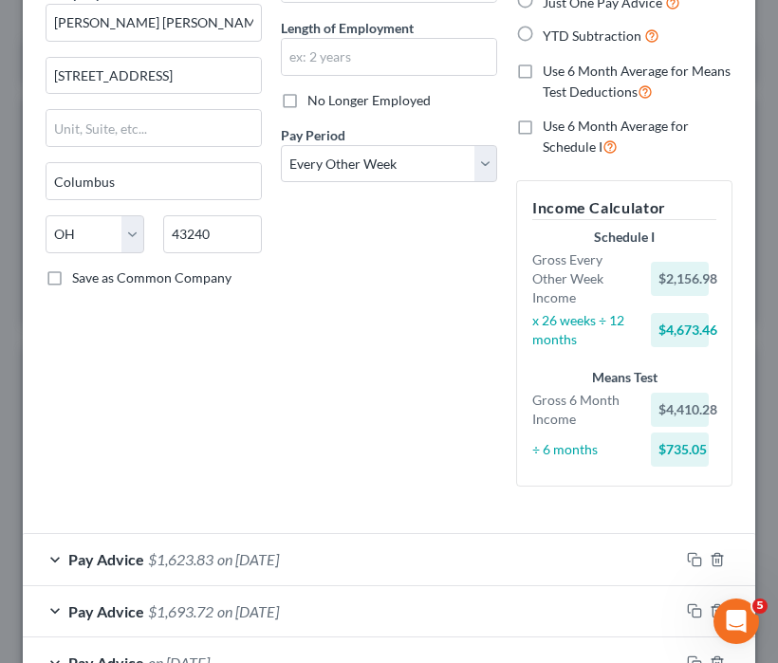
scroll to position [304, 0]
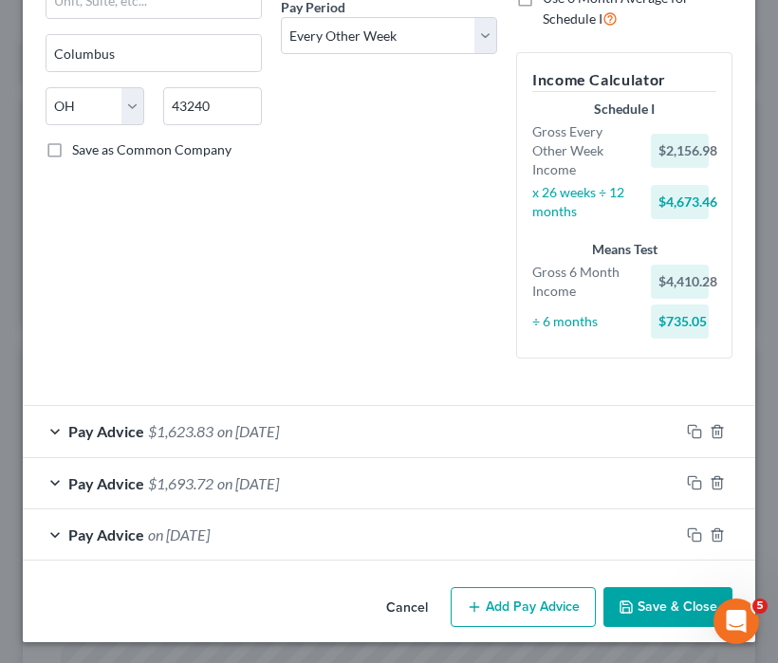
drag, startPoint x: 484, startPoint y: 587, endPoint x: 239, endPoint y: 551, distance: 247.4
click at [483, 588] on button "Add Pay Advice" at bounding box center [523, 607] width 145 height 40
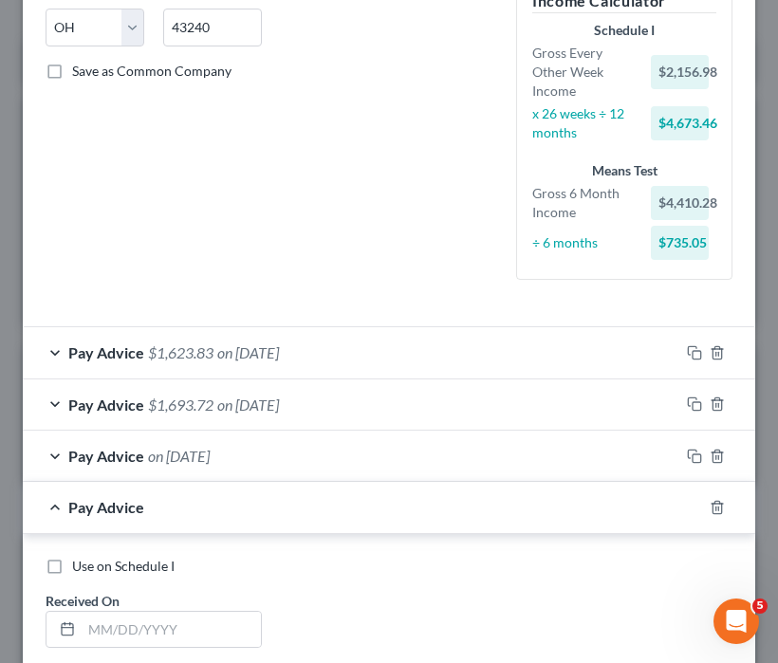
scroll to position [394, 0]
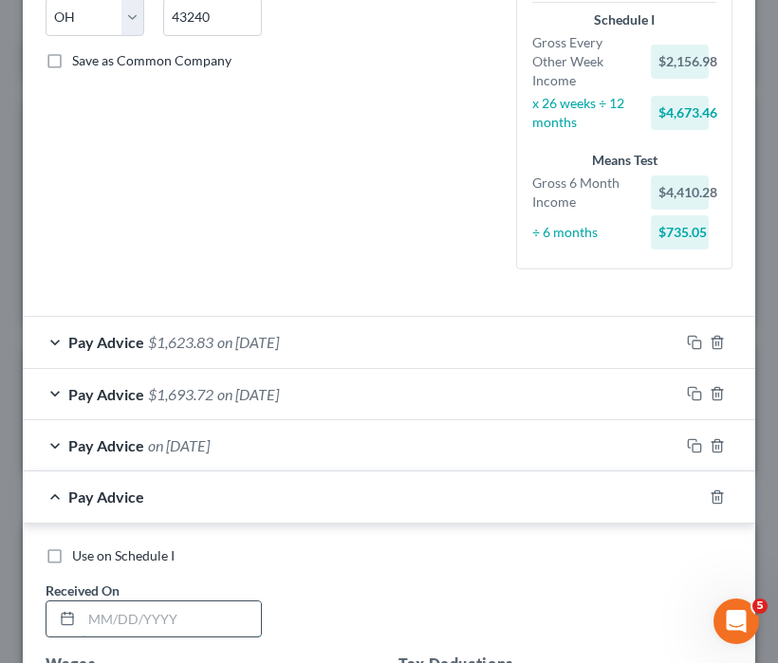
click at [132, 613] on input "text" at bounding box center [171, 619] width 179 height 36
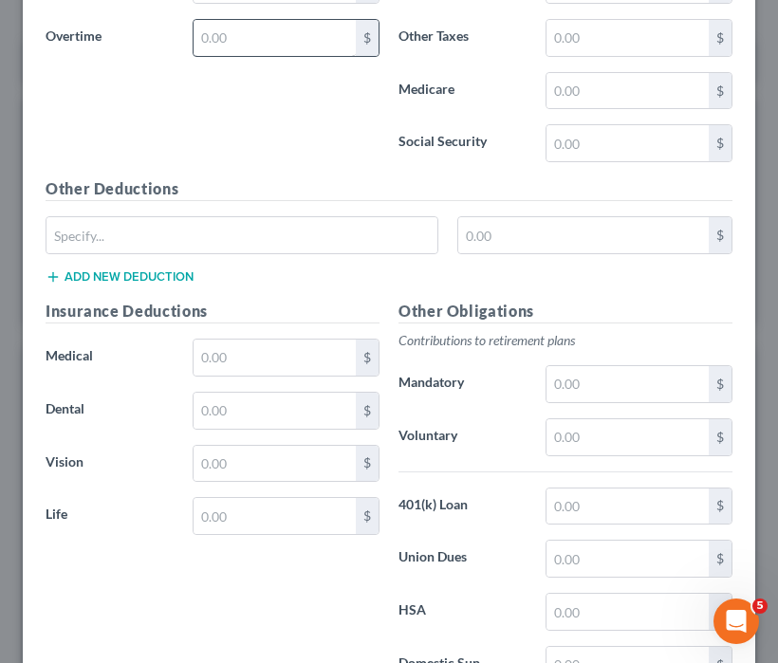
scroll to position [941, 0]
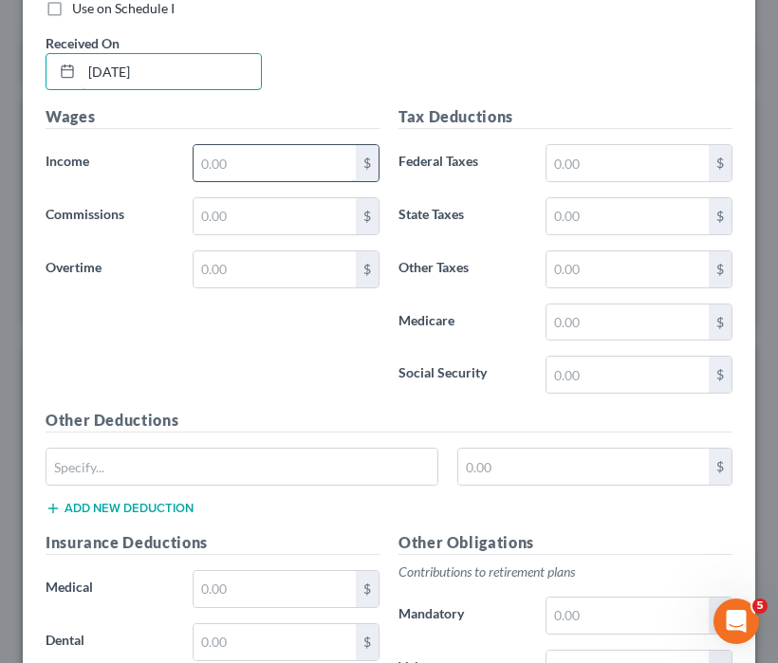
type input "[DATE]"
click at [245, 174] on input "text" at bounding box center [274, 163] width 162 height 36
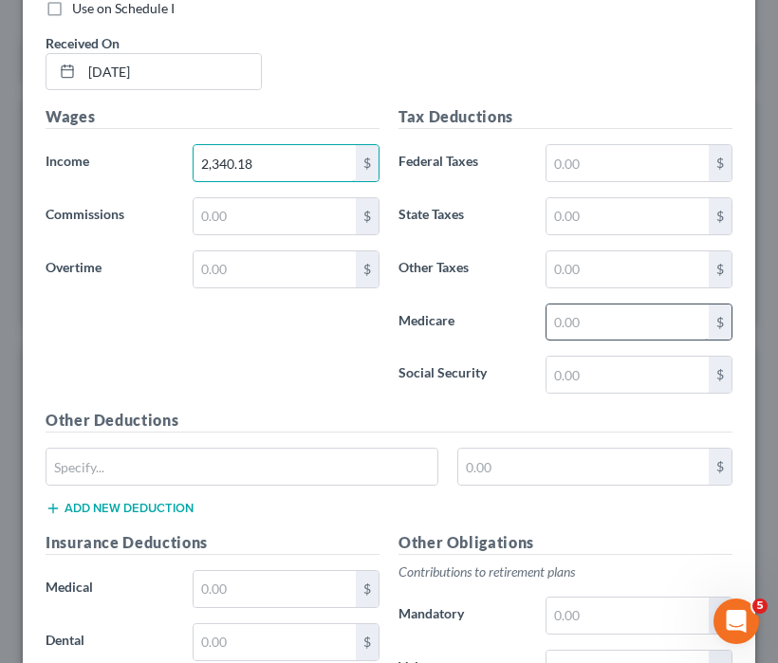
type input "2,340.18"
click at [641, 317] on input "text" at bounding box center [627, 322] width 162 height 36
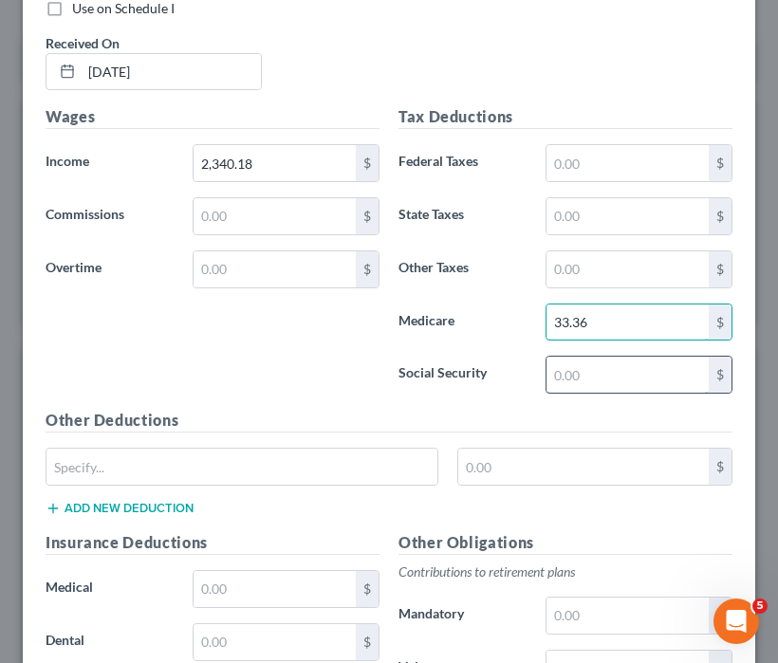
type input "33.36"
click at [560, 382] on input "text" at bounding box center [627, 375] width 162 height 36
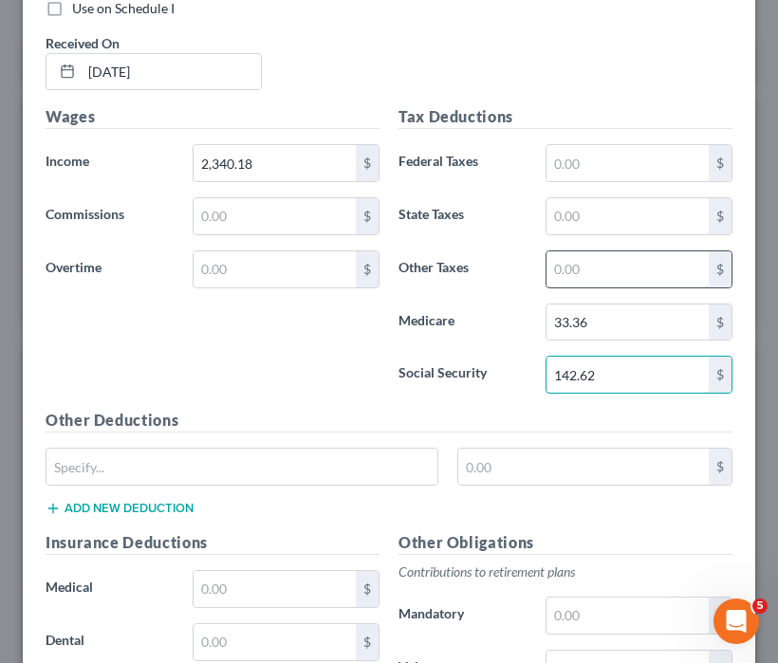
type input "142.62"
click at [647, 257] on input "text" at bounding box center [627, 269] width 162 height 36
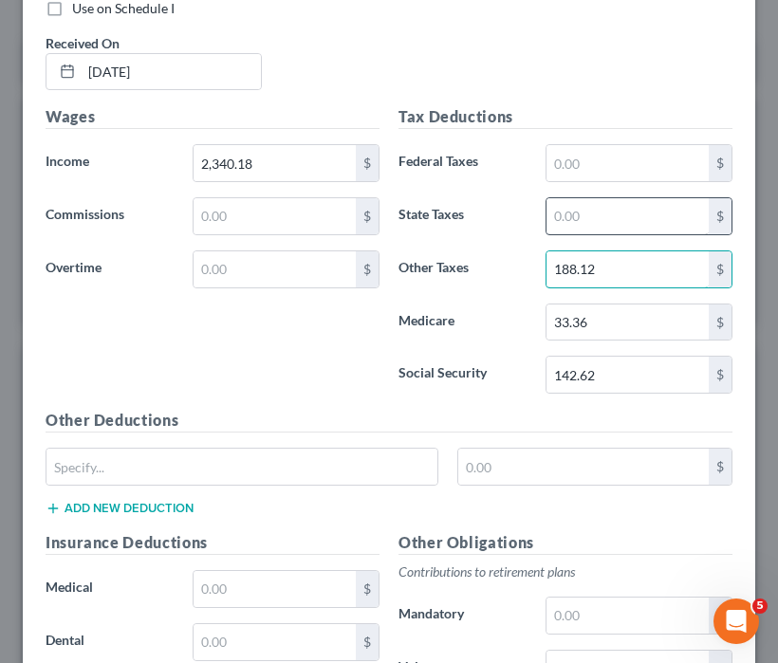
type input "188.12"
click at [613, 214] on input "text" at bounding box center [627, 216] width 162 height 36
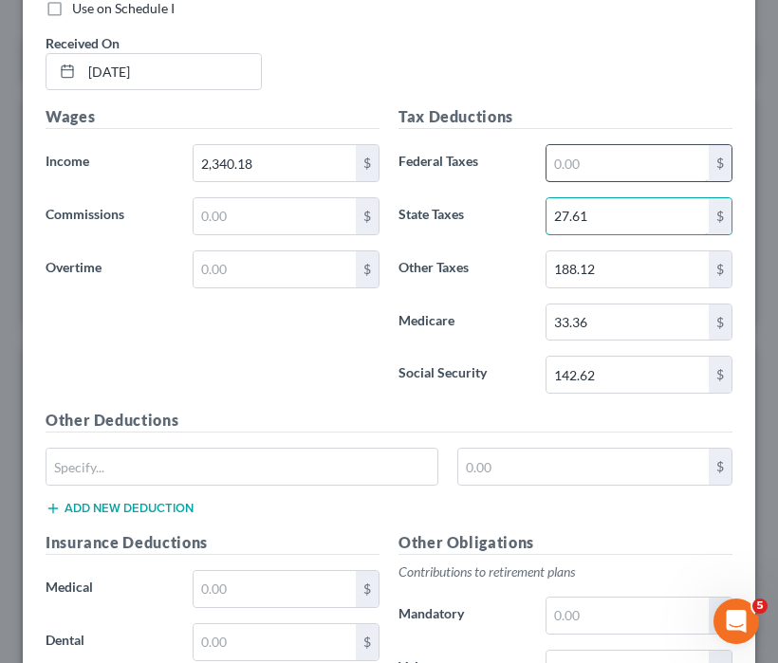
type input "27.61"
click at [609, 155] on input "text" at bounding box center [627, 163] width 162 height 36
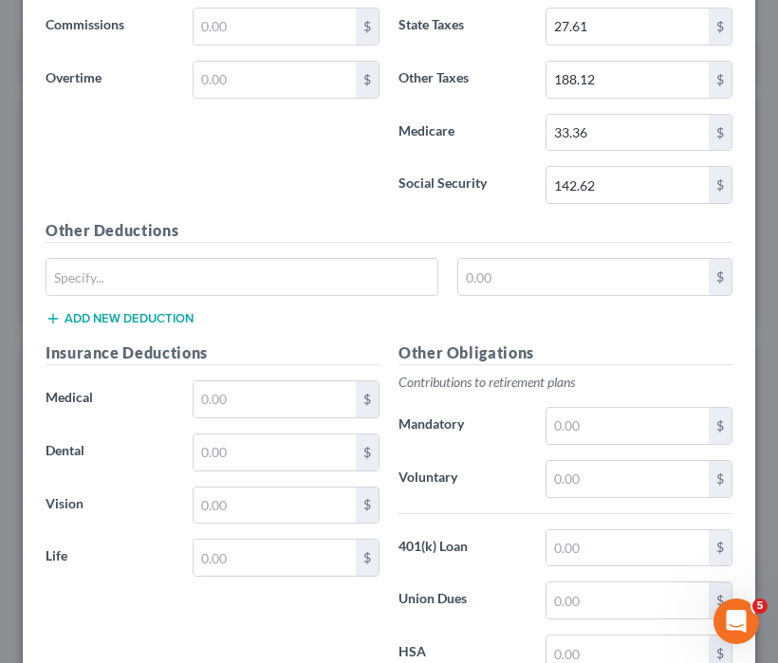
scroll to position [1320, 0]
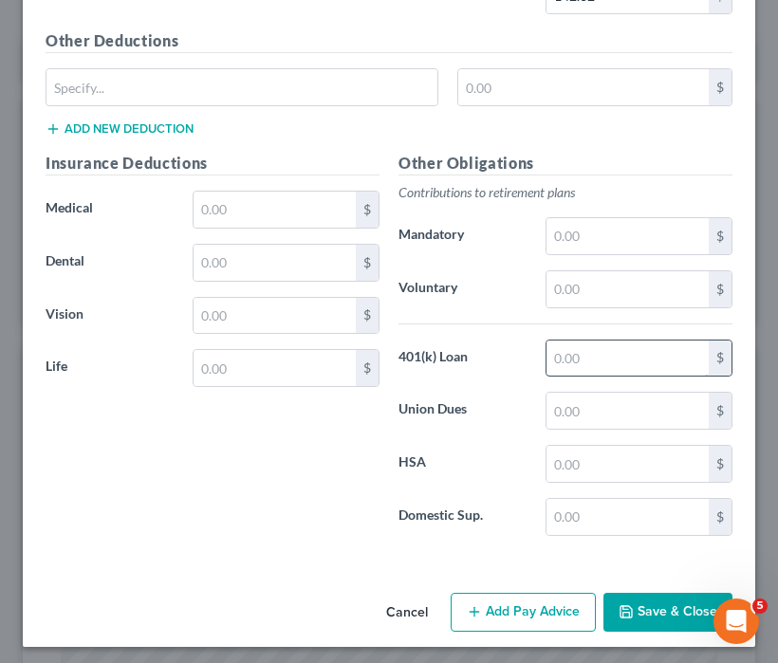
type input "72.35"
click at [584, 357] on input "text" at bounding box center [627, 359] width 162 height 36
type input "79.35"
click at [283, 213] on input "text" at bounding box center [274, 210] width 162 height 36
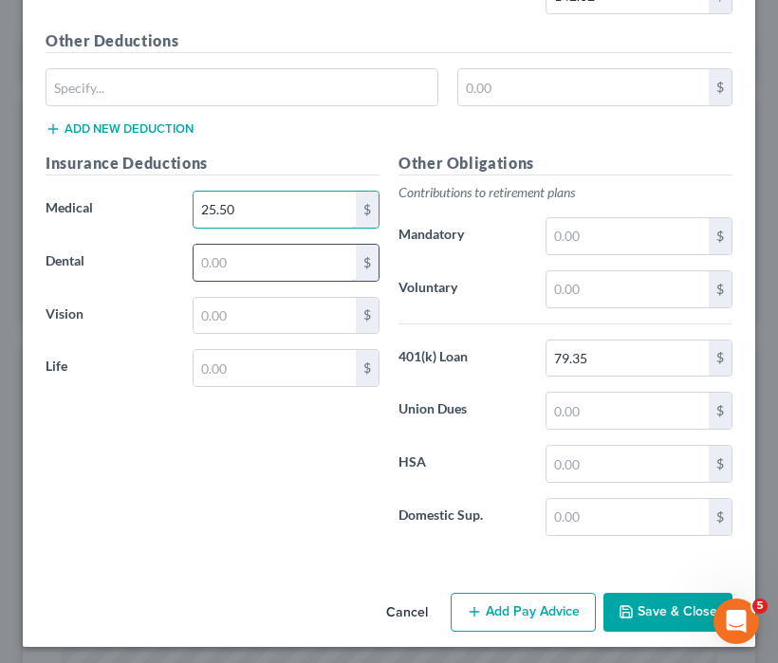
type input "25.50"
click at [276, 249] on input "text" at bounding box center [274, 263] width 162 height 36
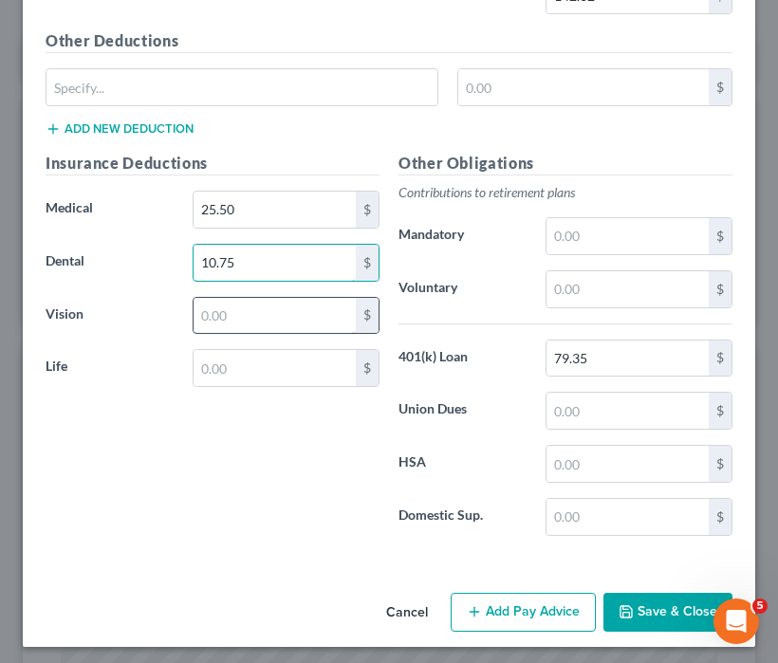
type input "10.75"
click at [285, 311] on input "text" at bounding box center [274, 316] width 162 height 36
type input "3.77"
click at [243, 415] on div "Insurance Deductions Medical 25.50 $ Dental 10.75 $ Vision 3.77 $ Life $" at bounding box center [212, 351] width 353 height 399
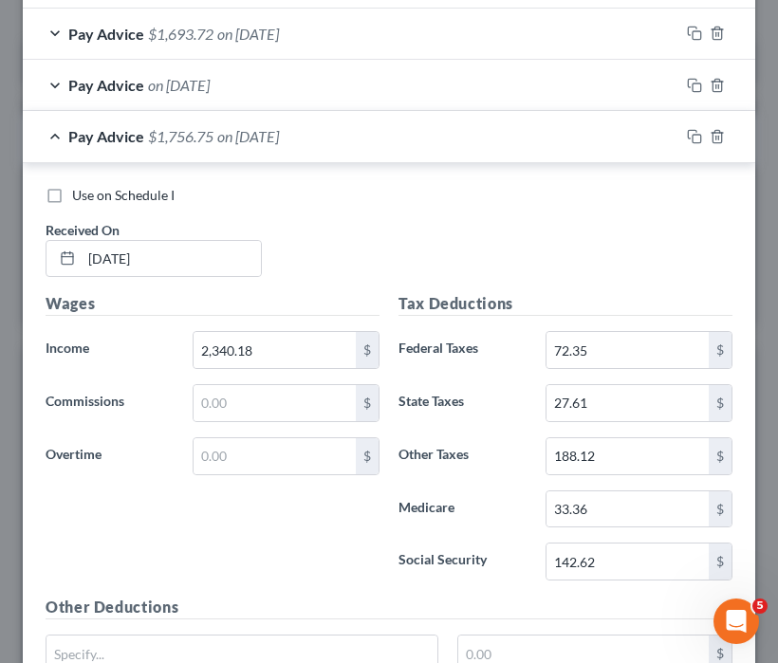
scroll to position [751, 0]
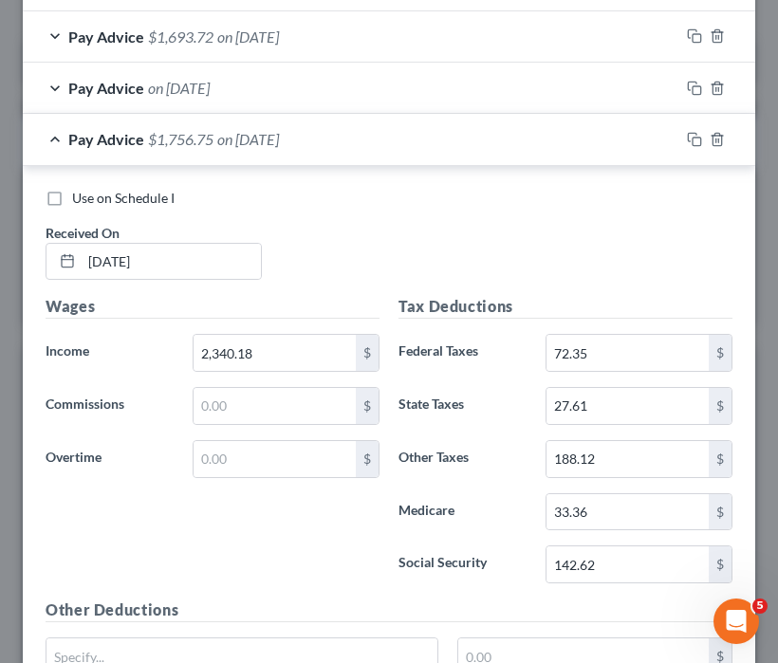
click at [128, 135] on span "Pay Advice" at bounding box center [106, 139] width 76 height 18
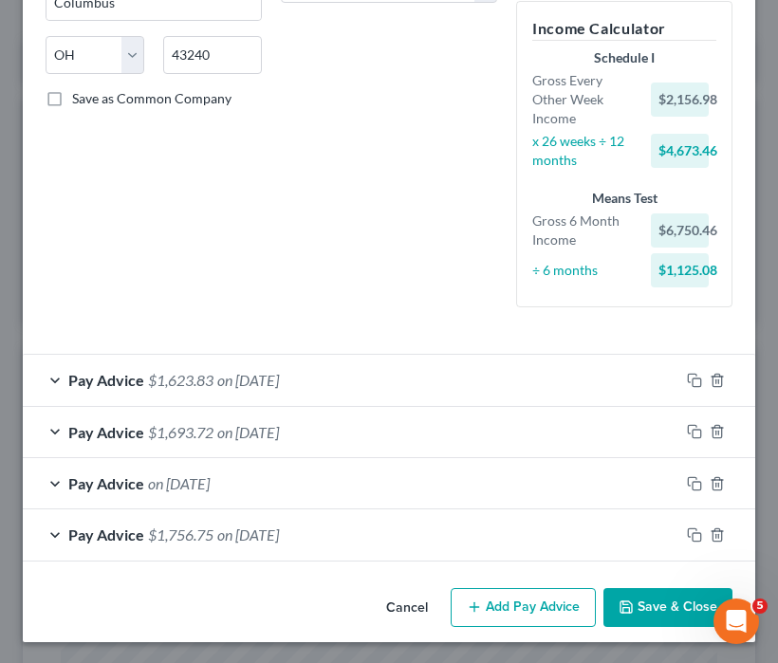
scroll to position [356, 0]
click at [503, 593] on button "Add Pay Advice" at bounding box center [523, 608] width 145 height 40
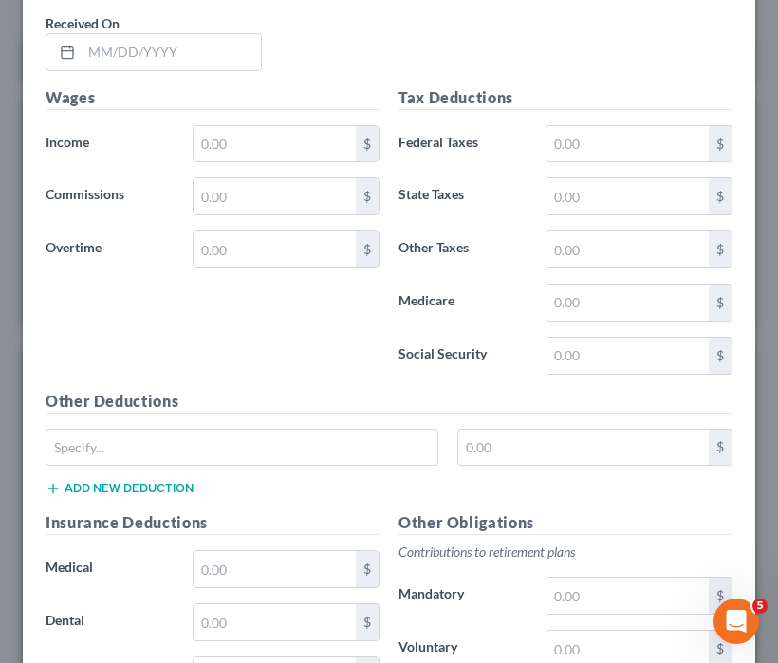
scroll to position [633, 0]
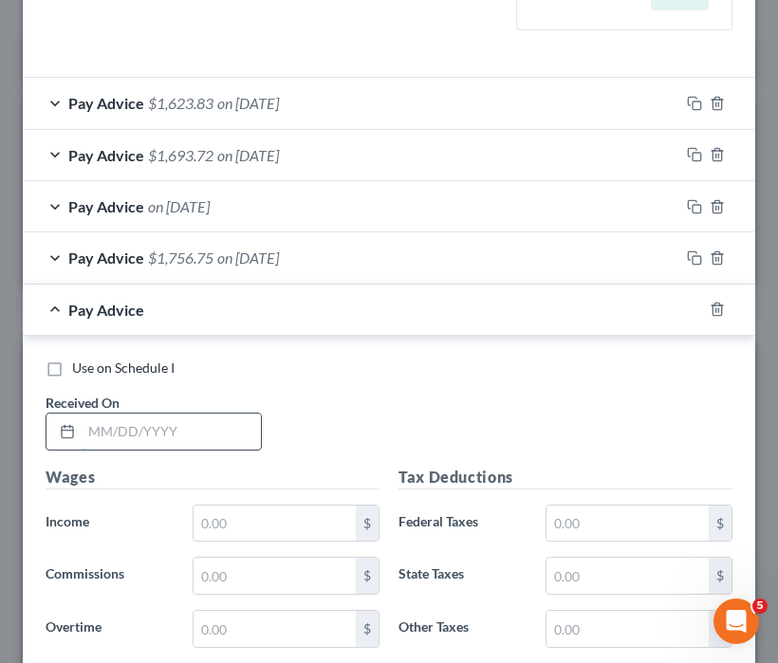
click at [182, 434] on input "text" at bounding box center [171, 432] width 179 height 36
type input "[DATE]"
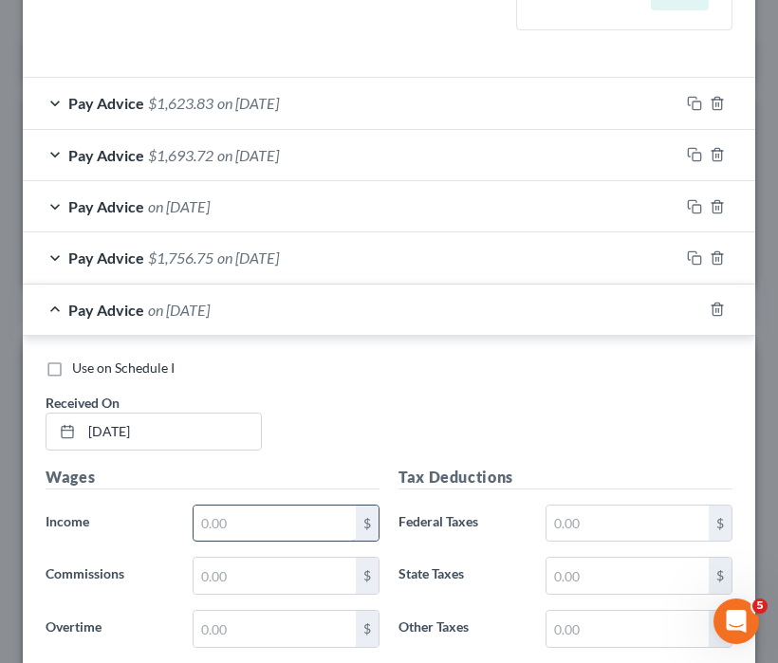
click at [243, 530] on input "text" at bounding box center [274, 524] width 162 height 36
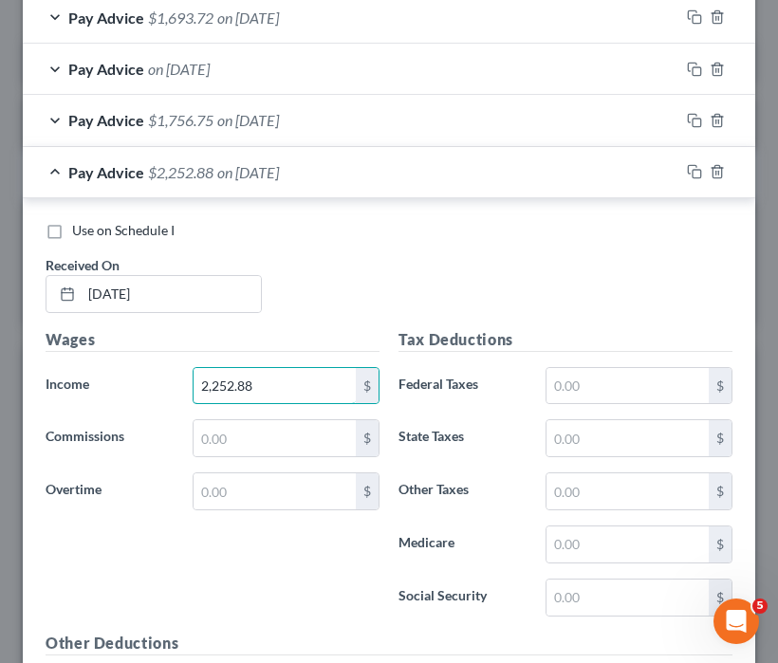
scroll to position [822, 0]
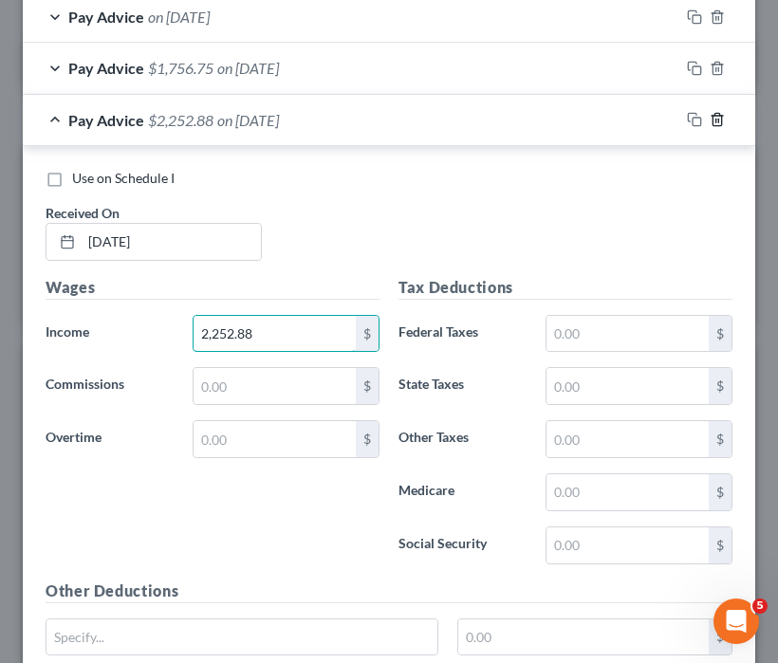
type input "2,252.88"
click at [709, 116] on icon "button" at bounding box center [716, 119] width 15 height 15
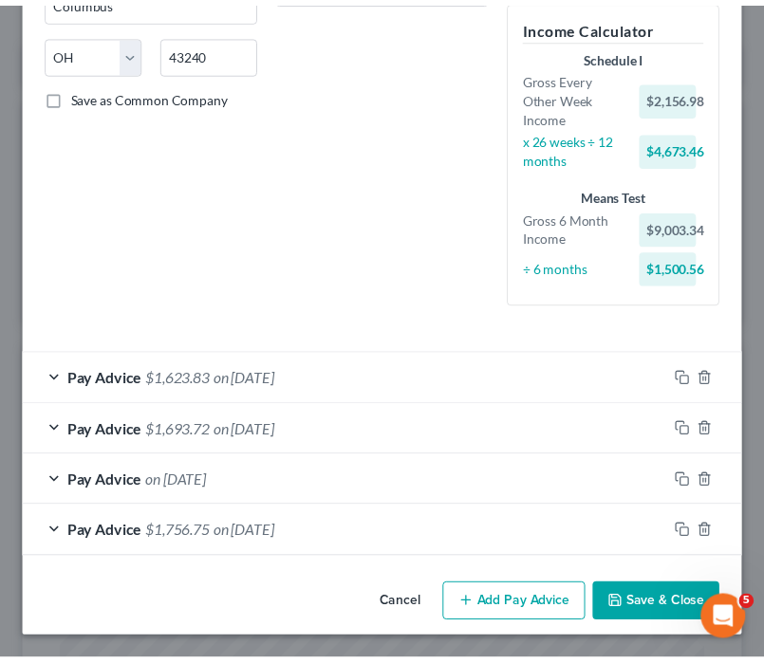
scroll to position [356, 0]
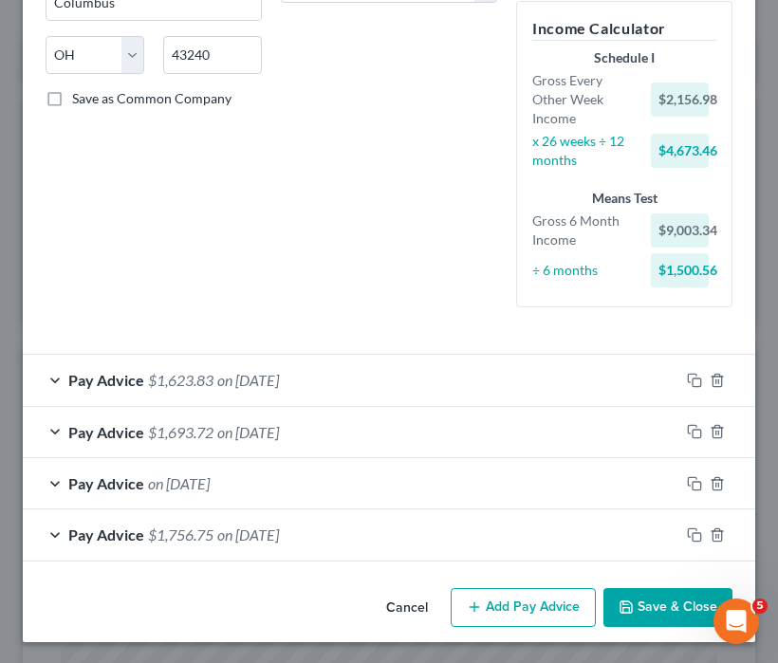
click at [646, 601] on button "Save & Close" at bounding box center [667, 608] width 129 height 40
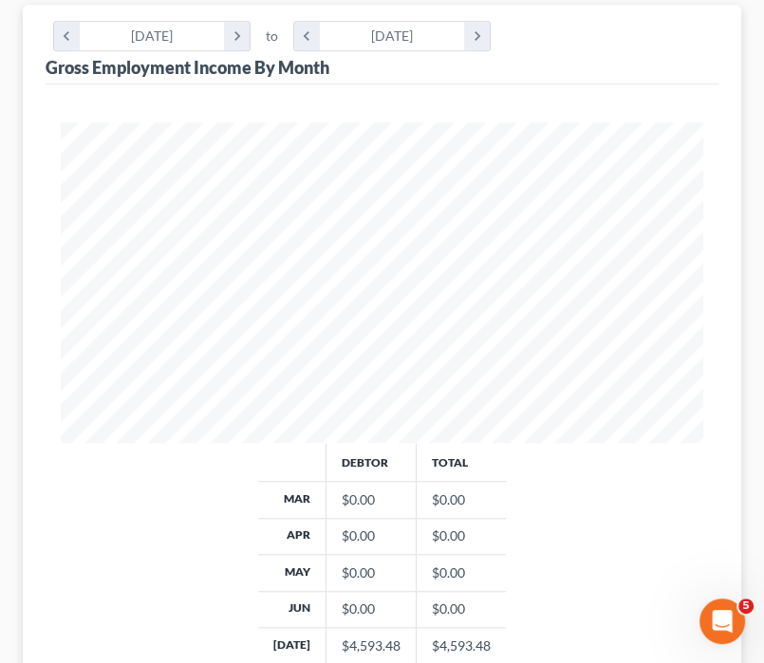
scroll to position [175, 0]
